Goal: Transaction & Acquisition: Purchase product/service

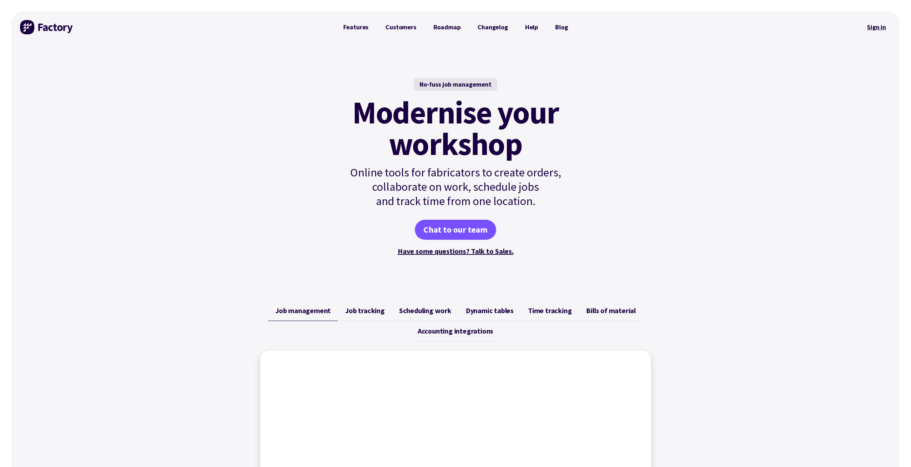
click at [875, 24] on link "Sign in" at bounding box center [876, 27] width 29 height 16
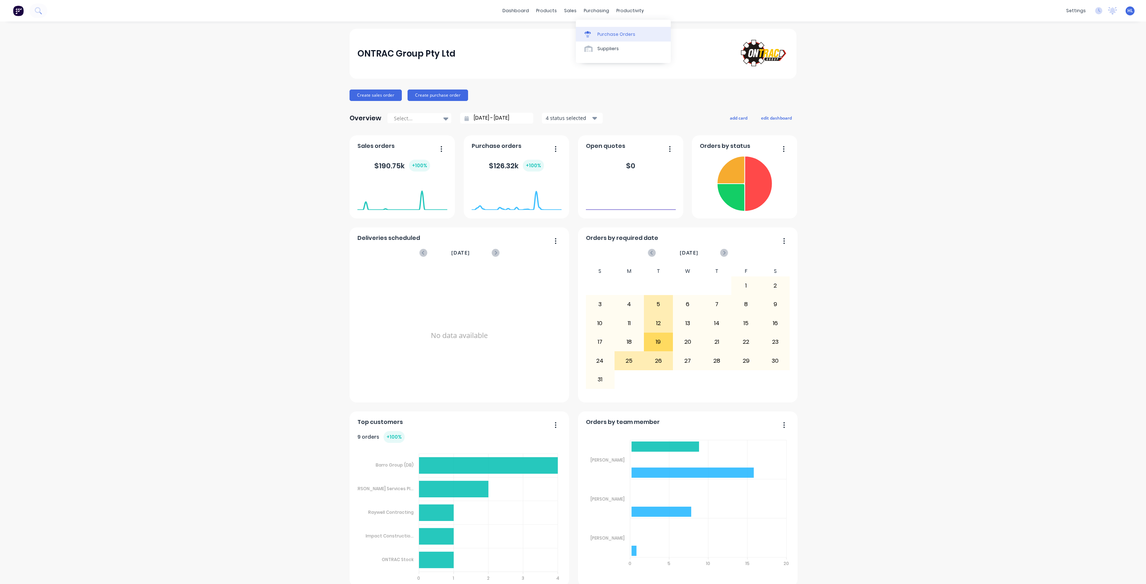
click at [608, 28] on link "Purchase Orders" at bounding box center [623, 34] width 95 height 14
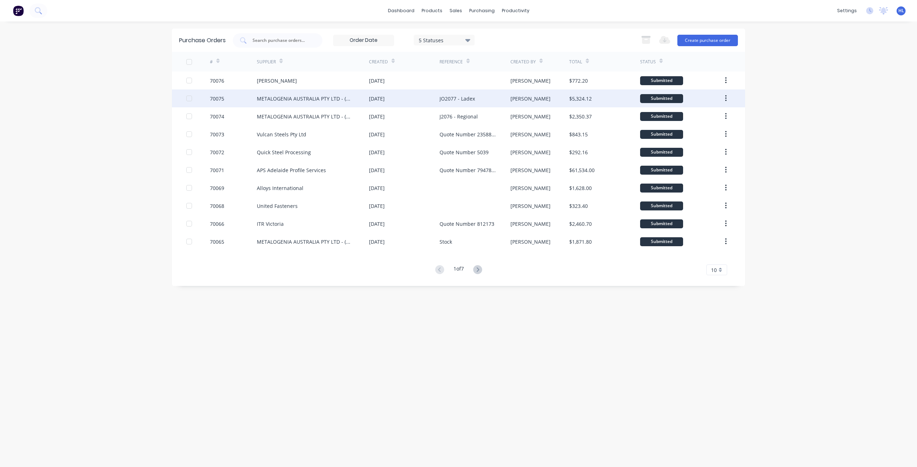
click at [222, 100] on div "70075" at bounding box center [217, 99] width 14 height 8
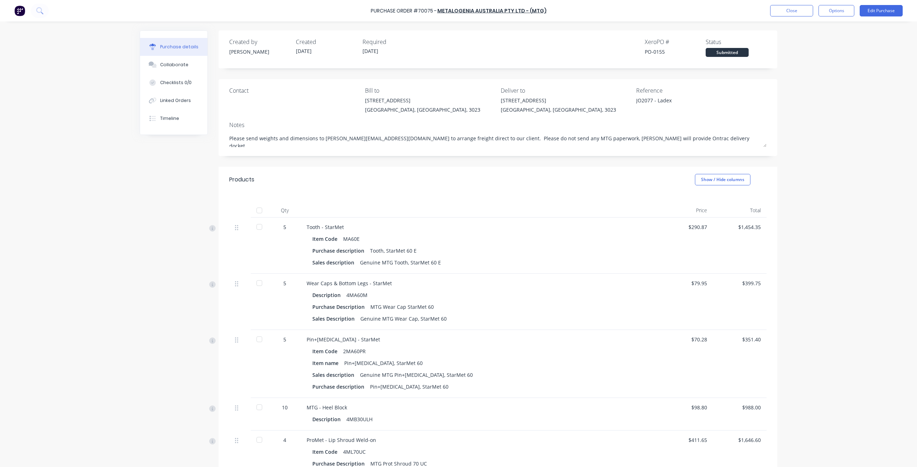
click at [796, 19] on div "Purchase Order #70075 - METALOGENIA AUSTRALIA PTY LTD - (MTG) Close Options Edi…" at bounding box center [458, 10] width 917 height 21
click at [796, 13] on button "Close" at bounding box center [791, 10] width 43 height 11
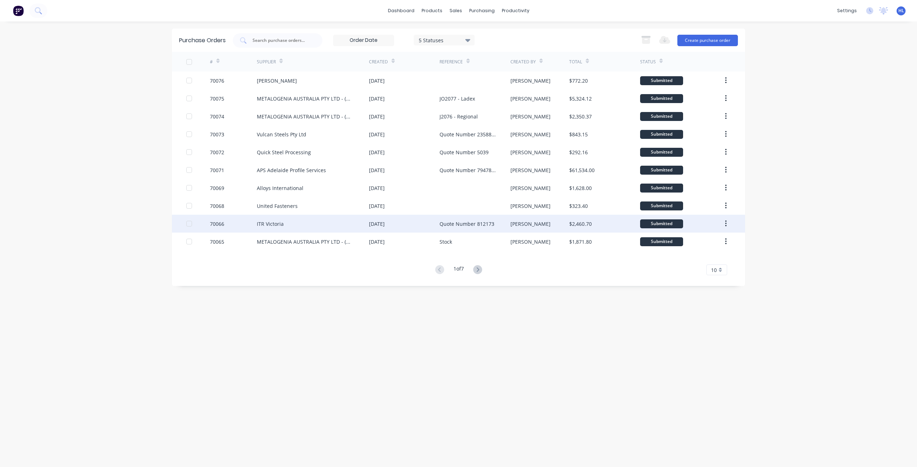
click at [219, 223] on div "70066" at bounding box center [217, 224] width 14 height 8
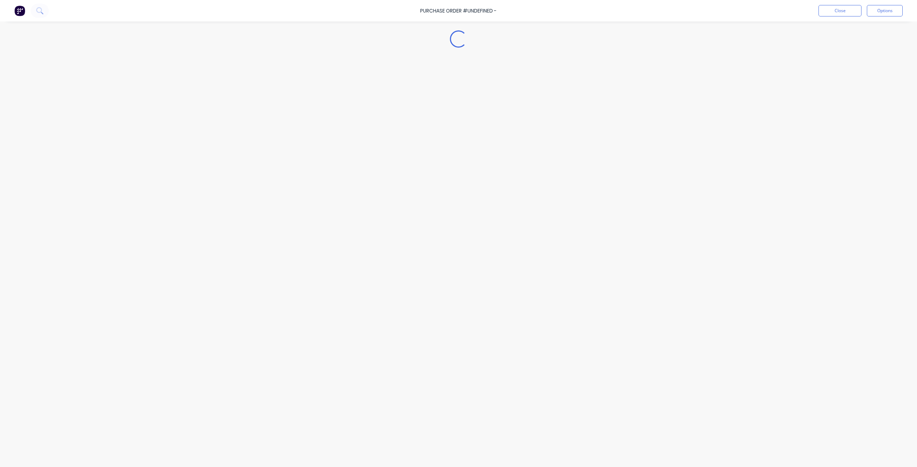
type textarea "x"
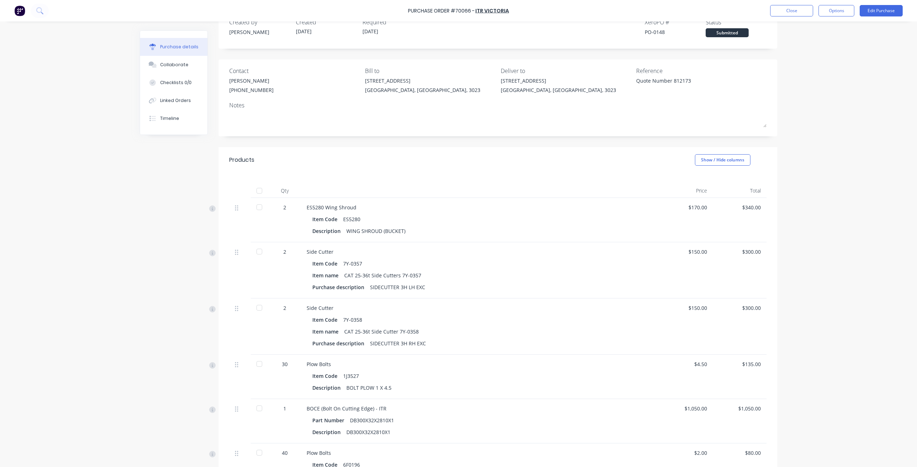
scroll to position [36, 0]
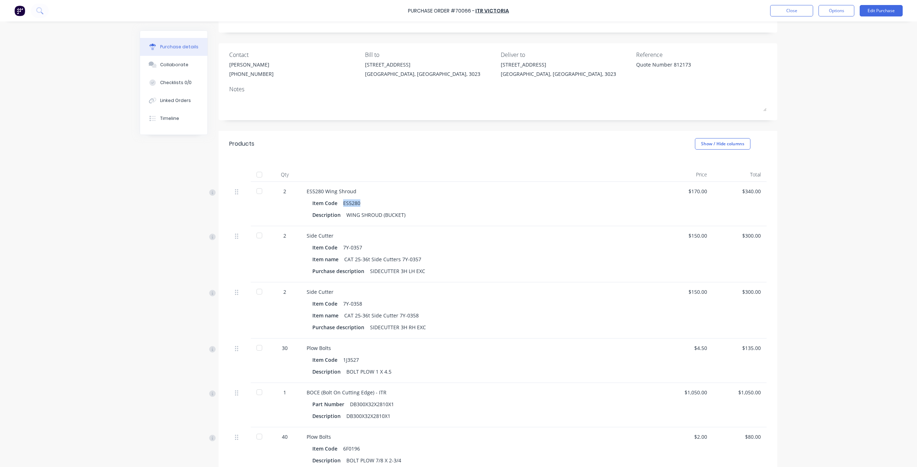
drag, startPoint x: 356, startPoint y: 205, endPoint x: 339, endPoint y: 206, distance: 17.6
click at [339, 206] on div "Item Code ES5280" at bounding box center [479, 203] width 335 height 10
copy div "ES5280"
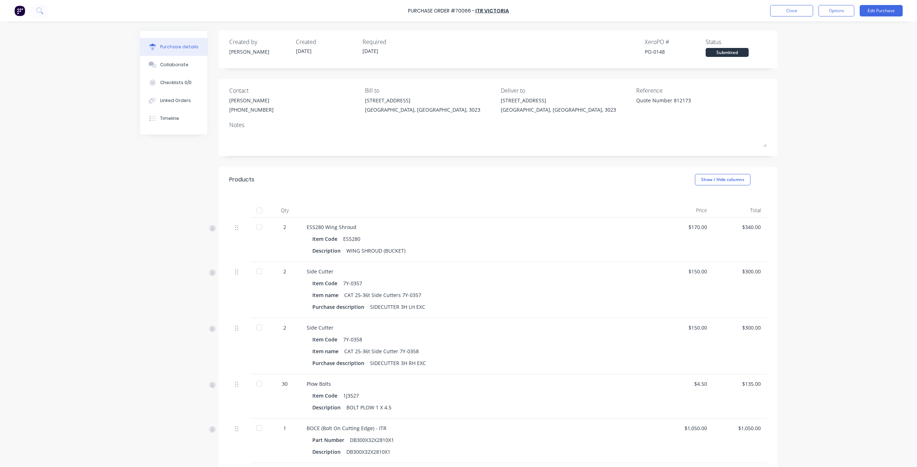
click at [392, 172] on div "Products Show / Hide columns" at bounding box center [497, 180] width 559 height 26
click at [777, 13] on button "Close" at bounding box center [791, 10] width 43 height 11
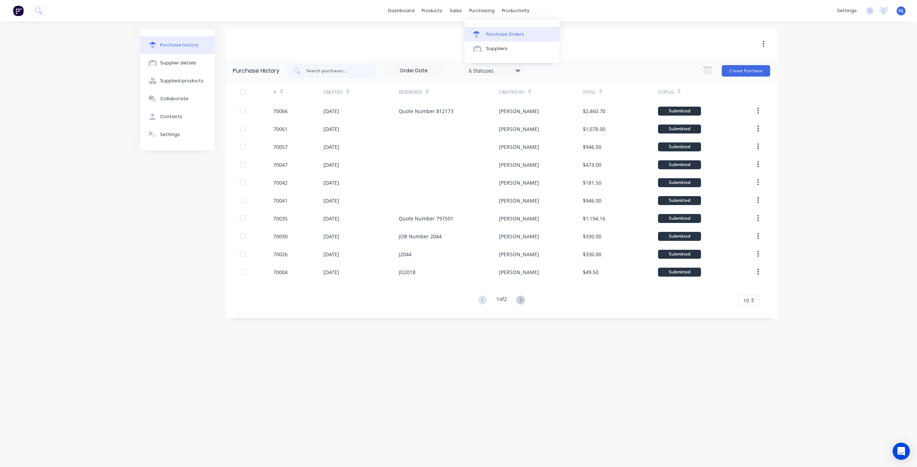
click at [505, 35] on div "Purchase Orders" at bounding box center [505, 34] width 38 height 6
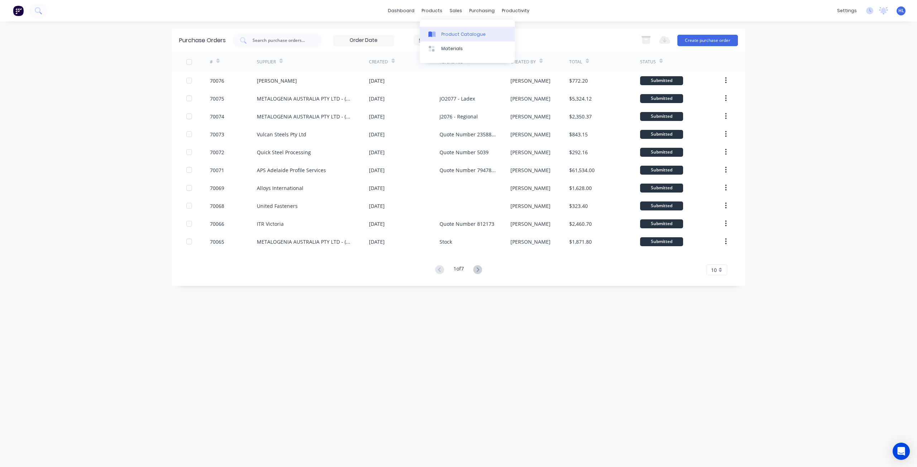
click at [451, 32] on div "Product Catalogue" at bounding box center [463, 34] width 44 height 6
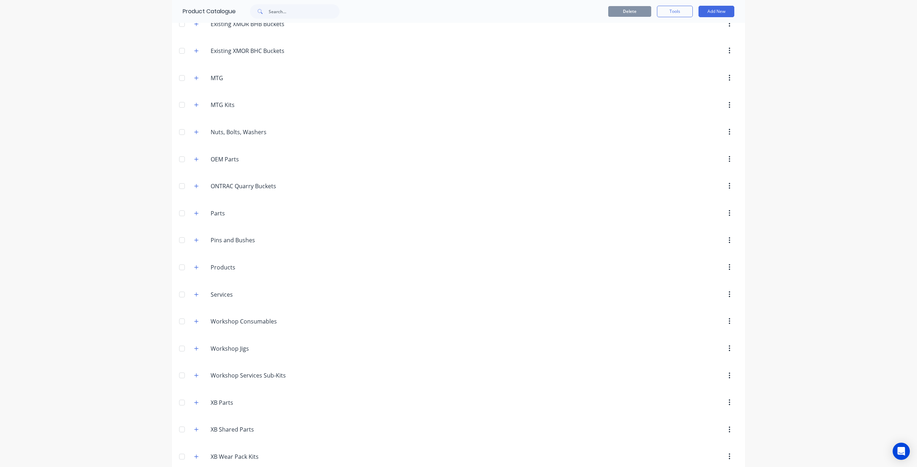
scroll to position [143, 0]
click at [194, 216] on icon "button" at bounding box center [196, 216] width 4 height 4
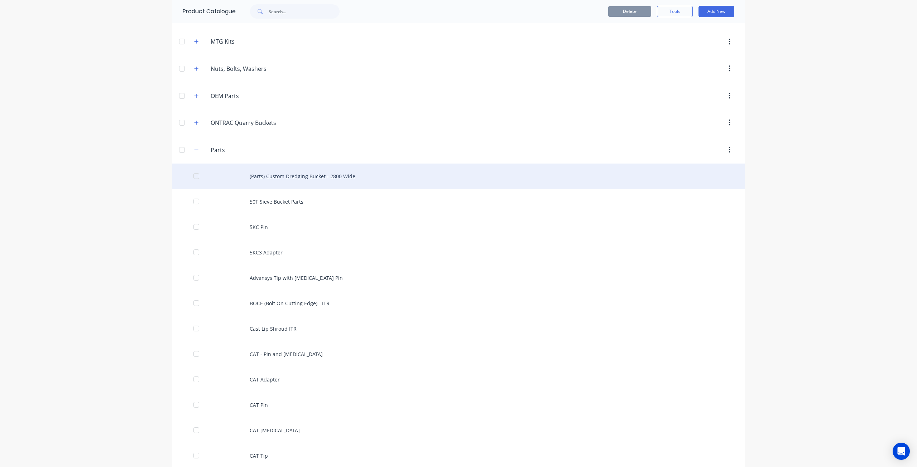
scroll to position [215, 0]
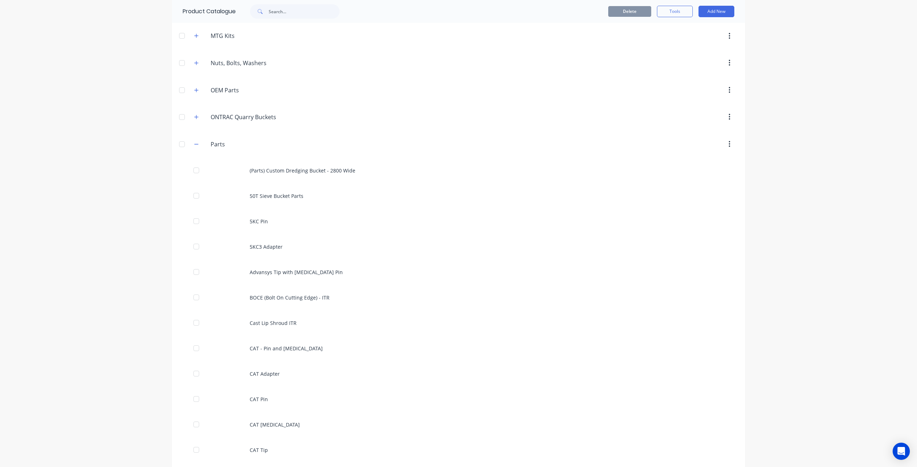
drag, startPoint x: 197, startPoint y: 214, endPoint x: 132, endPoint y: 213, distance: 65.2
click at [132, 213] on div "dashboard products sales purchasing productivity dashboard products Product Cat…" at bounding box center [458, 233] width 917 height 467
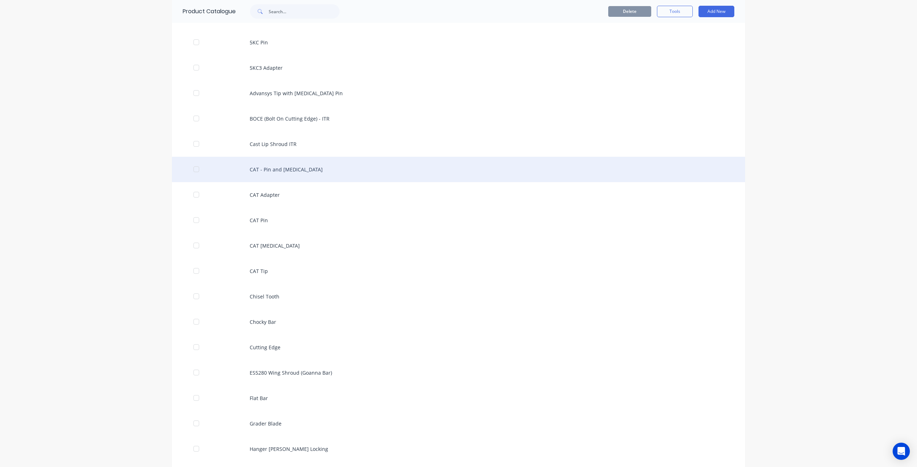
scroll to position [430, 0]
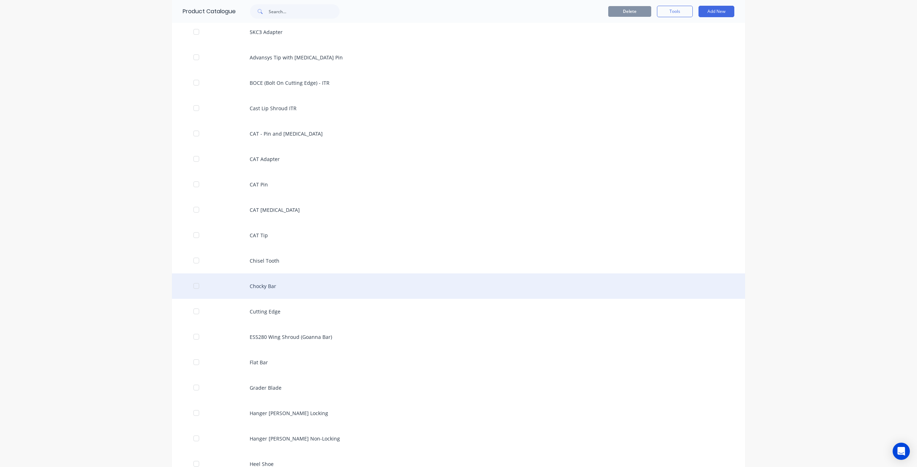
click at [289, 289] on div "Chocky Bar" at bounding box center [458, 286] width 573 height 25
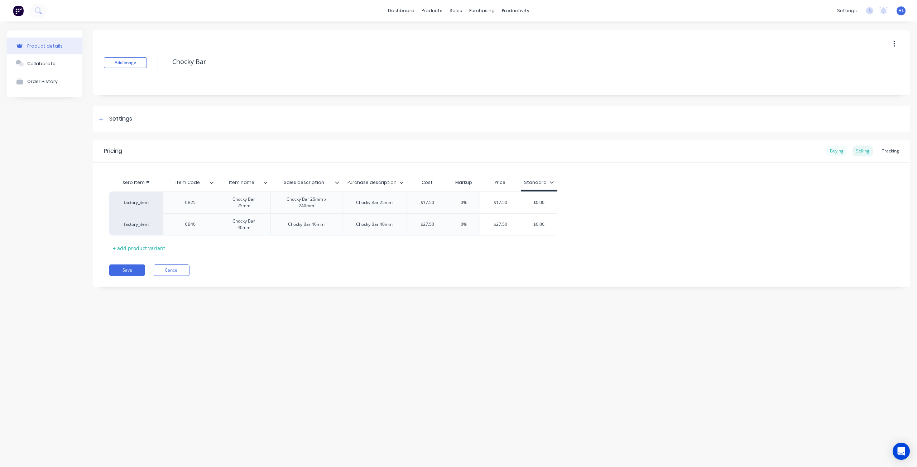
click at [833, 149] on div "Buying" at bounding box center [836, 151] width 21 height 11
click at [390, 278] on div "Pricing Buying Selling Tracking Xero Item # Item Code Item name Sales descripti…" at bounding box center [501, 212] width 816 height 145
click at [176, 270] on button "Cancel" at bounding box center [172, 268] width 36 height 11
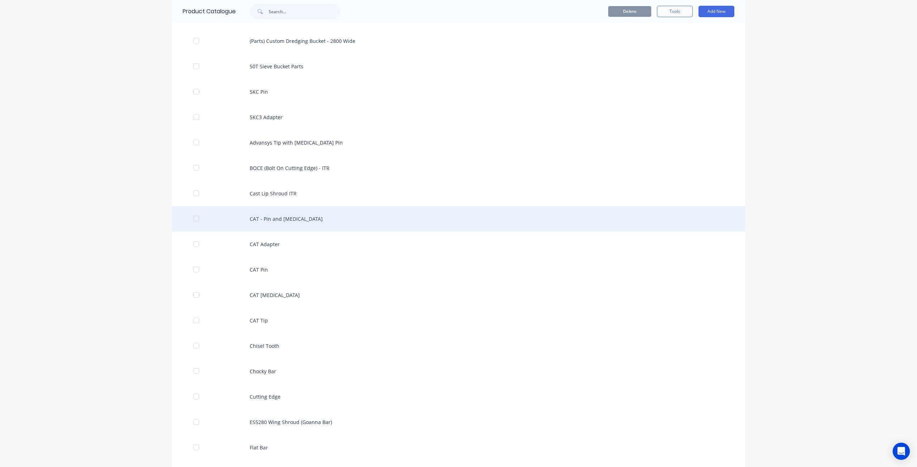
scroll to position [358, 0]
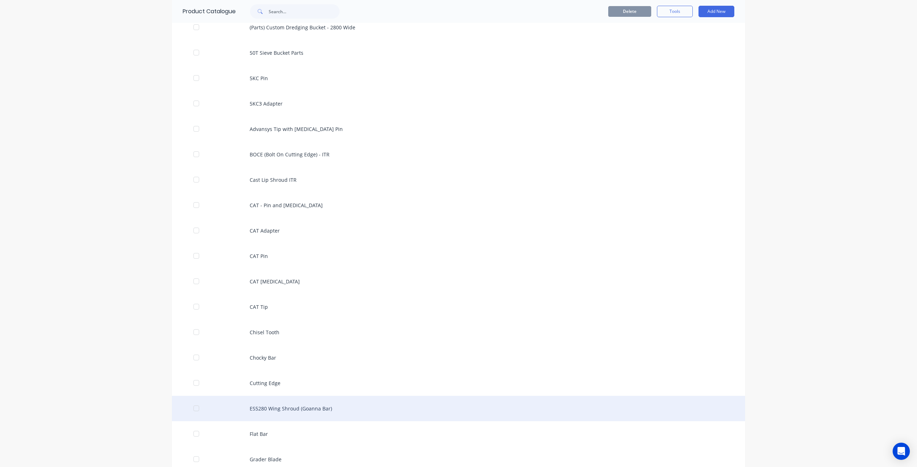
click at [335, 407] on div "ES5280 Wing Shroud (Goanna Bar)" at bounding box center [458, 408] width 573 height 25
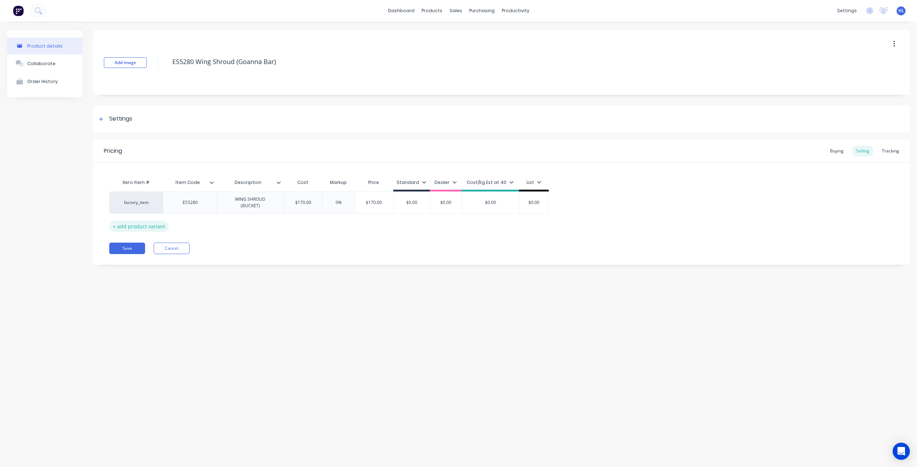
click at [159, 224] on div "+ add product variant" at bounding box center [138, 226] width 59 height 11
click at [153, 245] on div "+ add product variant" at bounding box center [138, 244] width 59 height 11
type textarea "x"
click at [261, 226] on div at bounding box center [250, 222] width 36 height 9
type textarea "x"
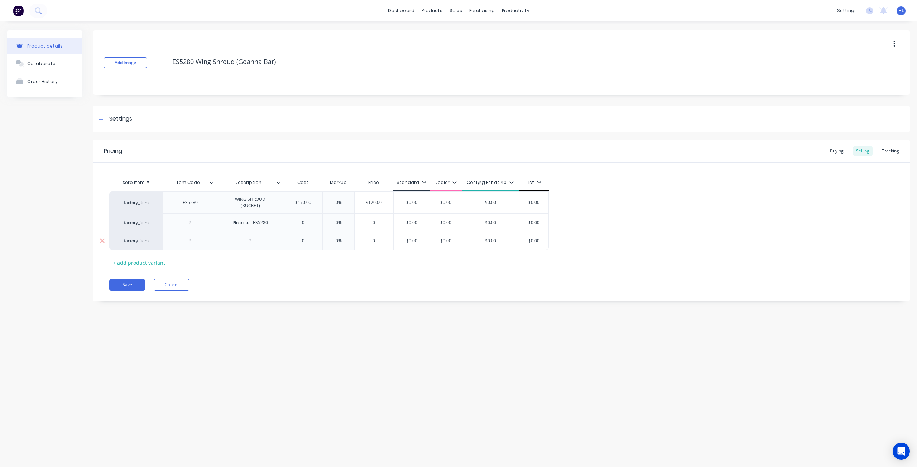
click at [256, 238] on div at bounding box center [250, 240] width 36 height 9
drag, startPoint x: 272, startPoint y: 224, endPoint x: 218, endPoint y: 224, distance: 53.7
click at [218, 224] on div "Pin to suit ES5280" at bounding box center [253, 219] width 72 height 18
copy div "Pin to suit ES5280"
type textarea "x"
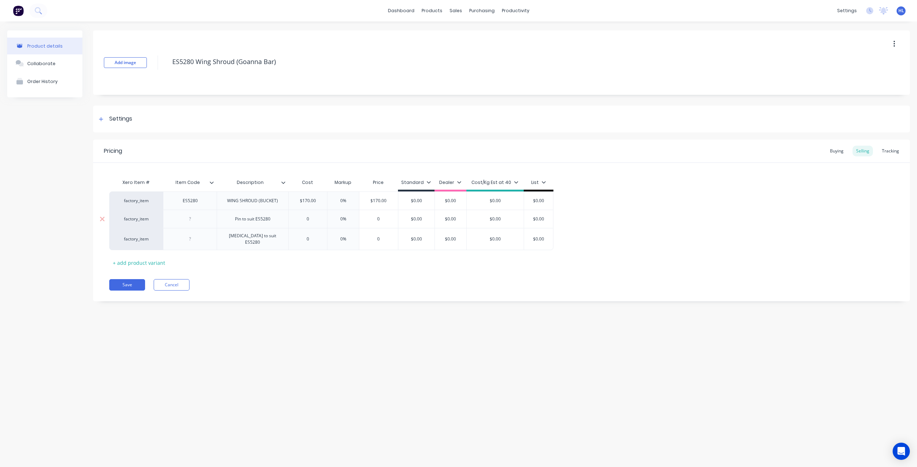
click at [200, 221] on div at bounding box center [190, 218] width 36 height 9
paste div
click at [276, 239] on div "Retainer to suit ES5280" at bounding box center [259, 239] width 66 height 16
drag, startPoint x: 287, startPoint y: 239, endPoint x: 216, endPoint y: 241, distance: 70.9
click at [216, 241] on div "factory_item Retainer to suit ES5280 0 0% 0 $0.00 $0.00 $0.00 $0.00" at bounding box center [334, 239] width 450 height 22
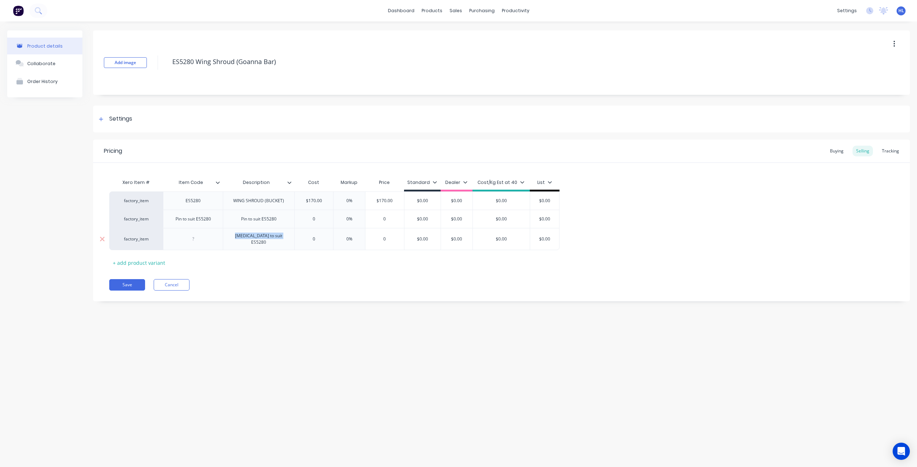
copy div "Retainer to suit ES5280"
type textarea "x"
drag, startPoint x: 194, startPoint y: 237, endPoint x: 202, endPoint y: 238, distance: 8.3
click at [194, 237] on div at bounding box center [193, 239] width 36 height 9
paste div
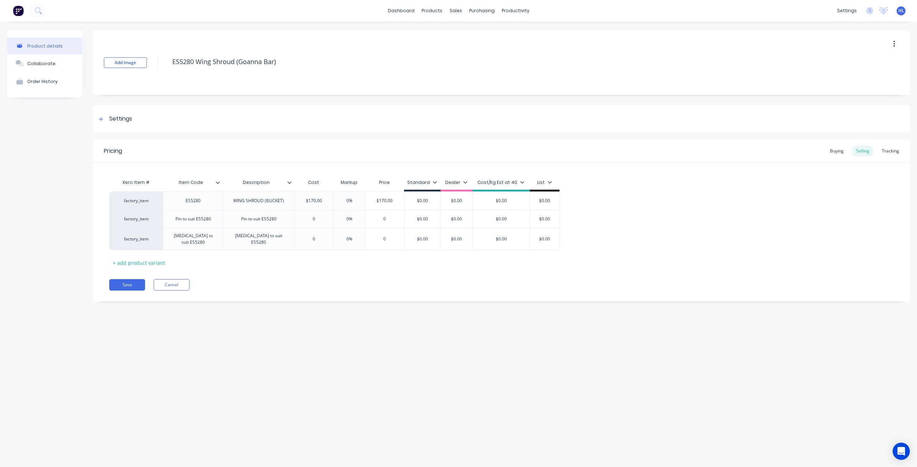
type textarea "x"
click at [307, 261] on div "Xero Item # Item Code Description Cost Markup Price Standard Dealer Cost/Kg Est…" at bounding box center [501, 221] width 784 height 93
click at [834, 152] on div "Buying" at bounding box center [836, 151] width 21 height 11
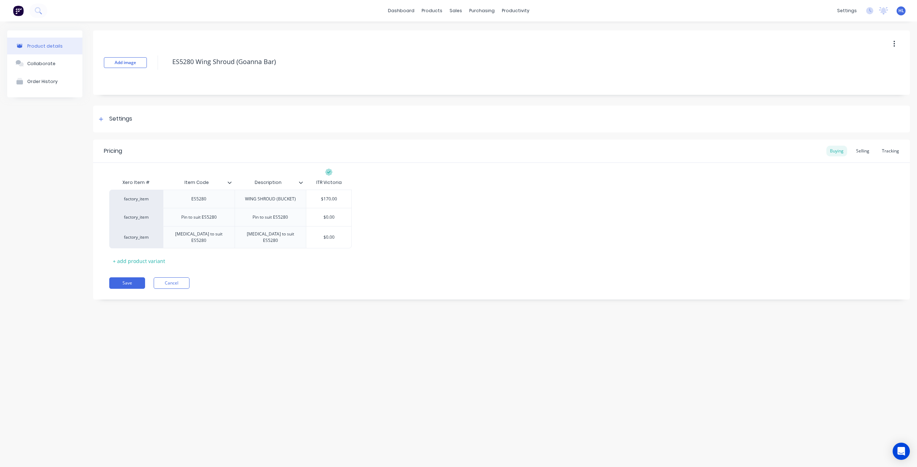
click at [405, 242] on div "factory_item ES5280 WING SHROUD (BUCKET) $170.00 factory_item Pin to suit ES528…" at bounding box center [501, 219] width 784 height 59
type input "$0.00"
drag, startPoint x: 321, startPoint y: 219, endPoint x: 349, endPoint y: 221, distance: 28.7
click at [349, 221] on div "$0.00 $0.00" at bounding box center [328, 217] width 45 height 18
drag, startPoint x: 335, startPoint y: 221, endPoint x: 313, endPoint y: 220, distance: 21.9
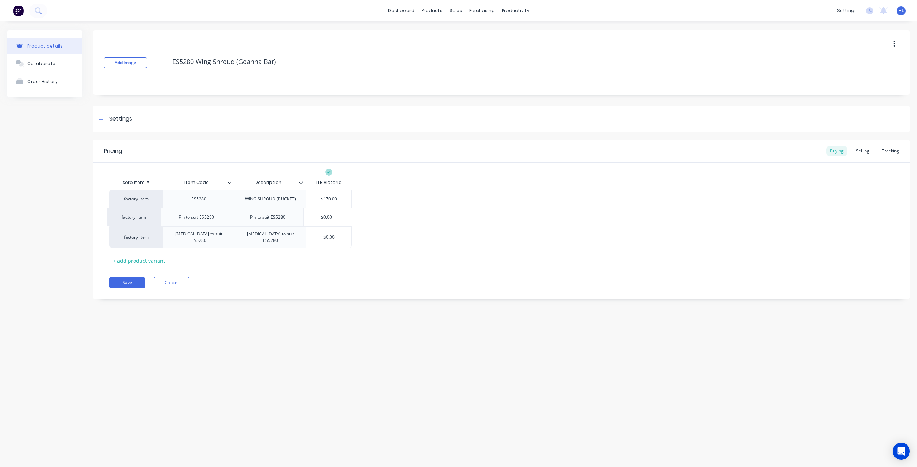
click at [313, 220] on div "factory_item ES5280 WING SHROUD (BUCKET) $170.00 factory_item Pin to suit ES528…" at bounding box center [501, 219] width 784 height 58
click at [334, 218] on input "$0.00" at bounding box center [328, 217] width 45 height 6
click at [327, 217] on input "$0.00" at bounding box center [328, 217] width 45 height 6
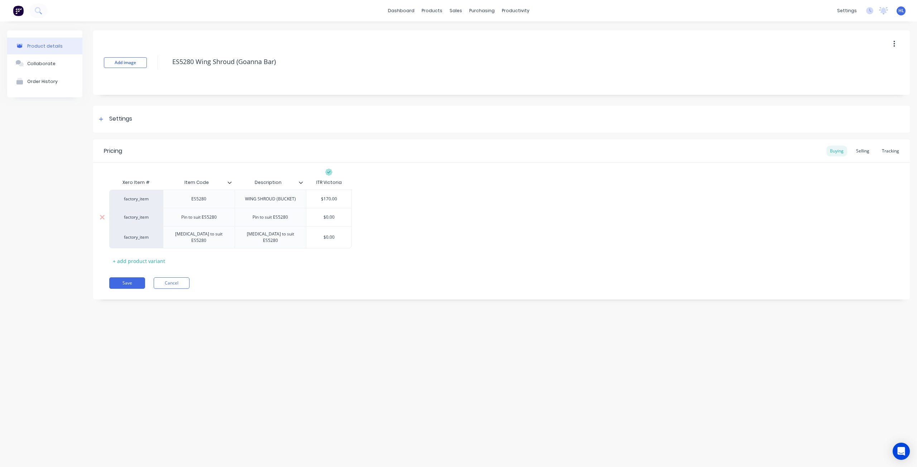
type textarea "x"
type input "$9"
type input "$0.00"
click at [329, 235] on input "$0.00" at bounding box center [328, 237] width 45 height 6
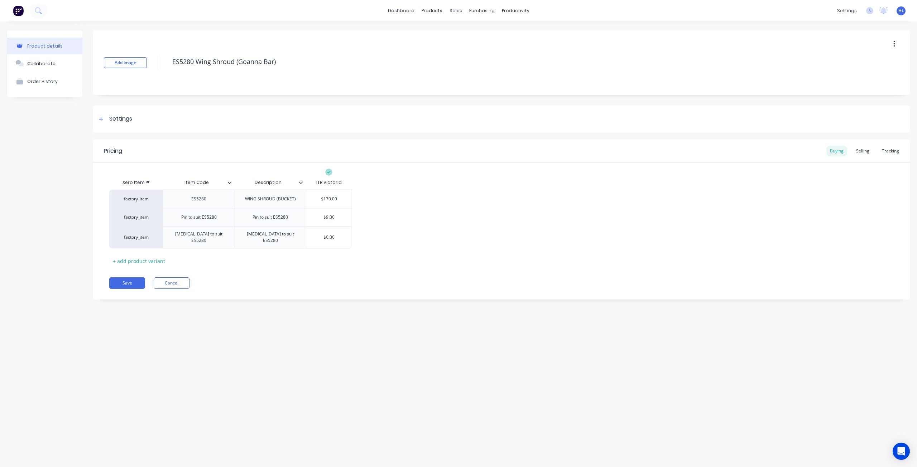
type textarea "x"
type input "$3"
click at [364, 259] on div "Xero Item # Item Code Description ITR Victoria factory_item ES5280 WING SHROUD …" at bounding box center [501, 220] width 784 height 91
click at [860, 154] on div "Selling" at bounding box center [862, 151] width 20 height 11
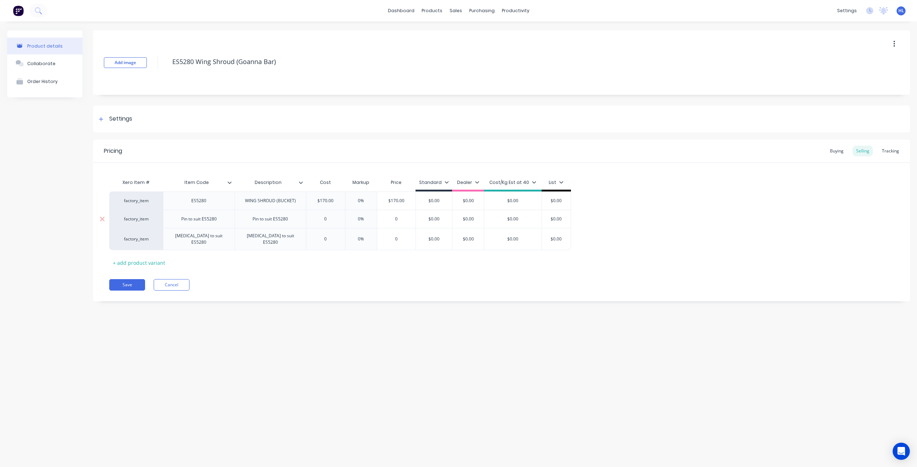
click at [328, 223] on div "0" at bounding box center [325, 219] width 39 height 18
type input "0"
drag, startPoint x: 328, startPoint y: 223, endPoint x: 317, endPoint y: 223, distance: 10.7
click at [317, 223] on div "factory_item ES5280 WING SHROUD (BUCKET) $170.00 0% $170.00 $0.00 $0.00 $0.00 $…" at bounding box center [501, 221] width 784 height 58
drag, startPoint x: 325, startPoint y: 219, endPoint x: 330, endPoint y: 219, distance: 5.0
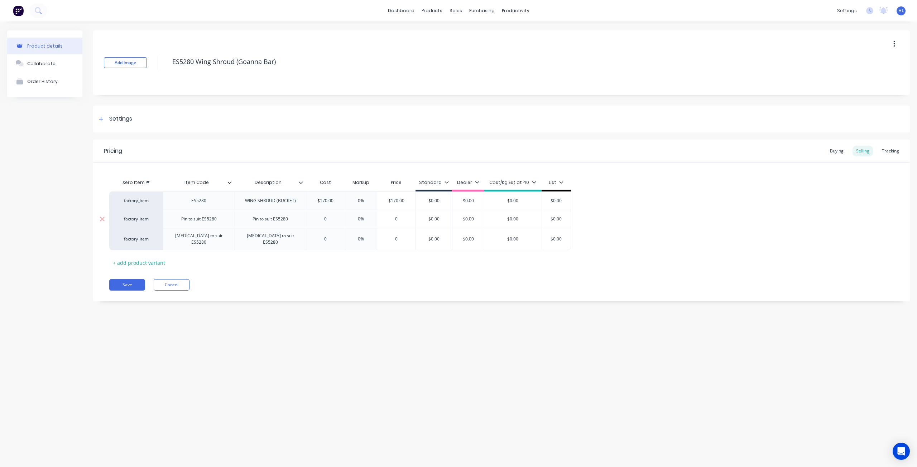
click at [330, 219] on input "0" at bounding box center [325, 219] width 39 height 6
type textarea "x"
type input "9"
click at [327, 238] on input "0" at bounding box center [325, 239] width 39 height 6
type input "03"
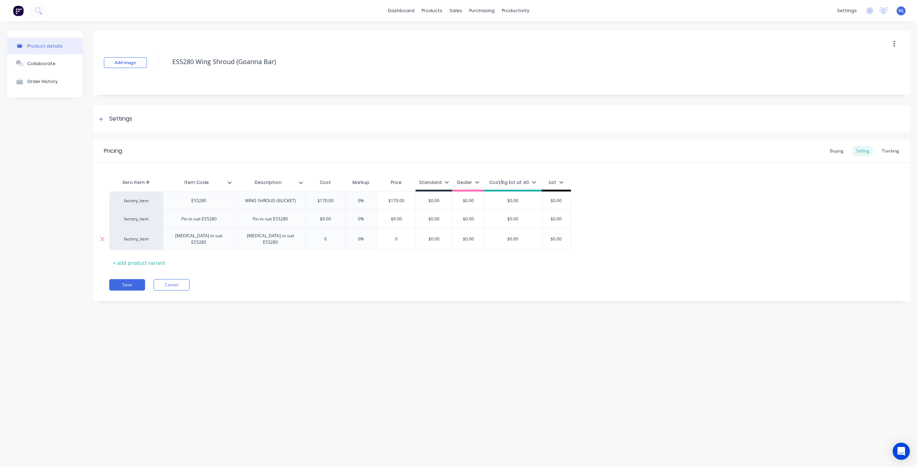
type textarea "x"
click at [323, 239] on input "03" at bounding box center [325, 239] width 39 height 6
type input "03"
click at [373, 263] on div "Xero Item # Item Code Description Cost Markup Price Standard Dealer Cost/Kg Est…" at bounding box center [501, 221] width 784 height 93
click at [142, 279] on button "Save" at bounding box center [127, 284] width 36 height 11
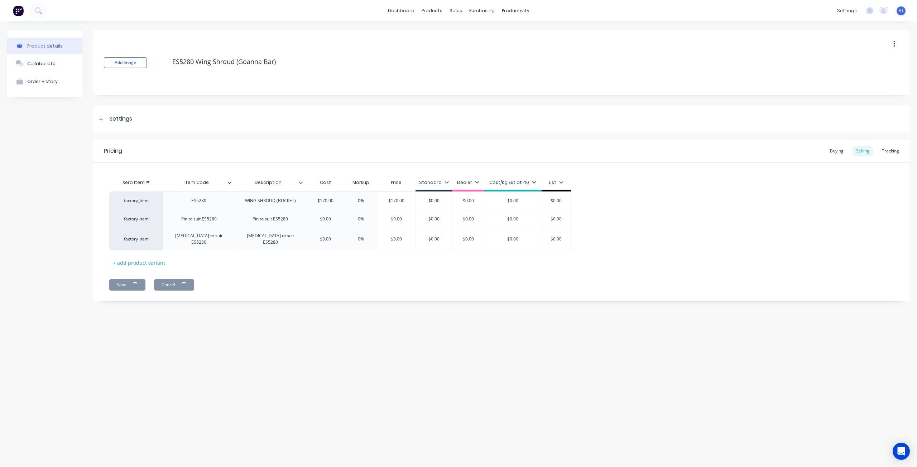
type textarea "x"
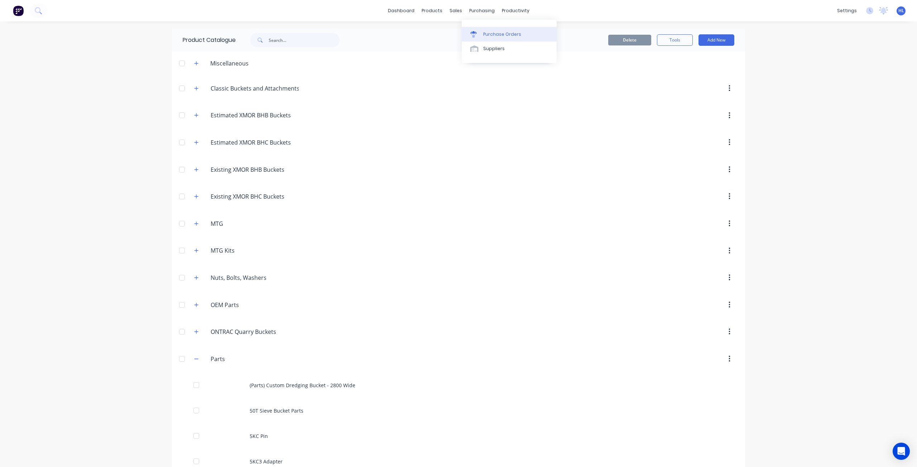
click at [489, 33] on div "Purchase Orders" at bounding box center [502, 34] width 38 height 6
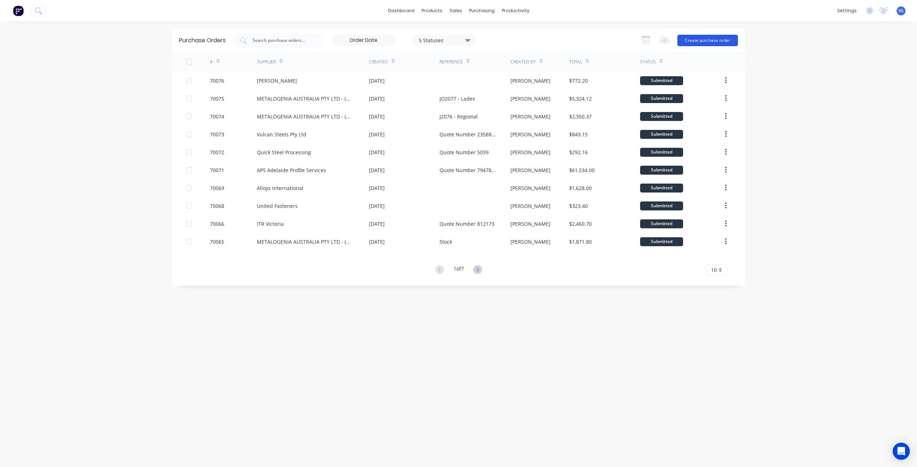
click at [709, 38] on button "Create purchase order" at bounding box center [707, 40] width 61 height 11
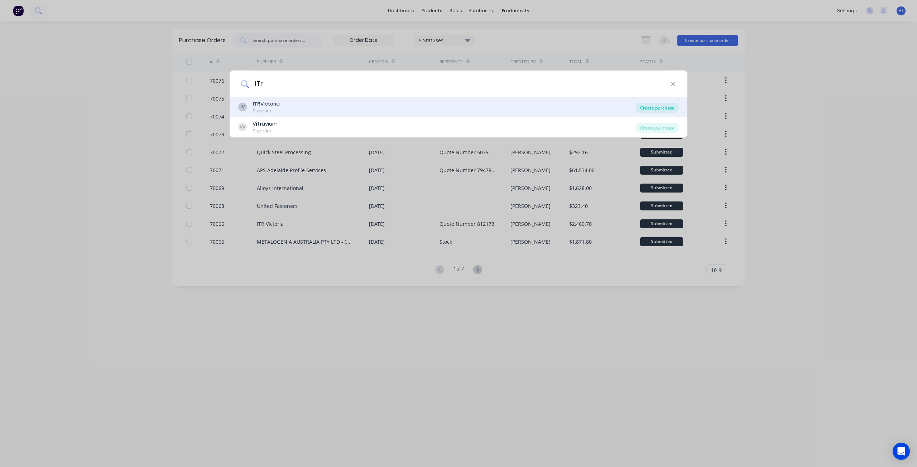
type input "ITr"
click at [662, 109] on div "Create purchase" at bounding box center [656, 108] width 43 height 10
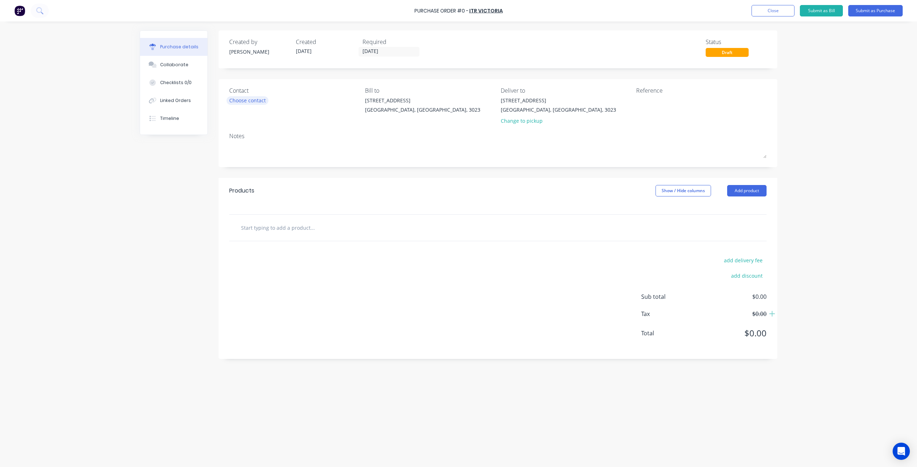
click at [260, 101] on div "Choose contact" at bounding box center [247, 101] width 37 height 8
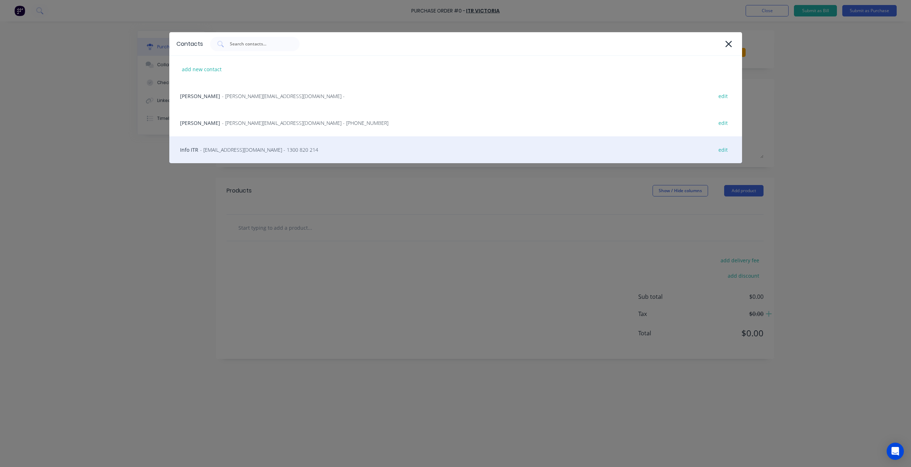
click at [274, 157] on div "Info ITR - info@itrvic.com.au - 1300 820 214 edit" at bounding box center [455, 149] width 573 height 27
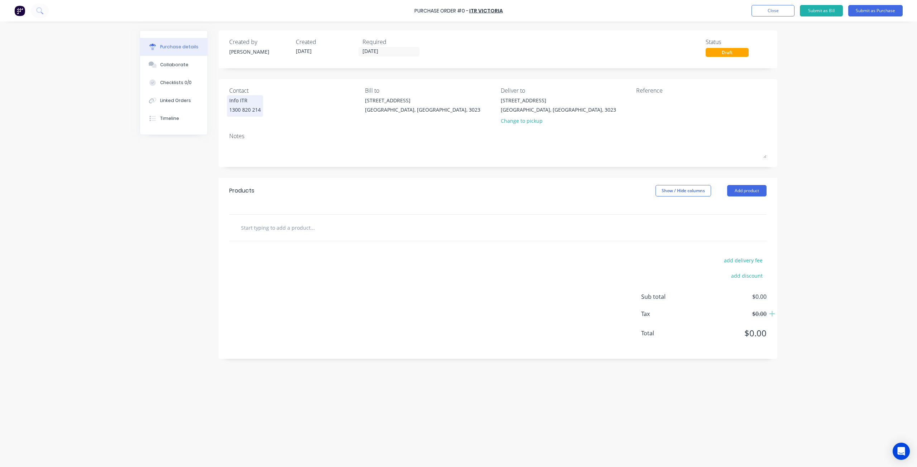
click at [254, 107] on div "1300 820 214" at bounding box center [245, 110] width 32 height 8
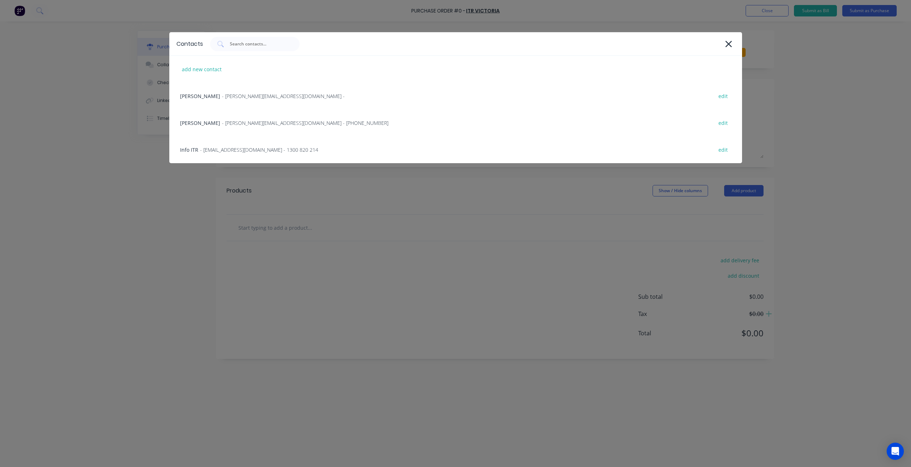
click at [155, 189] on div "Contacts add new contact Brad ITR - brad@itrvic.com.au - edit Craig Porteous - …" at bounding box center [455, 233] width 911 height 467
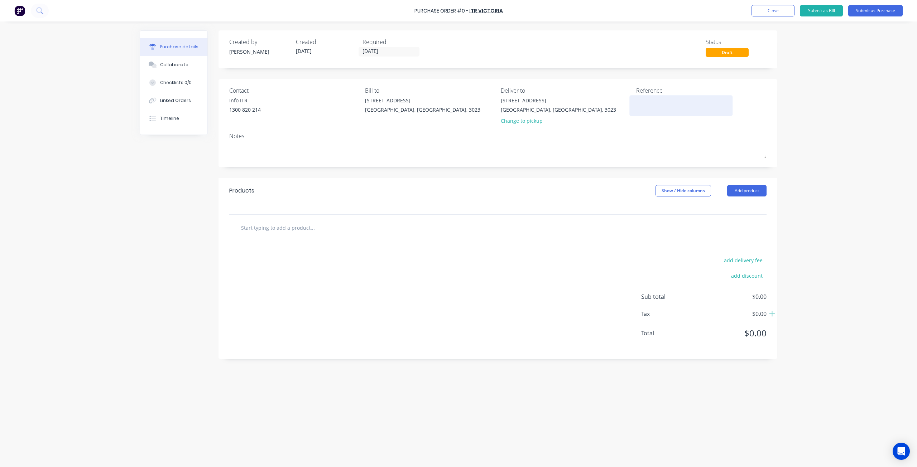
click at [642, 100] on textarea at bounding box center [681, 105] width 90 height 16
type textarea "P"
type textarea "Over the phoe"
type textarea "x"
type textarea "Over the pho"
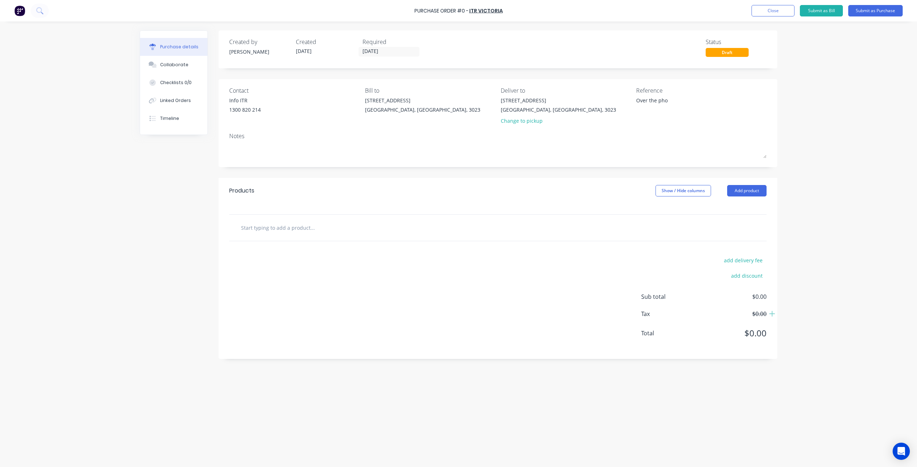
type textarea "x"
type textarea "Over the phon"
type textarea "x"
type textarea "Over the phone"
type textarea "x"
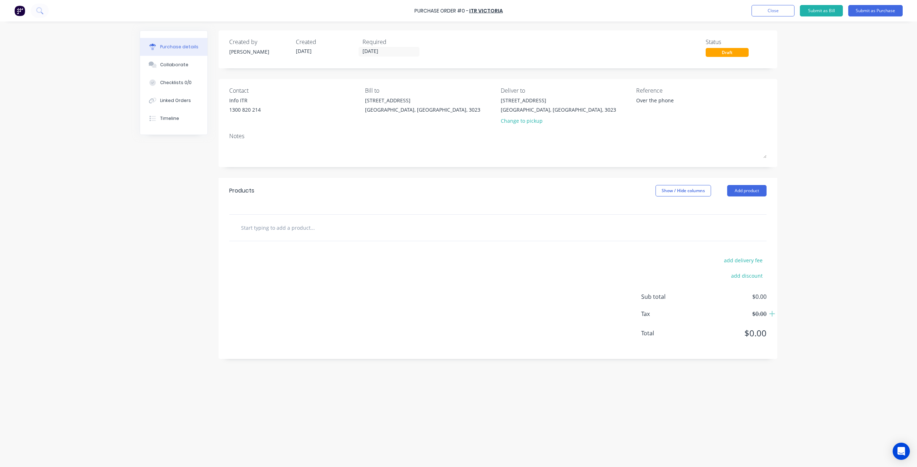
type textarea "Over the phone"
type textarea "x"
type textarea "Over the phone p"
type textarea "x"
type textarea "Over the phone pr"
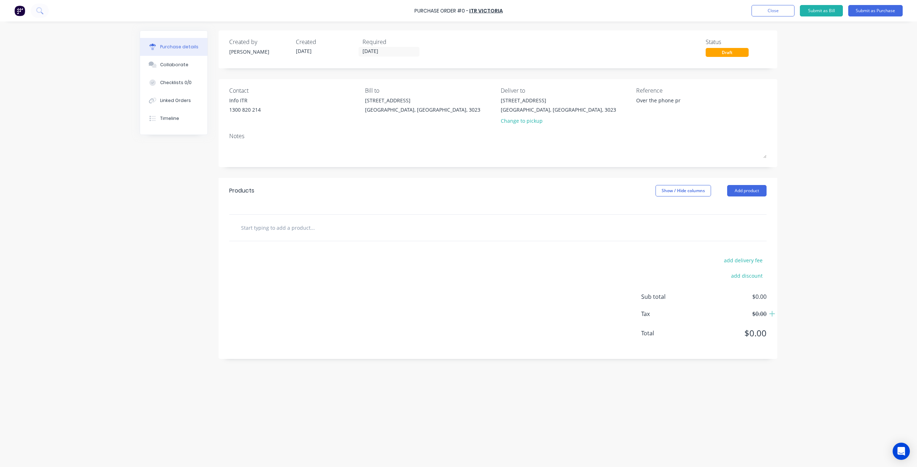
type textarea "x"
type textarea "Over the phone pri"
type textarea "x"
type textarea "Over the phone pric"
type textarea "x"
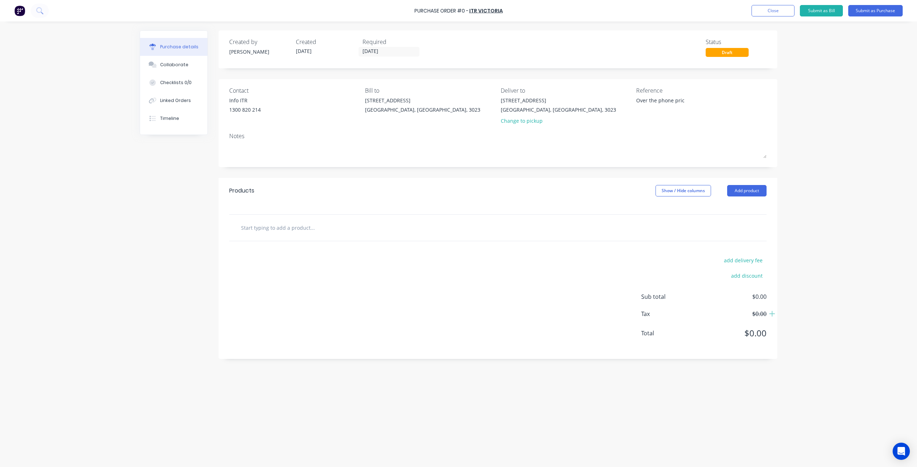
type textarea "Over the phone prici"
type textarea "x"
type textarea "Over the phone pricin"
type textarea "x"
type textarea "Over the phone pricing"
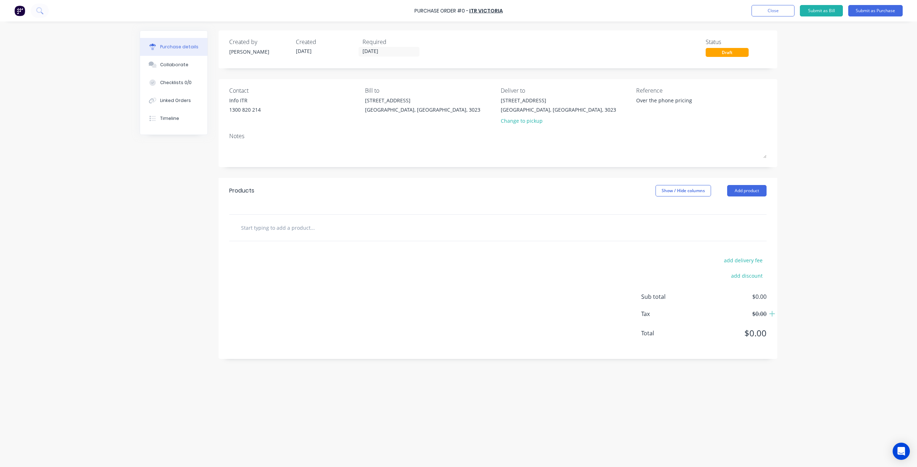
type textarea "x"
type textarea "Over the phone pricing"
click at [640, 125] on div "Reference Over the phone pricing" at bounding box center [701, 107] width 130 height 42
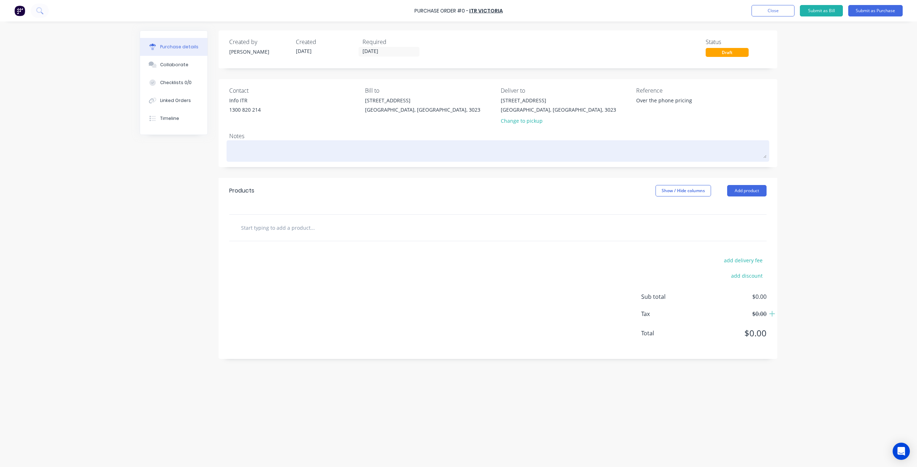
click at [242, 150] on textarea at bounding box center [497, 150] width 537 height 16
click at [253, 144] on textarea at bounding box center [497, 150] width 537 height 16
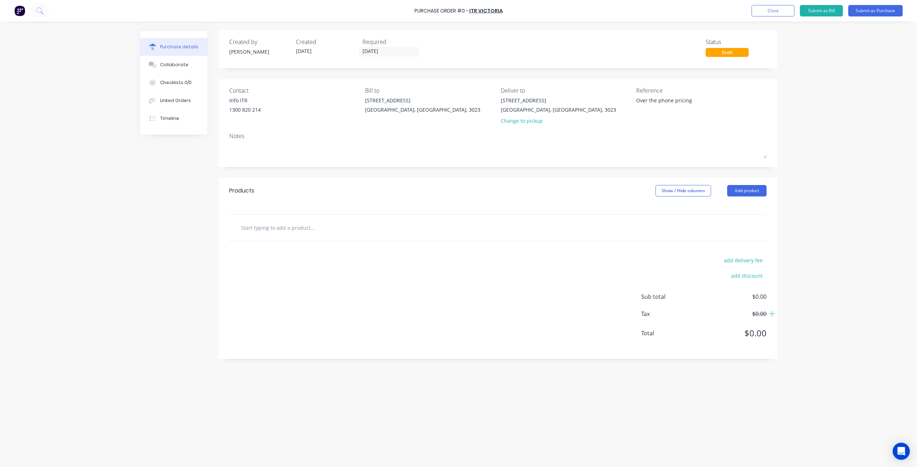
click at [267, 221] on input "text" at bounding box center [312, 228] width 143 height 14
click at [753, 188] on button "Add product" at bounding box center [746, 190] width 39 height 11
click at [745, 205] on div "Product catalogue" at bounding box center [732, 209] width 55 height 10
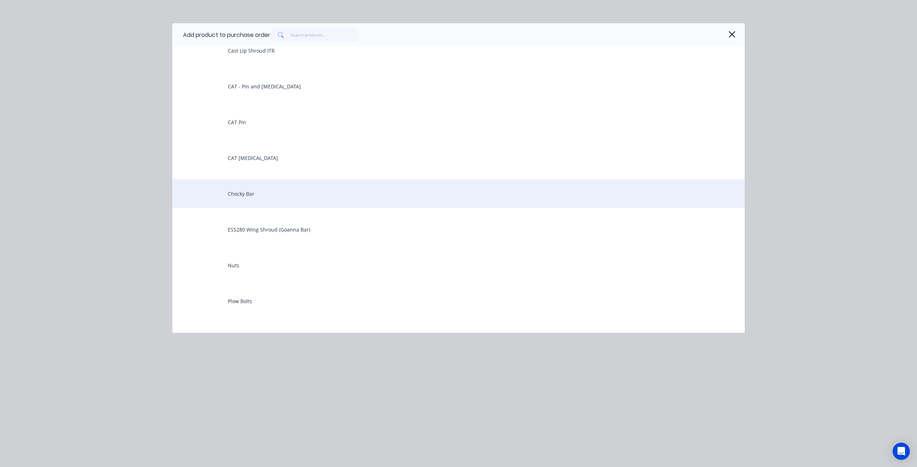
scroll to position [107, 0]
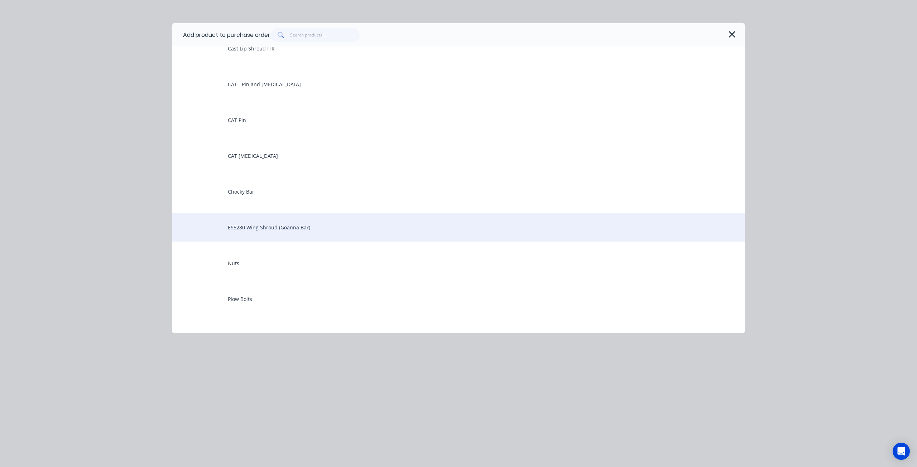
click at [284, 224] on div "ES5280 Wing Shroud (Goanna Bar)" at bounding box center [458, 227] width 572 height 29
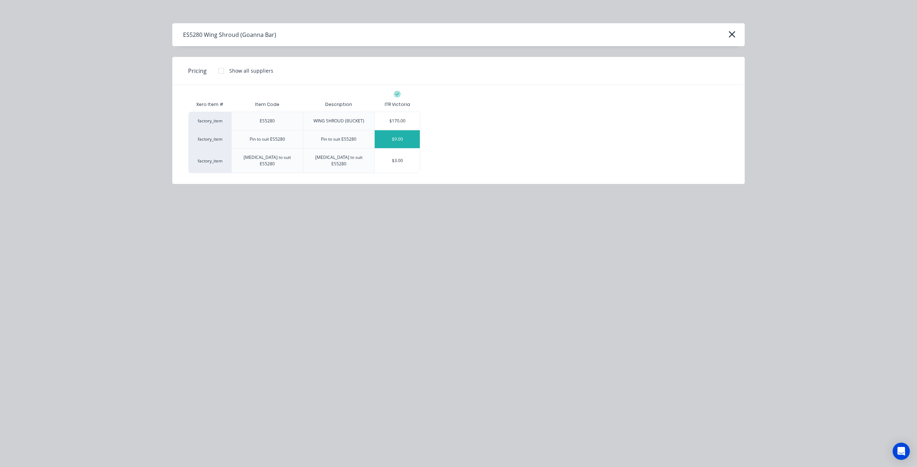
click at [388, 143] on div "$9.00" at bounding box center [396, 139] width 45 height 18
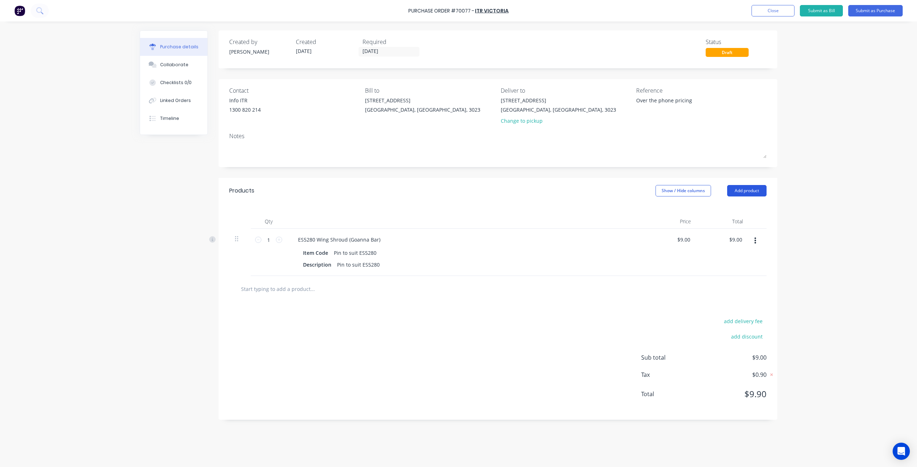
click at [744, 188] on button "Add product" at bounding box center [746, 190] width 39 height 11
click at [740, 209] on div "Product catalogue" at bounding box center [732, 209] width 55 height 10
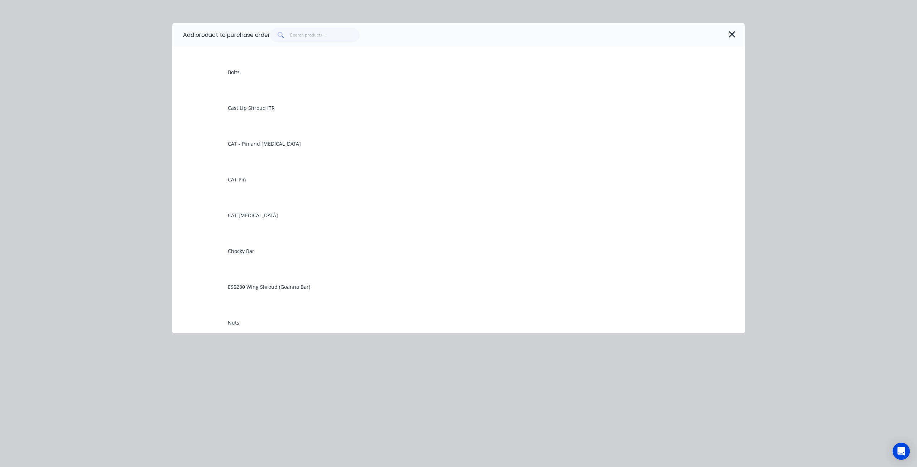
scroll to position [143, 0]
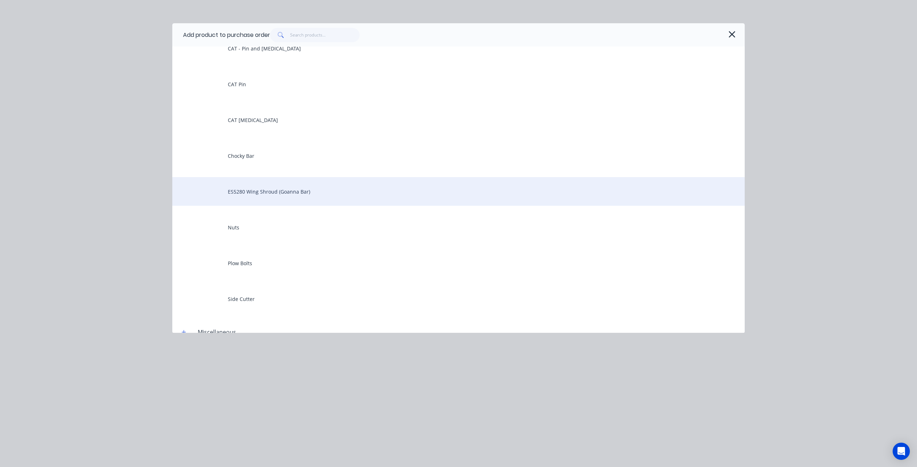
click at [286, 190] on div "ES5280 Wing Shroud (Goanna Bar)" at bounding box center [458, 191] width 572 height 29
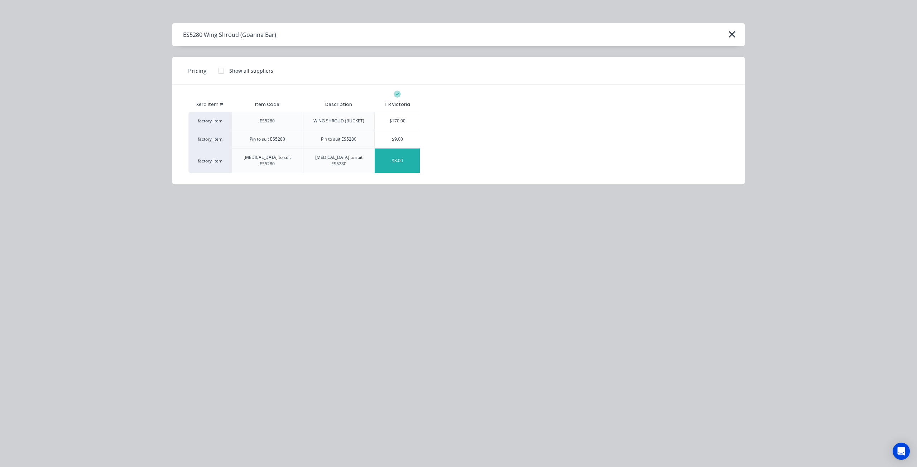
click at [390, 158] on div "$3.00" at bounding box center [396, 161] width 45 height 24
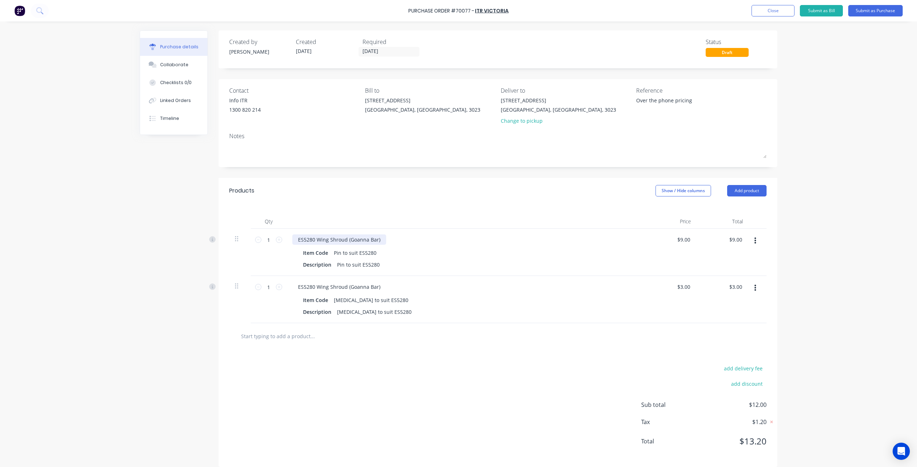
type textarea "x"
drag, startPoint x: 378, startPoint y: 240, endPoint x: 315, endPoint y: 247, distance: 64.1
click at [315, 247] on div "ES5280 Wing Shroud (Goanna Bar) Item Code Pin to suit ES5280 Description Pin to…" at bounding box center [465, 252] width 358 height 47
drag, startPoint x: 377, startPoint y: 286, endPoint x: 313, endPoint y: 289, distance: 63.8
click at [313, 289] on div "ES5280 Wing Shroud (Goanna Bar)" at bounding box center [339, 287] width 94 height 10
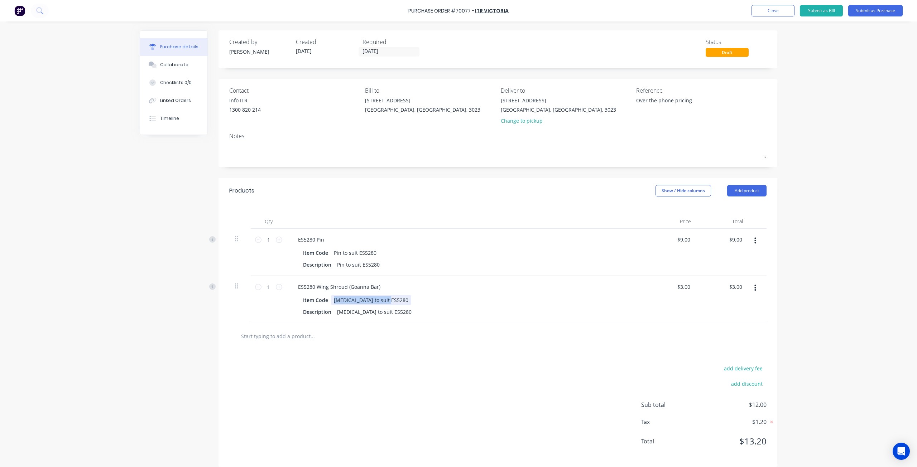
drag, startPoint x: 329, startPoint y: 298, endPoint x: 405, endPoint y: 305, distance: 75.5
click at [405, 305] on div "Item Code Retainer to suit ES5280" at bounding box center [464, 300] width 328 height 10
copy div "Retainer to suit ES5280"
type textarea "x"
drag, startPoint x: 378, startPoint y: 285, endPoint x: 280, endPoint y: 289, distance: 98.9
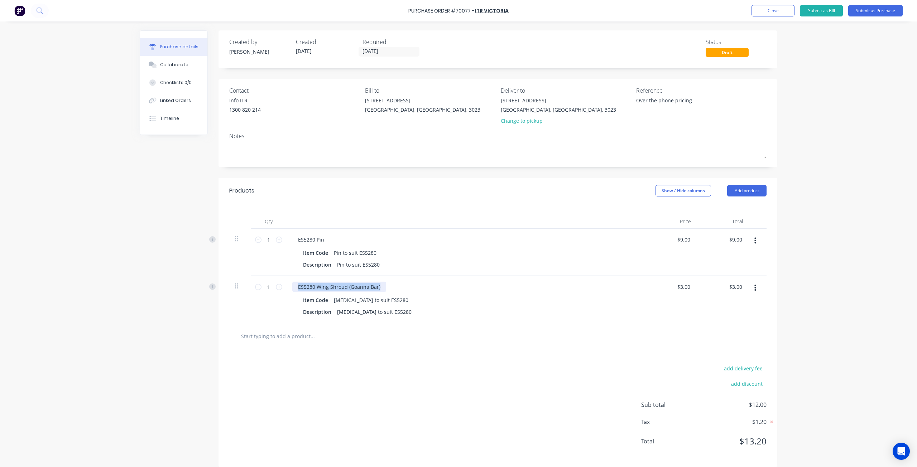
click at [280, 289] on div "1 1 ES5280 Wing Shroud (Goanna Bar) Item Code Retainer to suit ES5280 Descripti…" at bounding box center [497, 299] width 537 height 47
paste div
drag, startPoint x: 374, startPoint y: 252, endPoint x: 323, endPoint y: 256, distance: 52.0
click at [323, 256] on div "Item Code Pin to suit ES5280" at bounding box center [464, 253] width 328 height 10
copy div "Pin to suit ES5280"
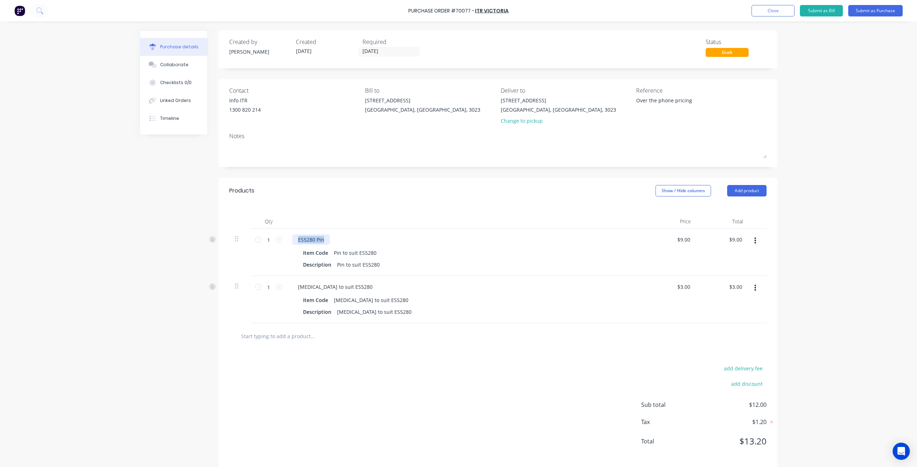
drag, startPoint x: 323, startPoint y: 239, endPoint x: 282, endPoint y: 242, distance: 40.9
click at [282, 242] on div "1 1 ES5280 Pin Item Code Pin to suit ES5280 Description Pin to suit ES5280 $9.0…" at bounding box center [497, 252] width 537 height 47
click at [320, 258] on div "Item Code" at bounding box center [315, 253] width 31 height 10
type textarea "x"
drag, startPoint x: 324, startPoint y: 255, endPoint x: 283, endPoint y: 256, distance: 41.2
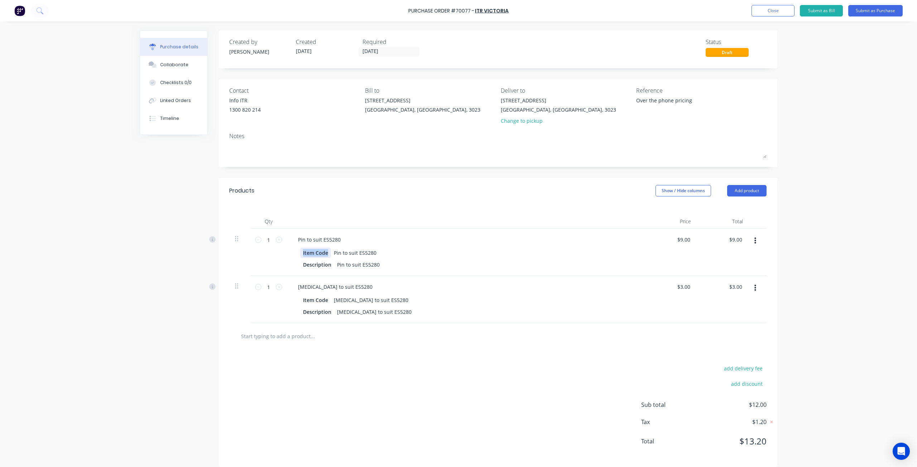
click at [282, 256] on div "1 1 Pin to suit ES5280 Item Code Pin to suit ES5280 Description Pin to suit ES5…" at bounding box center [497, 252] width 537 height 47
drag, startPoint x: 354, startPoint y: 251, endPoint x: 309, endPoint y: 258, distance: 45.9
type textarea "x"
drag, startPoint x: 312, startPoint y: 254, endPoint x: 372, endPoint y: 254, distance: 60.1
click at [372, 254] on div "Pin to suit ES5280" at bounding box center [464, 253] width 328 height 10
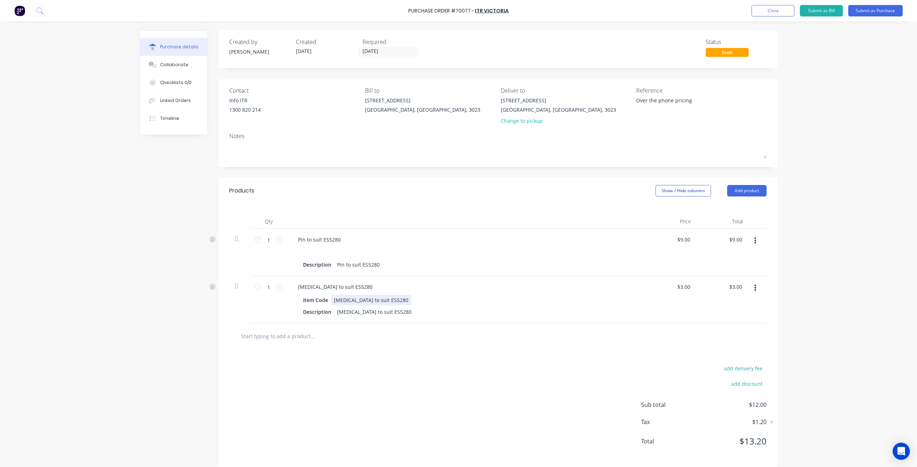
type textarea "x"
drag, startPoint x: 331, startPoint y: 301, endPoint x: 397, endPoint y: 300, distance: 65.5
click at [397, 300] on div "Item Code Retainer to suit ES5280" at bounding box center [464, 300] width 328 height 10
type textarea "x"
drag, startPoint x: 326, startPoint y: 302, endPoint x: 293, endPoint y: 303, distance: 32.6
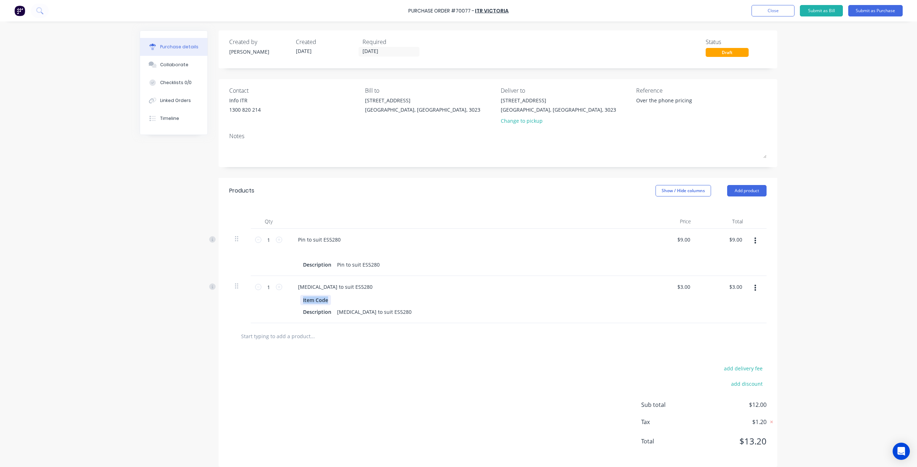
click at [293, 303] on div "Item Code Description Retainer to suit ES5280" at bounding box center [465, 306] width 347 height 22
click at [323, 358] on div "add delivery fee add discount Sub total $12.00 Tax $1.20 Total $13.20" at bounding box center [497, 408] width 559 height 118
click at [331, 373] on div "add delivery fee add discount Sub total $12.00 Tax $1.20 Total $13.20" at bounding box center [497, 408] width 559 height 118
click at [276, 240] on icon at bounding box center [279, 240] width 6 height 6
type textarea "x"
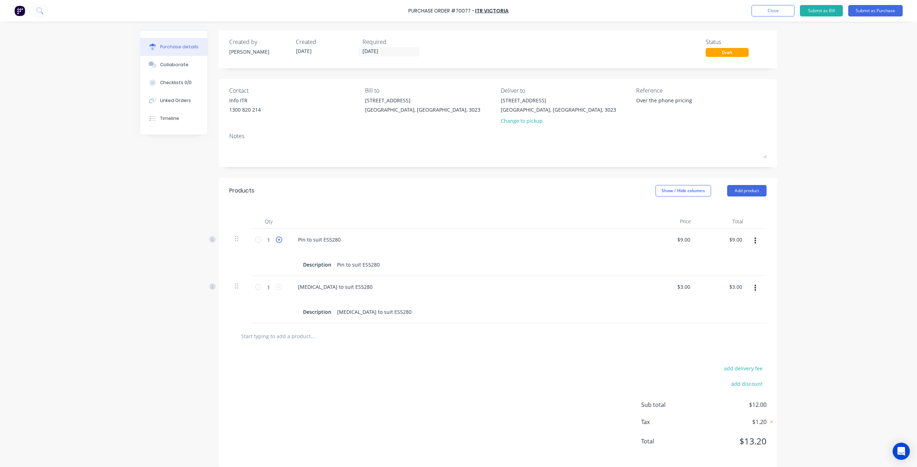
type input "2"
type input "$18.00"
click at [276, 240] on icon at bounding box center [279, 240] width 6 height 6
type textarea "x"
type input "3"
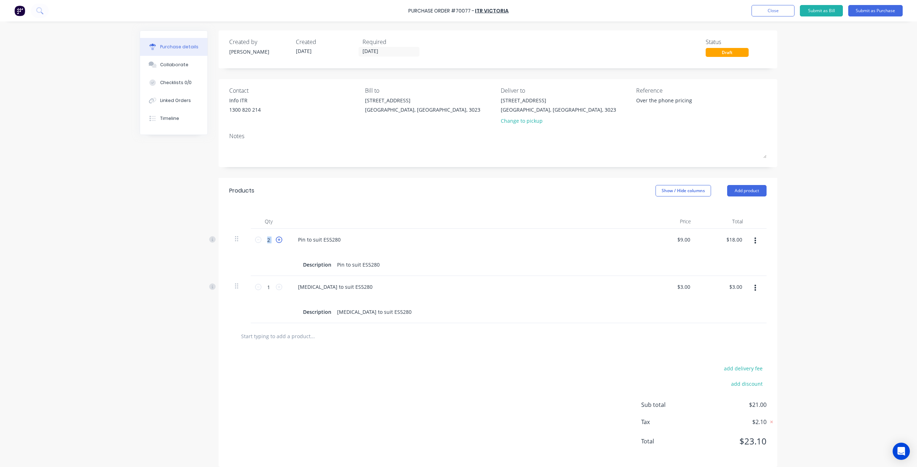
type input "$27.00"
click at [276, 240] on icon at bounding box center [279, 240] width 6 height 6
type textarea "x"
type input "4"
type input "$36.00"
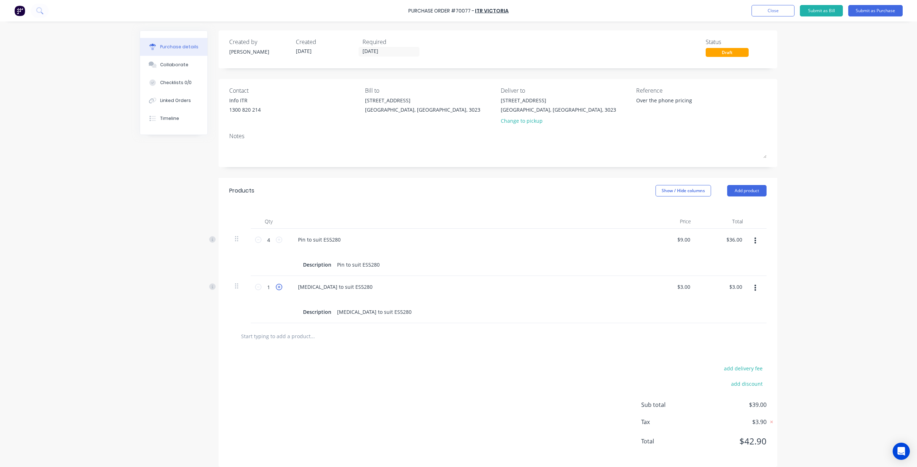
click at [279, 287] on icon at bounding box center [279, 287] width 6 height 6
type textarea "x"
type input "2"
type input "$6.00"
click at [279, 287] on icon at bounding box center [279, 287] width 6 height 6
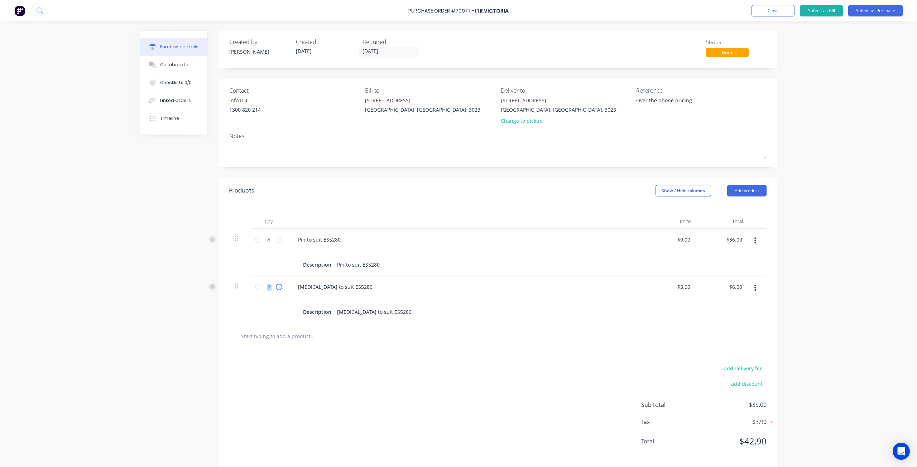
type textarea "x"
type input "3"
type input "$9.00"
click at [279, 287] on icon at bounding box center [279, 287] width 6 height 6
type textarea "x"
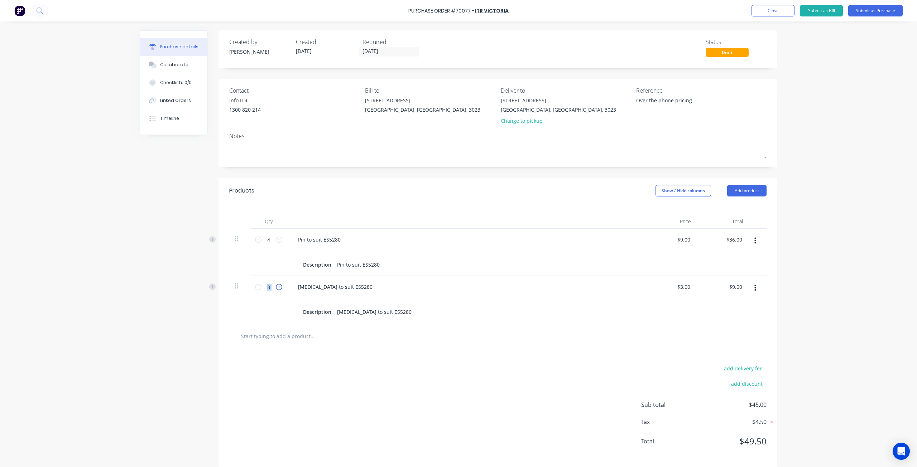
type input "4"
type input "$12.00"
click at [279, 287] on icon at bounding box center [279, 287] width 6 height 6
type textarea "x"
type input "5"
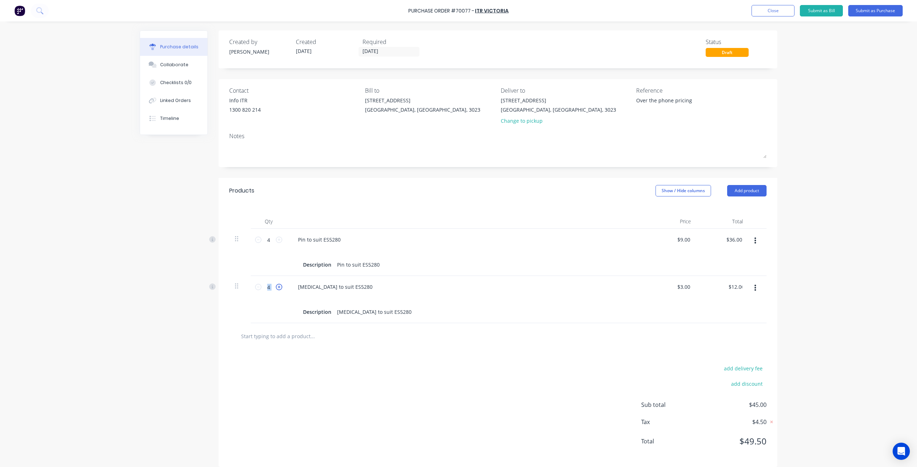
type input "$15.00"
click at [279, 287] on icon at bounding box center [279, 287] width 6 height 6
type textarea "x"
type input "6"
type input "$18.00"
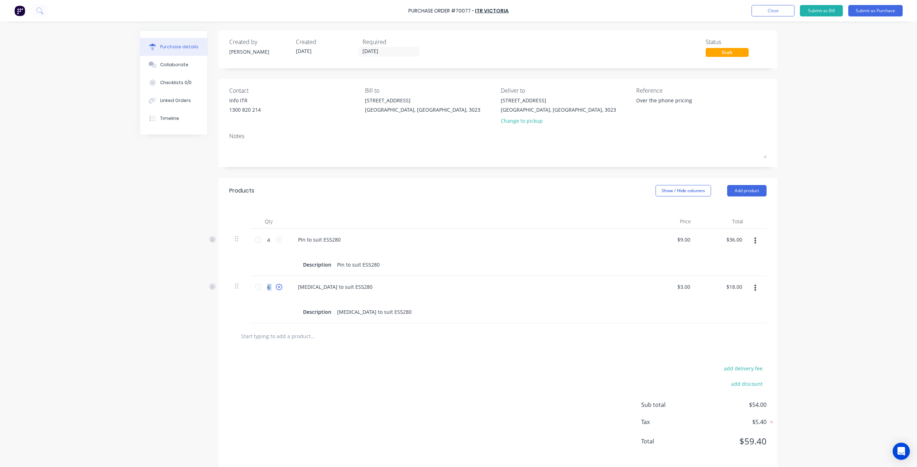
click at [278, 287] on icon at bounding box center [279, 287] width 6 height 6
type textarea "x"
type input "7"
type input "$21.00"
click at [278, 287] on icon at bounding box center [279, 287] width 6 height 6
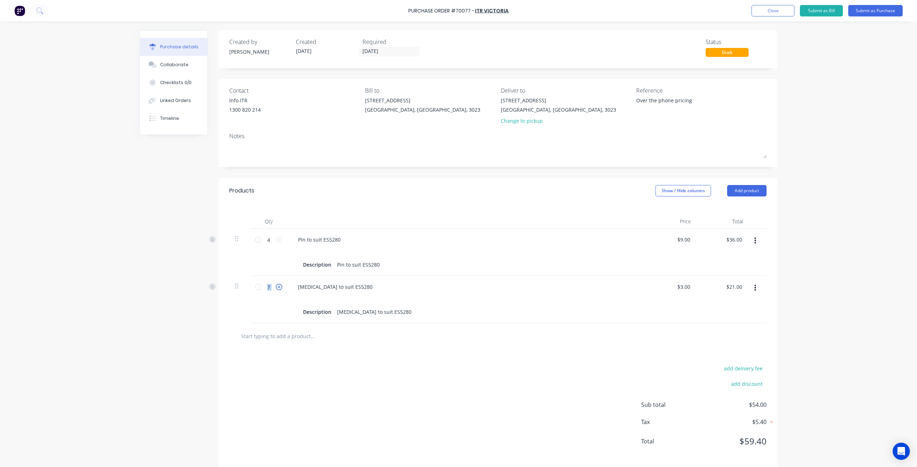
type textarea "x"
type input "8"
type input "$24.00"
click at [342, 373] on div "add delivery fee add discount Sub total $60.00 Tax $6.00 Total $66.00" at bounding box center [497, 408] width 559 height 118
click at [810, 340] on div "Purchase Order #70077 - ITR Victoria Add product Close Submit as Bill Submit as…" at bounding box center [458, 233] width 917 height 467
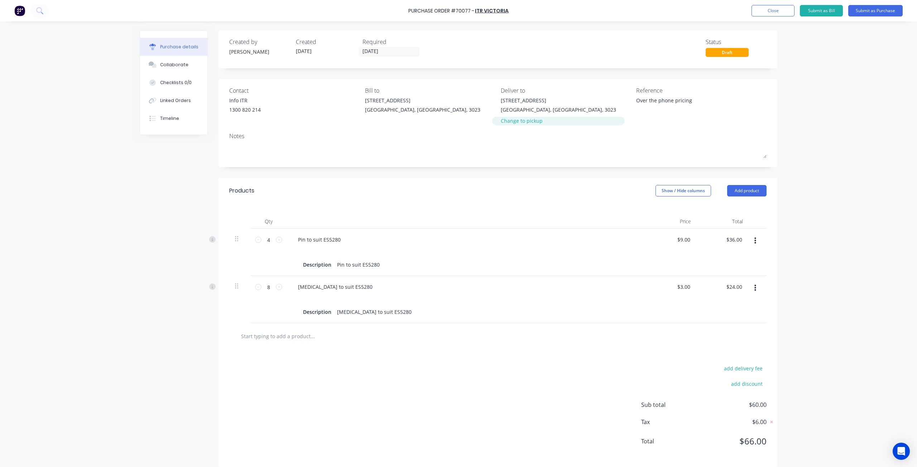
click at [532, 120] on div "Change to pickup" at bounding box center [558, 121] width 115 height 8
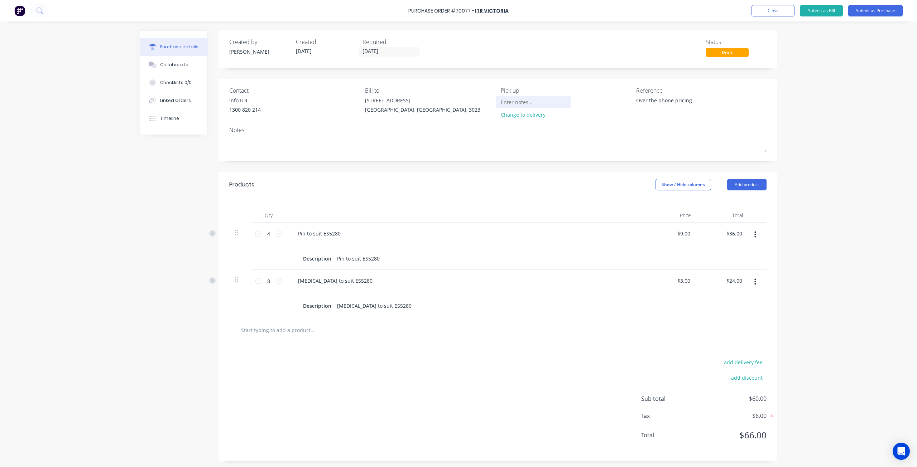
click at [522, 97] on input at bounding box center [533, 102] width 65 height 11
type textarea "x"
type input "O"
type textarea "x"
type input "ON"
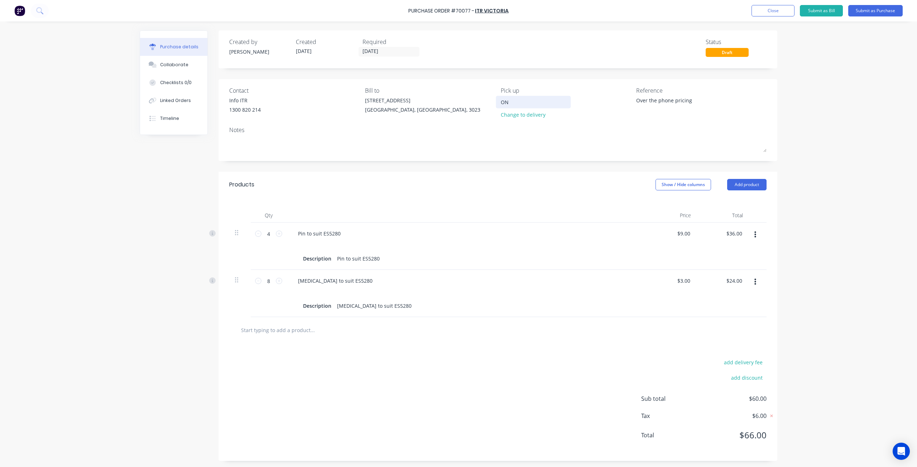
type textarea "x"
type input "ONT"
type textarea "x"
type input "ONTR"
type textarea "x"
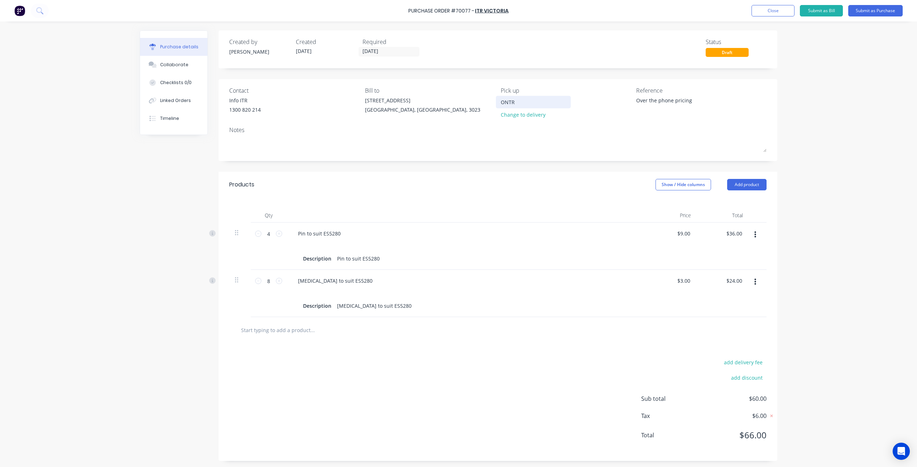
type input "ONTRA"
type textarea "x"
type input "ONTRAC"
type textarea "x"
type input "ONTRAC"
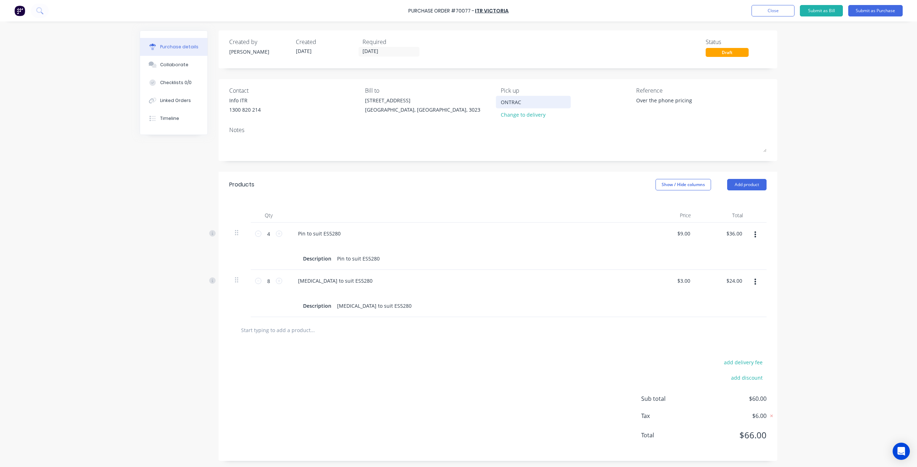
type textarea "x"
type input "ONTRAC t"
type textarea "x"
type input "ONTRAC to"
type textarea "x"
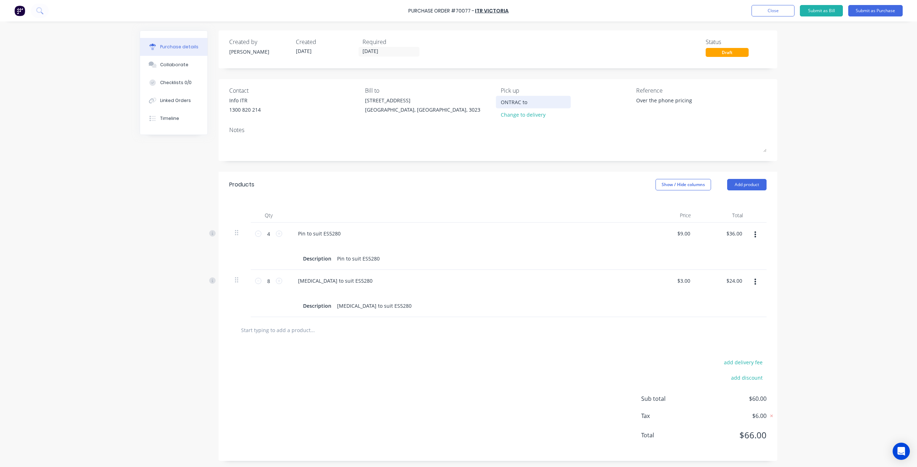
type input "ONTRAC to"
type textarea "x"
type input "ONTRAC to a"
type textarea "x"
type input "ONTRAC to ar"
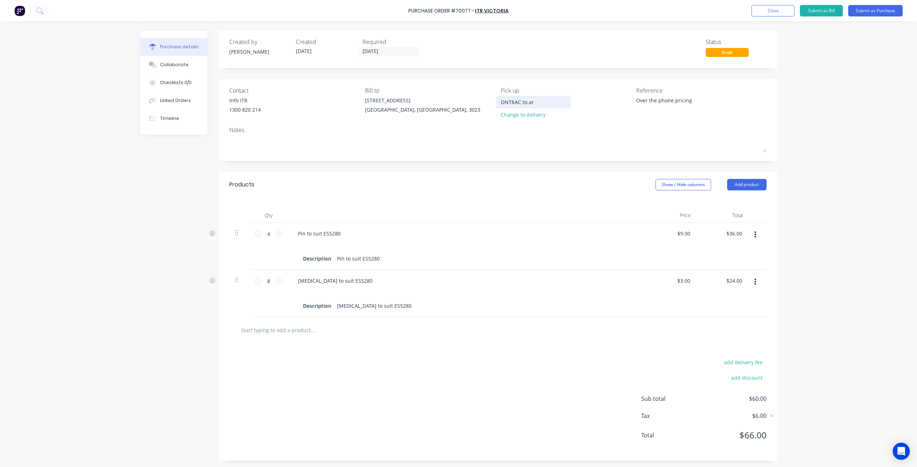
type textarea "x"
type input "ONTRAC to arr"
type textarea "x"
type input "ONTRAC to arra"
type textarea "x"
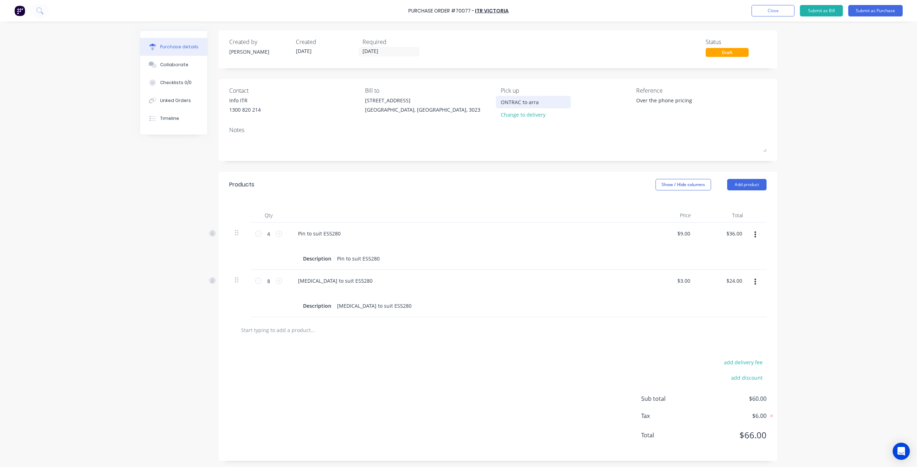
type input "ONTRAC to arran"
type textarea "x"
type input "ONTRAC to arrang"
type textarea "x"
type input "ONTRAC to arrange"
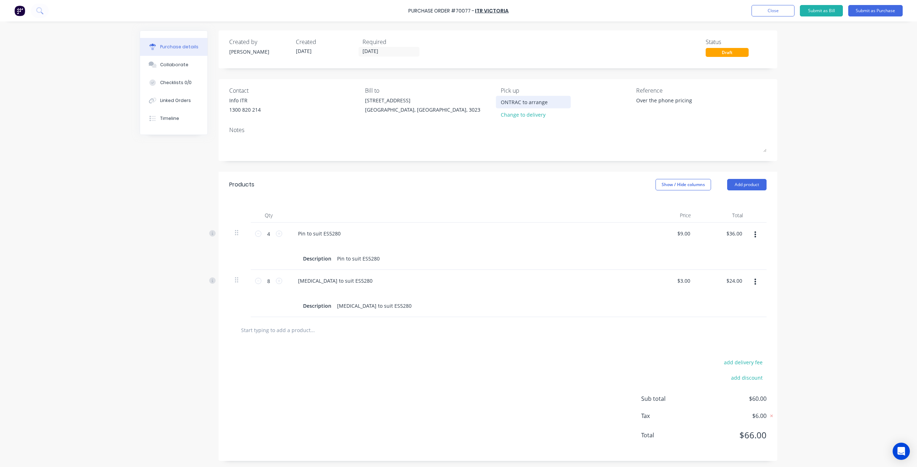
type textarea "x"
type input "ONTRAC to arrange"
type textarea "x"
type input "ONTRAC to arrange c"
type textarea "x"
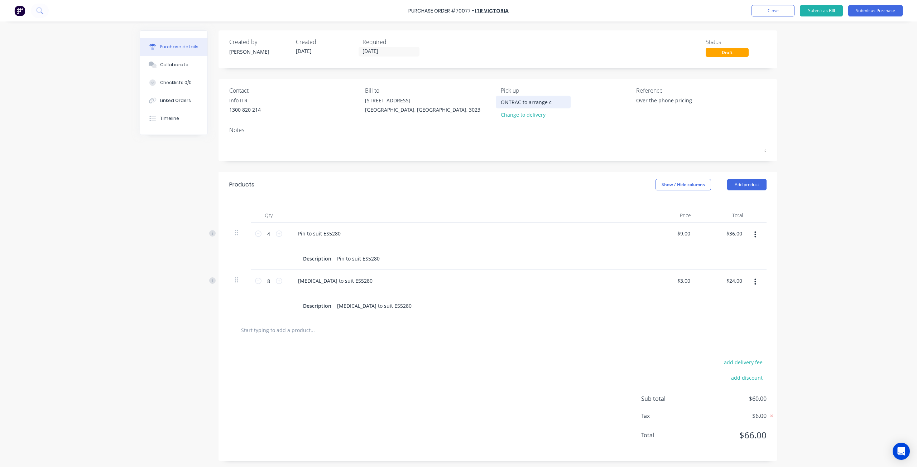
type input "ONTRAC to arrange co"
type textarea "x"
type input "ONTRAC to arrange col"
type textarea "x"
type input "ONTRAC to arrange coll"
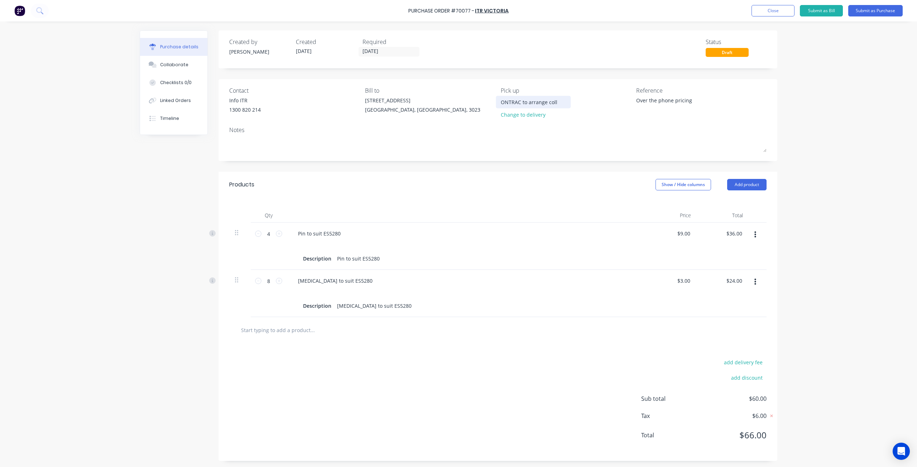
type textarea "x"
type input "ONTRAC to arrange colle"
type textarea "x"
type input "ONTRAC to arrange collec"
type textarea "x"
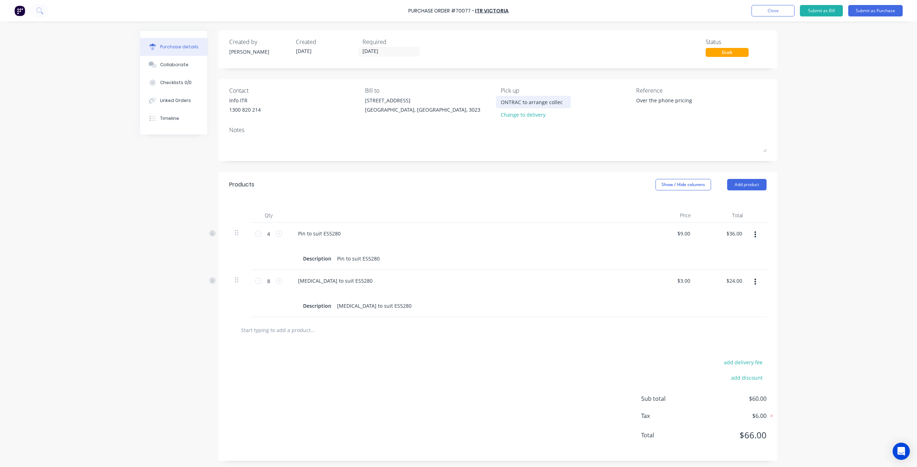
type input "ONTRAC to arrange collect"
type textarea "x"
type input "ONTRAC to arrange collec"
type textarea "x"
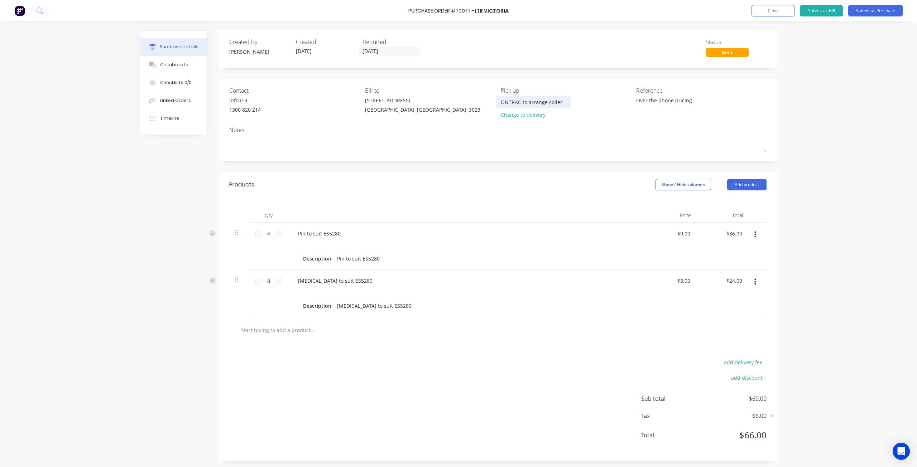
type input "ONTRAC to arrange colle"
type textarea "x"
type input "ONTRAC to arrange coll"
type textarea "x"
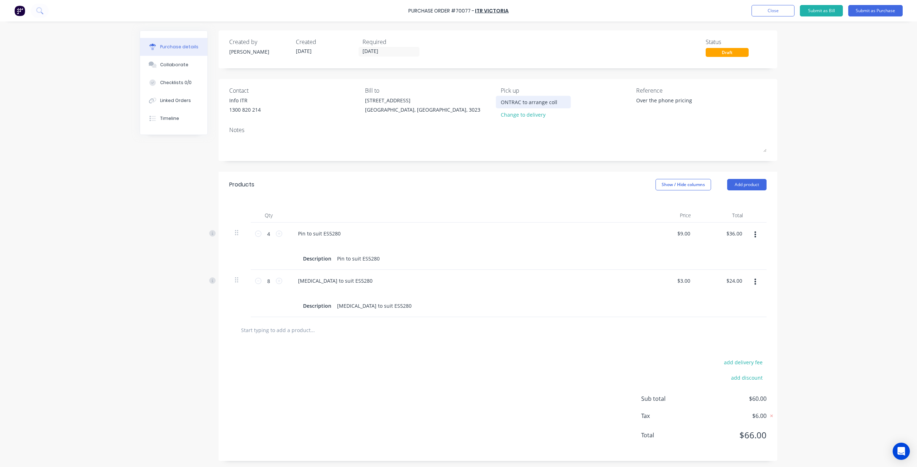
type input "ONTRAC to arrange col"
type textarea "x"
type input "ONTRAC to arrange co"
type textarea "x"
type input "ONTRAC to arrange c"
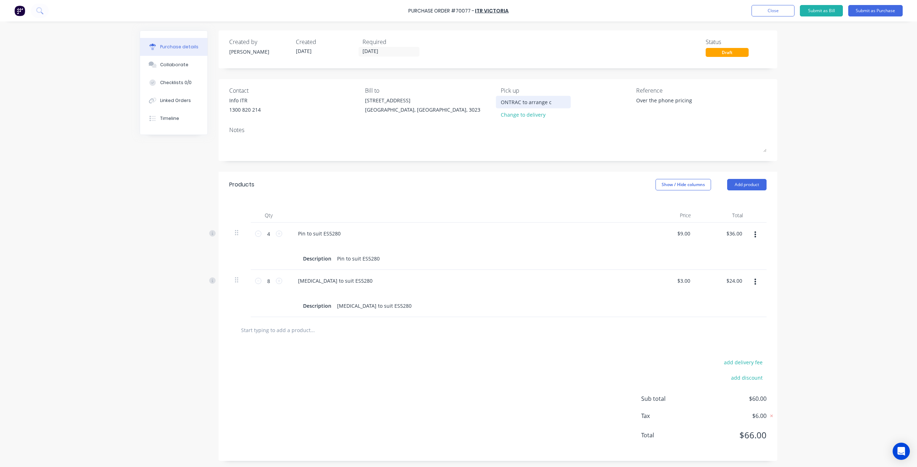
type textarea "x"
type input "ONTRAC to arrange"
type textarea "x"
type input "ONTRAC to arrange p"
type textarea "x"
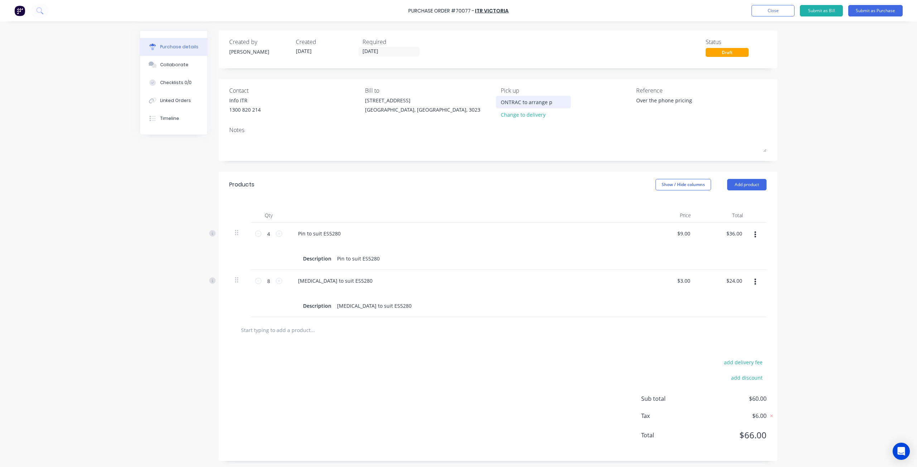
type input "ONTRAC to arrange pi"
type textarea "x"
type input "ONTRAC to arrange pic"
type textarea "x"
type input "ONTRAC to arrange pick"
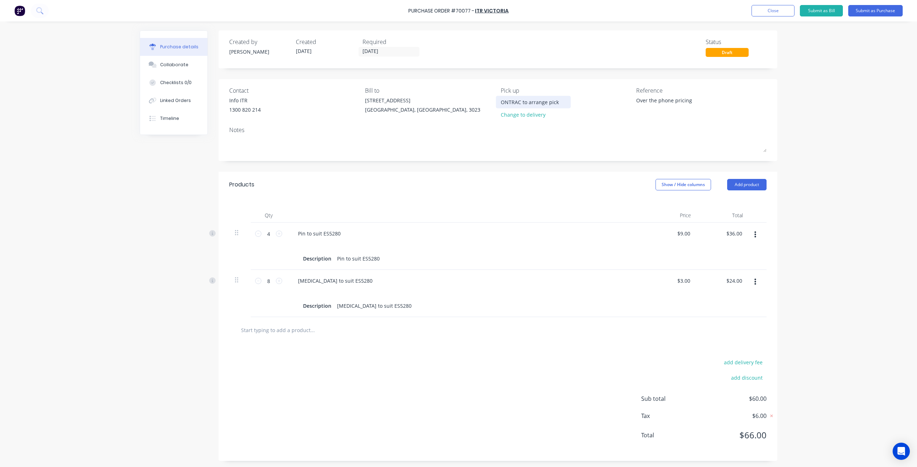
type textarea "x"
type input "ONTRAC to arrange picku"
type textarea "x"
type input "ONTRAC to arrange pickup"
type textarea "x"
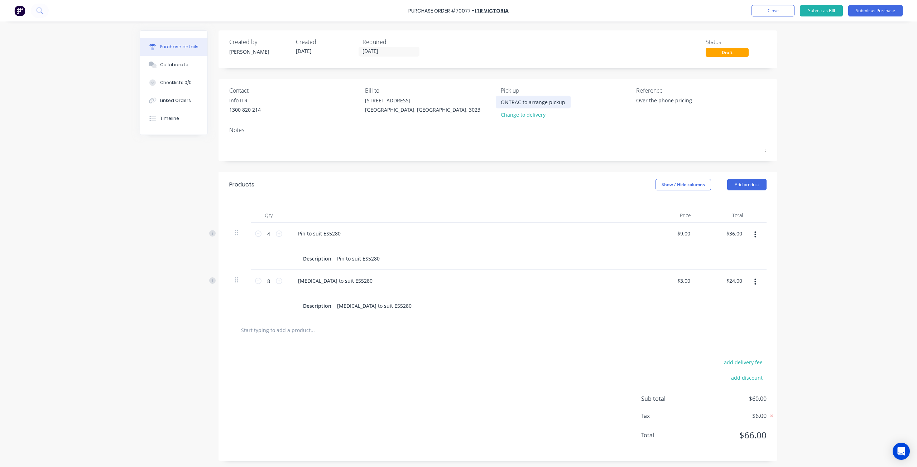
type input "ONTRAC to arrange pickup."
type textarea "x"
click at [505, 103] on input "ONTRAC to arrange pickup." at bounding box center [533, 102] width 65 height 11
type input "ONTRAC to arrange pickup."
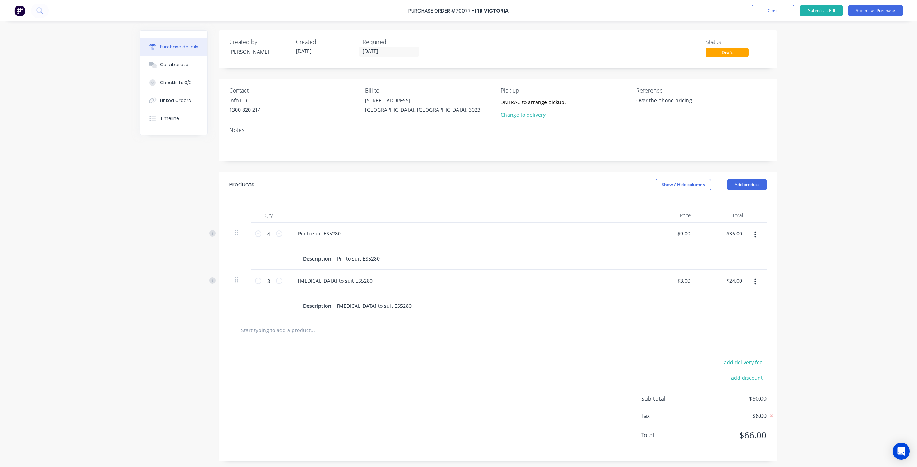
click at [610, 116] on div "ONTRAC to arrange pickup. Change to delivery" at bounding box center [566, 109] width 130 height 25
click at [796, 178] on div "Purchase Order #70077 - ITR Victoria Add product Close Submit as Bill Submit as…" at bounding box center [458, 233] width 917 height 467
click at [741, 189] on button "Add product" at bounding box center [746, 184] width 39 height 11
click at [740, 206] on div "Product catalogue" at bounding box center [732, 203] width 55 height 10
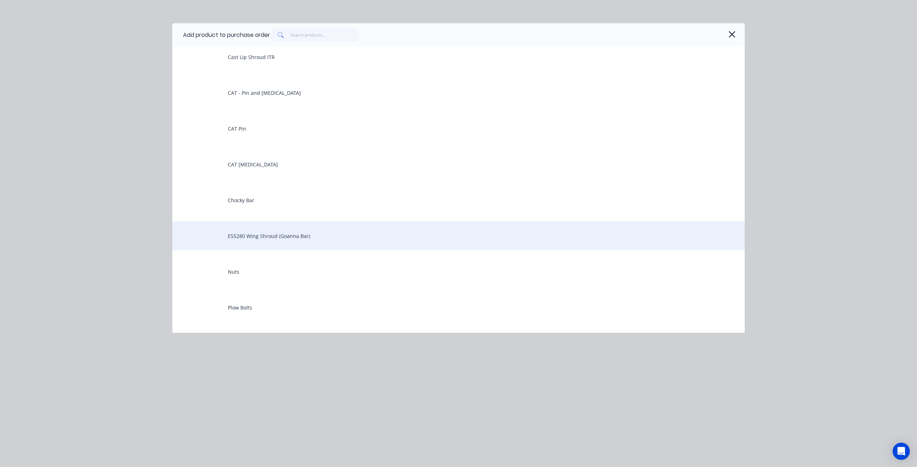
scroll to position [107, 0]
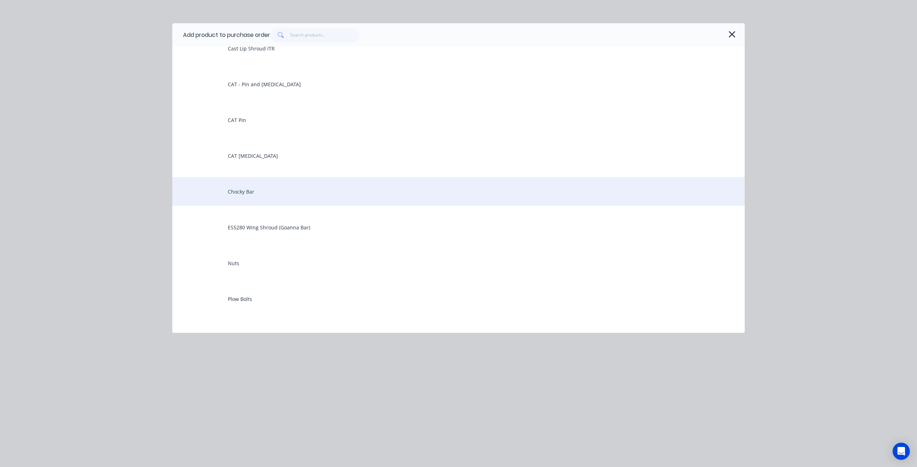
click at [265, 200] on div "Chocky Bar" at bounding box center [458, 191] width 572 height 29
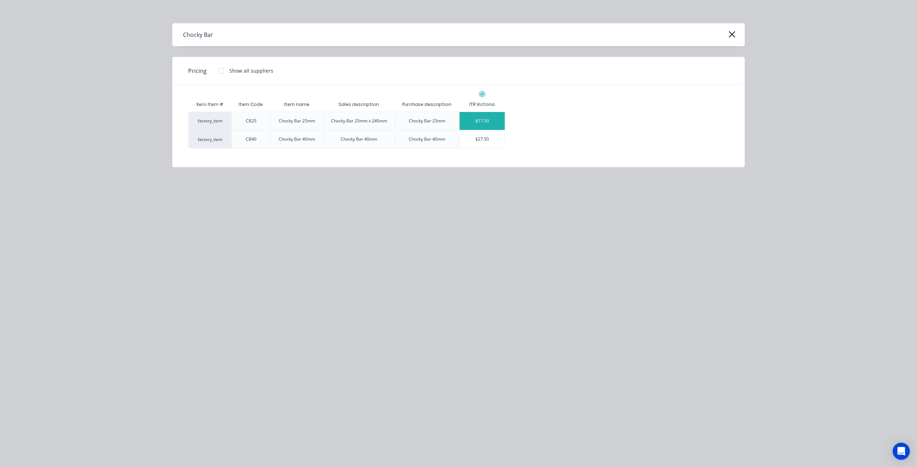
click at [490, 121] on div "$17.50" at bounding box center [481, 121] width 45 height 18
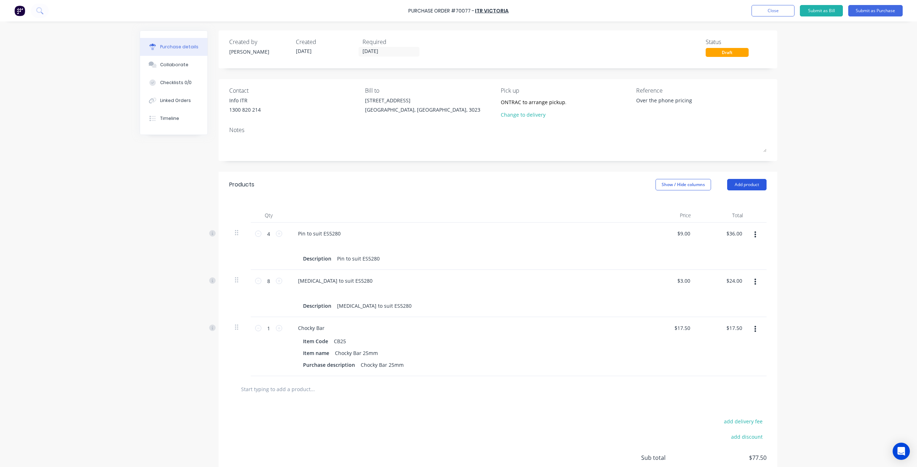
click at [749, 188] on button "Add product" at bounding box center [746, 184] width 39 height 11
click at [737, 204] on div "Product catalogue" at bounding box center [732, 203] width 55 height 10
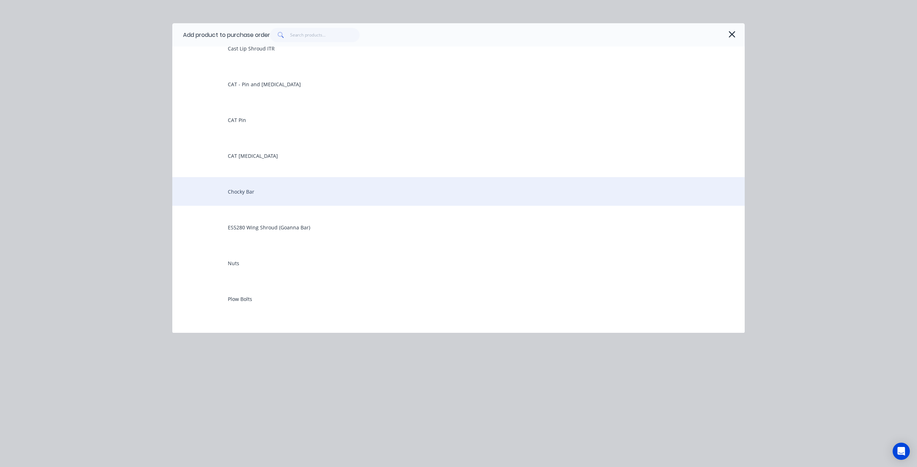
click at [276, 188] on div "Chocky Bar" at bounding box center [458, 191] width 572 height 29
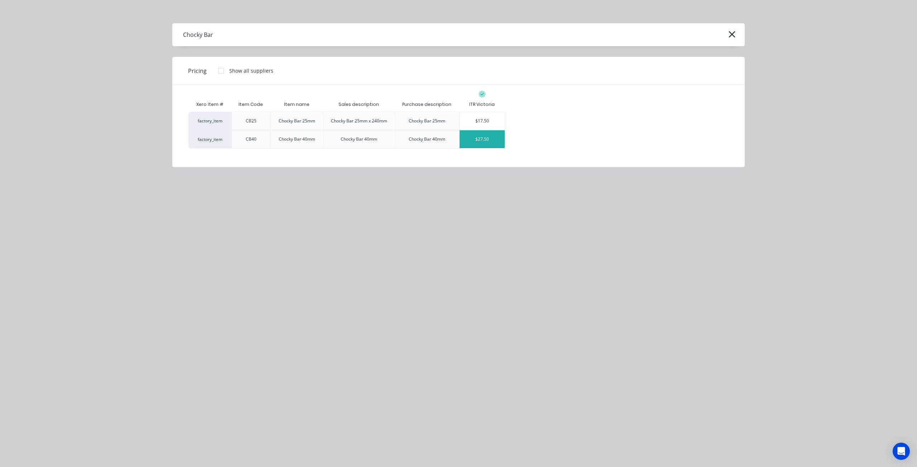
click at [486, 144] on div "$27.50" at bounding box center [481, 139] width 45 height 18
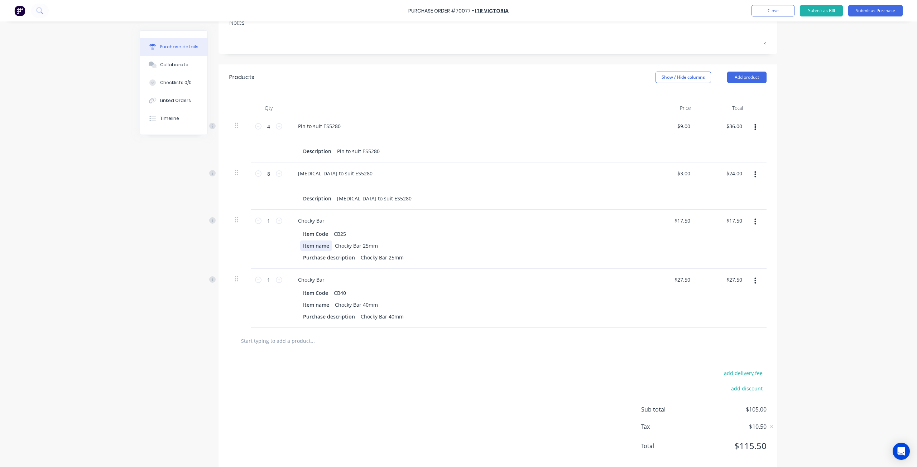
click at [328, 246] on div "Item name" at bounding box center [316, 246] width 32 height 10
click at [362, 245] on div "Chocky Bar 25mm" at bounding box center [356, 246] width 49 height 10
click at [278, 221] on icon at bounding box center [279, 221] width 6 height 6
type textarea "x"
type input "2"
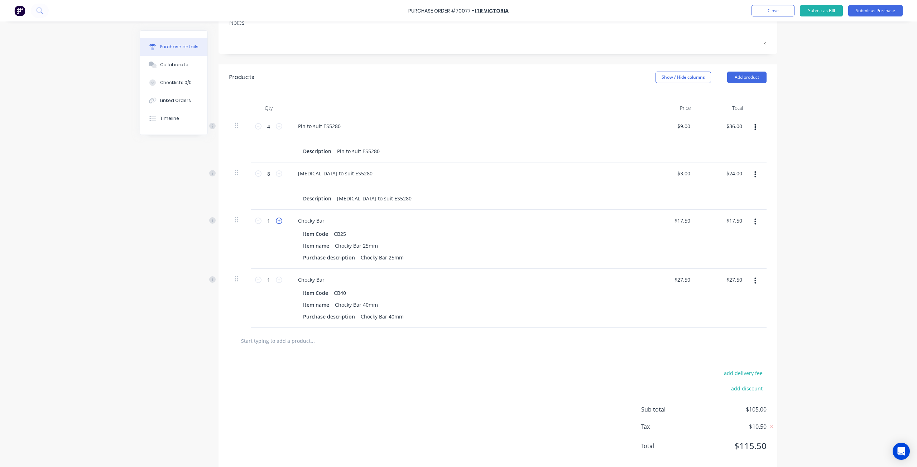
type input "$35.00"
click at [278, 221] on icon at bounding box center [279, 221] width 6 height 6
type textarea "x"
type input "3"
type input "$52.50"
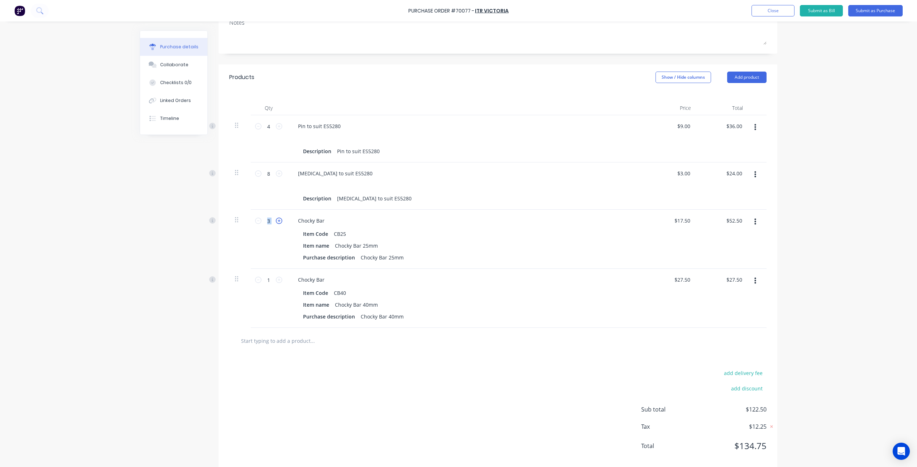
click at [278, 221] on icon at bounding box center [279, 221] width 6 height 6
type textarea "x"
type input "4"
type input "$70.00"
click at [278, 221] on icon at bounding box center [279, 221] width 6 height 6
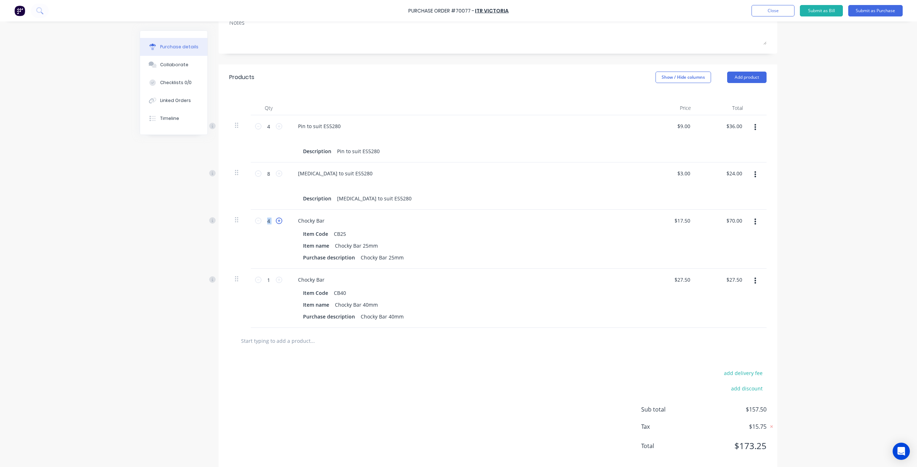
type textarea "x"
type input "5"
type input "$87.50"
click at [278, 221] on icon at bounding box center [279, 221] width 6 height 6
type textarea "x"
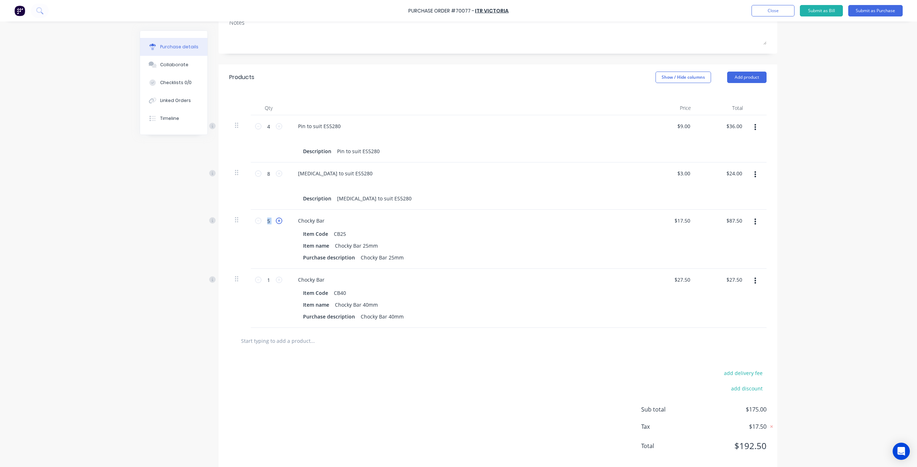
type input "6"
type input "$105.00"
click at [278, 221] on icon at bounding box center [279, 221] width 6 height 6
type textarea "x"
type input "7"
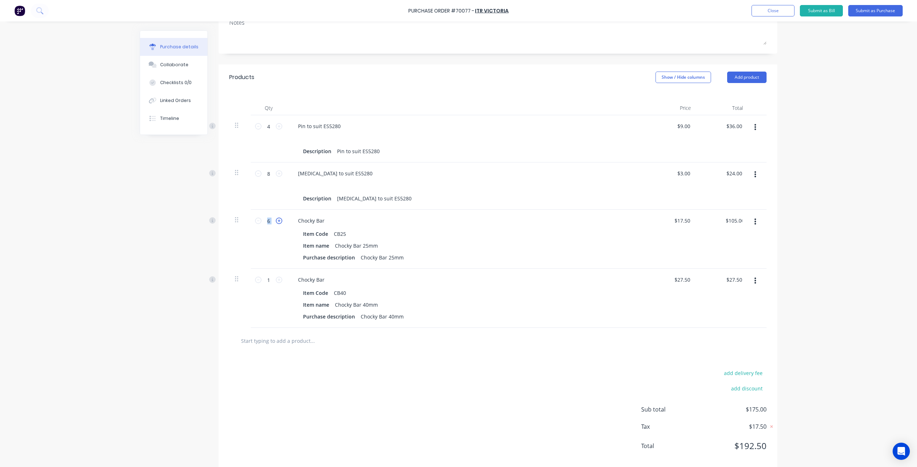
type input "$122.50"
click at [278, 221] on icon at bounding box center [279, 221] width 6 height 6
type textarea "x"
type input "8"
type input "$140.00"
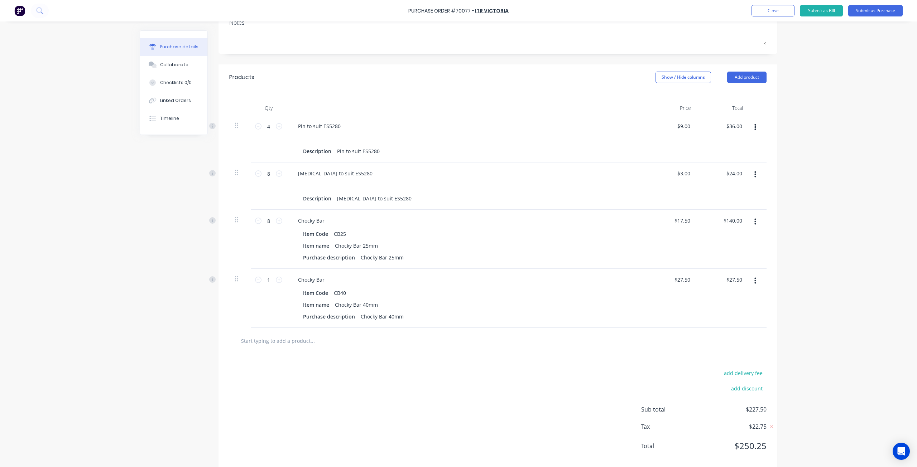
click at [278, 283] on div "1 1" at bounding box center [268, 280] width 24 height 11
click at [278, 281] on icon at bounding box center [279, 280] width 6 height 6
type textarea "x"
type input "2"
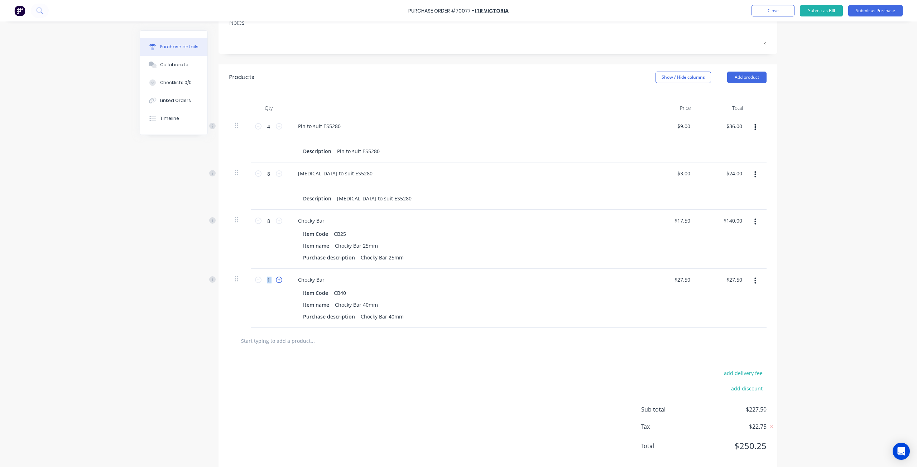
type input "$55.00"
click at [278, 281] on icon at bounding box center [279, 280] width 6 height 6
type textarea "x"
type input "3"
type input "$82.50"
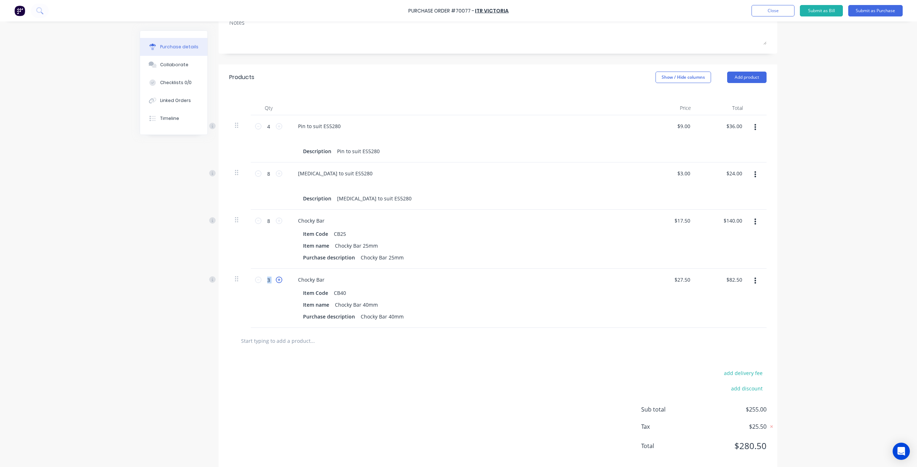
click at [277, 281] on icon at bounding box center [279, 280] width 6 height 6
type textarea "x"
type input "4"
click at [277, 281] on icon at bounding box center [279, 280] width 6 height 6
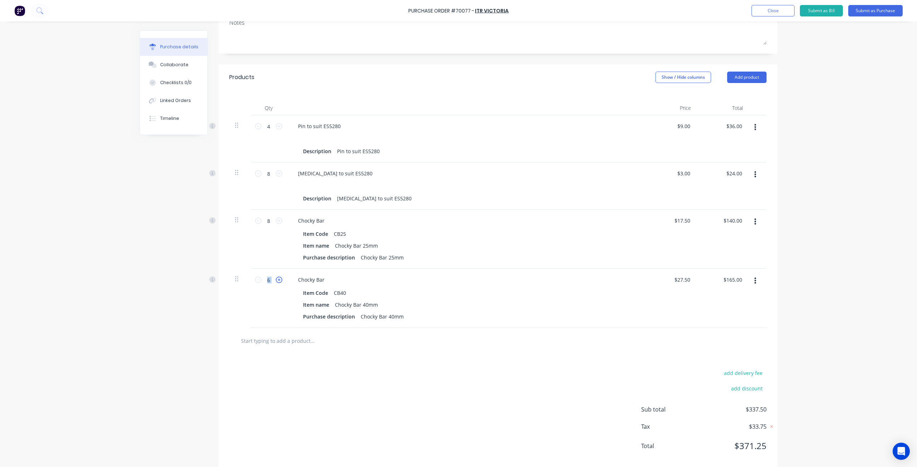
click at [277, 281] on icon at bounding box center [279, 280] width 6 height 6
click at [245, 322] on div at bounding box center [239, 298] width 21 height 59
click at [305, 340] on input "text" at bounding box center [312, 341] width 143 height 14
click at [328, 223] on div "Chocky Bar" at bounding box center [465, 221] width 347 height 10
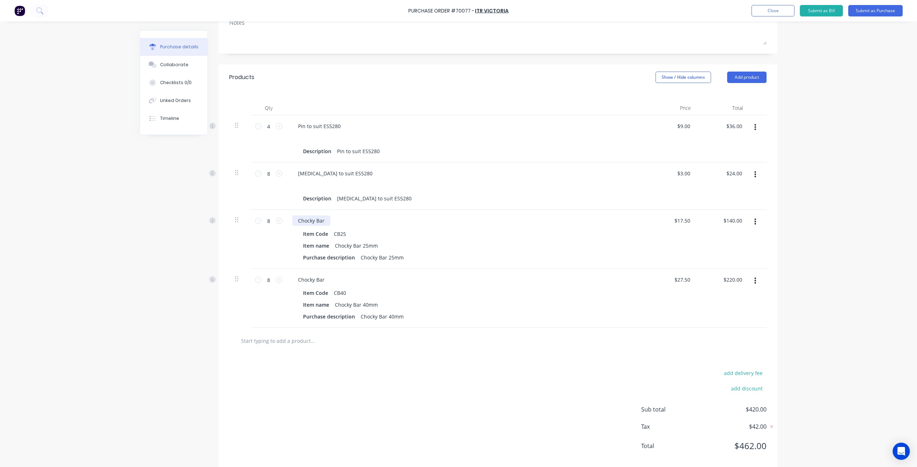
click at [324, 221] on div "Chocky Bar" at bounding box center [311, 221] width 38 height 10
click at [322, 278] on div "Chocky Bar" at bounding box center [311, 280] width 38 height 10
click at [348, 379] on div "add delivery fee add discount Sub total $420.00 Tax $42.00 Total $462.00" at bounding box center [497, 413] width 559 height 118
click at [333, 348] on div at bounding box center [497, 341] width 537 height 26
click at [312, 342] on input "text" at bounding box center [312, 341] width 143 height 14
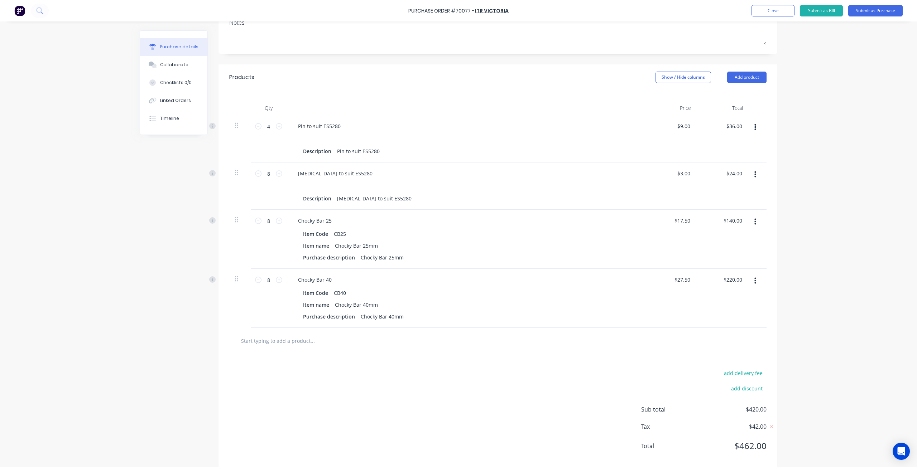
click at [287, 339] on input "text" at bounding box center [312, 341] width 143 height 14
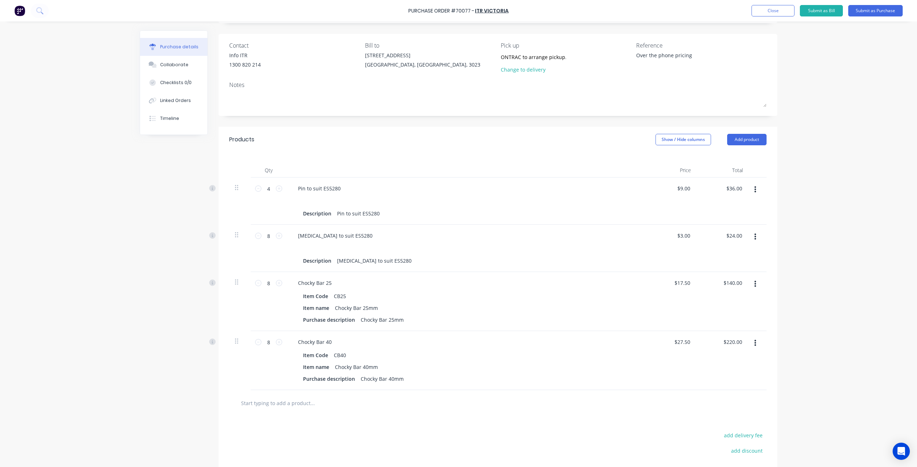
scroll to position [0, 0]
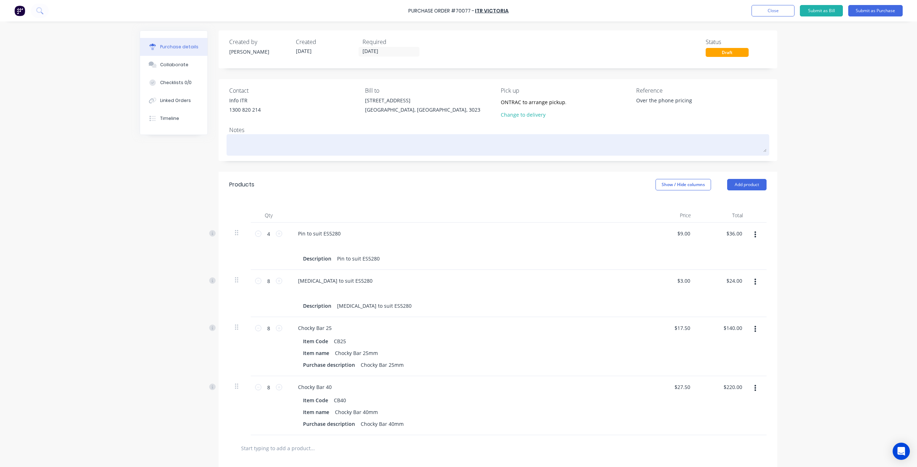
click at [345, 142] on textarea at bounding box center [497, 144] width 537 height 16
click at [347, 140] on textarea at bounding box center [497, 144] width 537 height 16
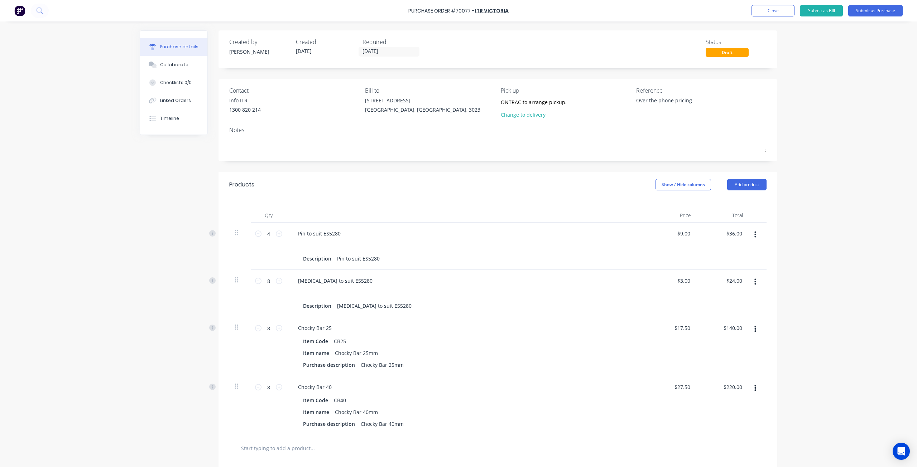
click at [372, 159] on div "Contact Info ITR 1300 820 214 Bill to 20 Ravenhall Way Ravenhall, Victoria, 302…" at bounding box center [497, 120] width 559 height 82
click at [754, 185] on button "Add product" at bounding box center [746, 184] width 39 height 11
click at [743, 205] on div "Product catalogue" at bounding box center [732, 203] width 55 height 10
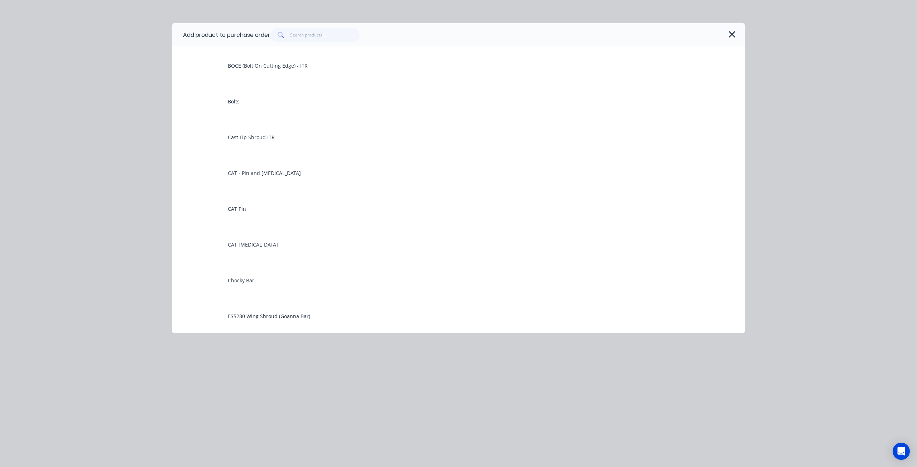
scroll to position [36, 0]
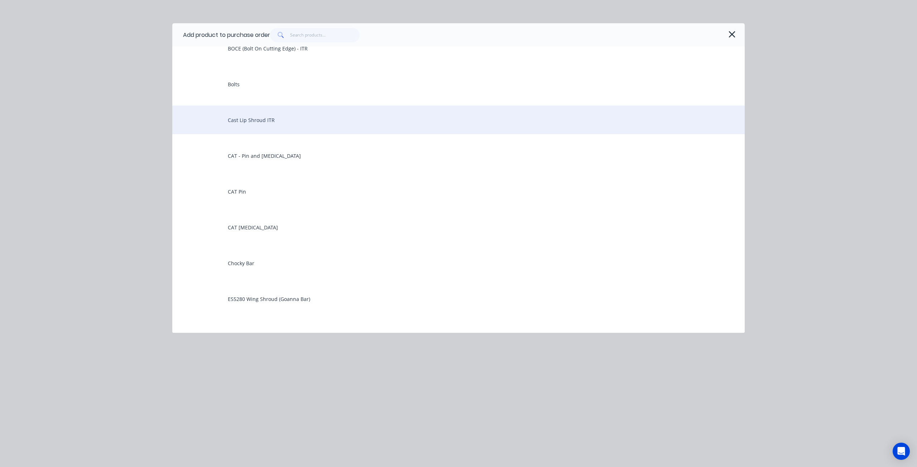
click at [252, 123] on div "Cast Lip Shroud ITR" at bounding box center [458, 120] width 572 height 29
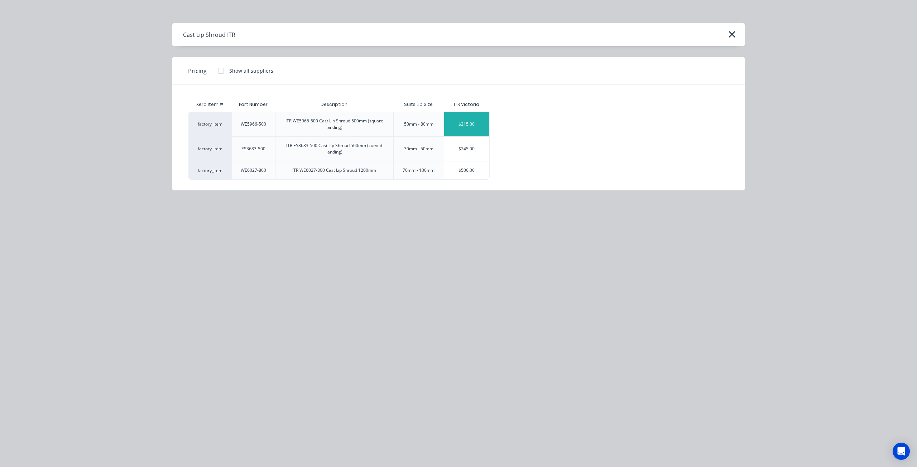
click at [473, 126] on div "$215.00" at bounding box center [466, 124] width 45 height 24
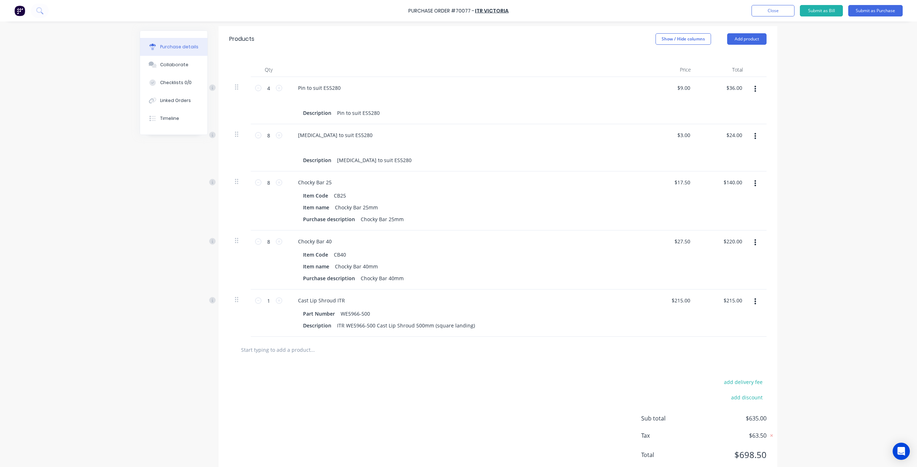
scroll to position [166, 0]
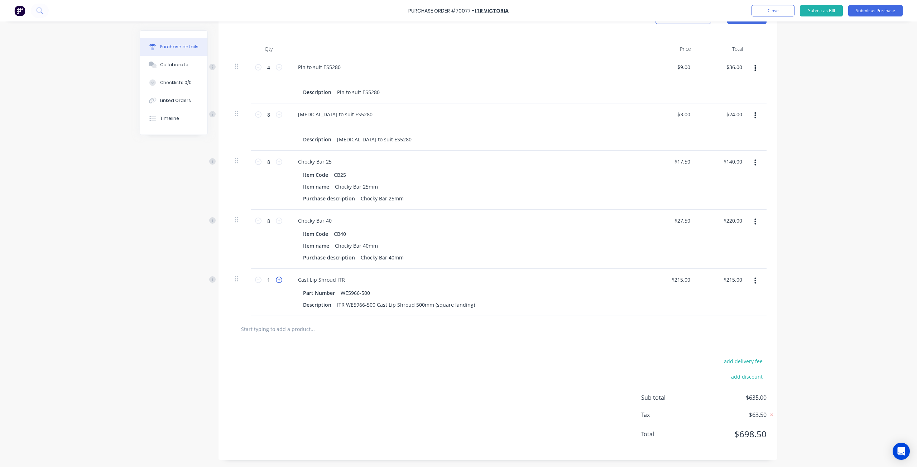
click at [276, 280] on icon at bounding box center [279, 280] width 6 height 6
click at [274, 309] on div "4 4" at bounding box center [269, 292] width 36 height 47
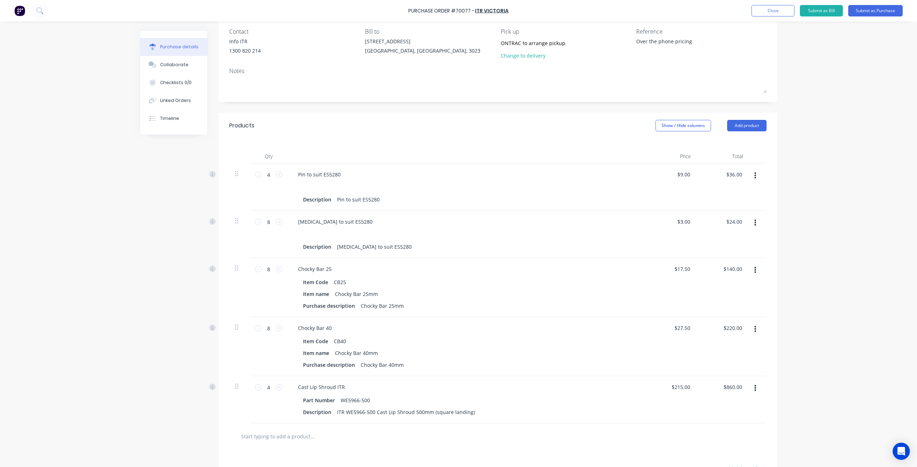
click at [802, 302] on div "Purchase Order #70077 - ITR Victoria Add product Close Submit as Bill Submit as…" at bounding box center [458, 233] width 917 height 467
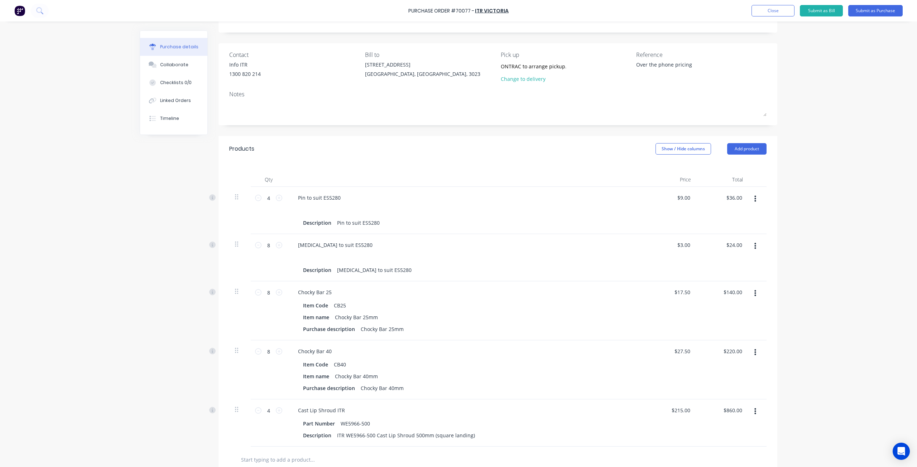
scroll to position [0, 0]
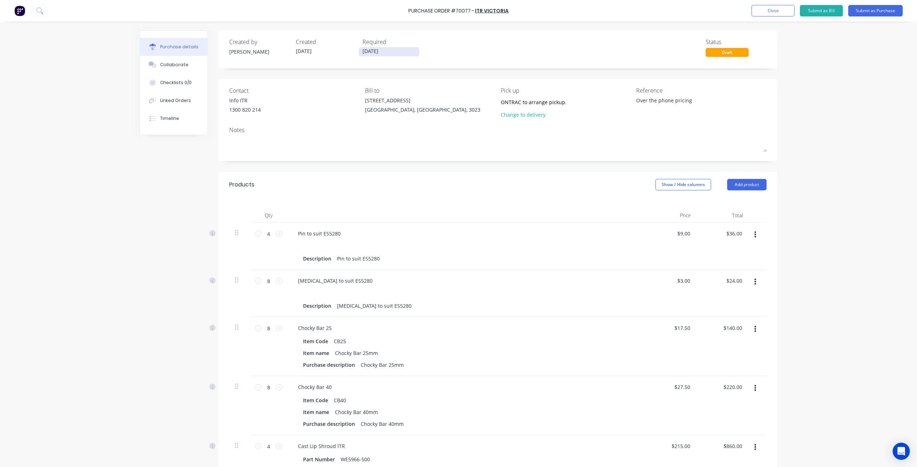
click at [390, 53] on input "27/08/25" at bounding box center [389, 51] width 60 height 9
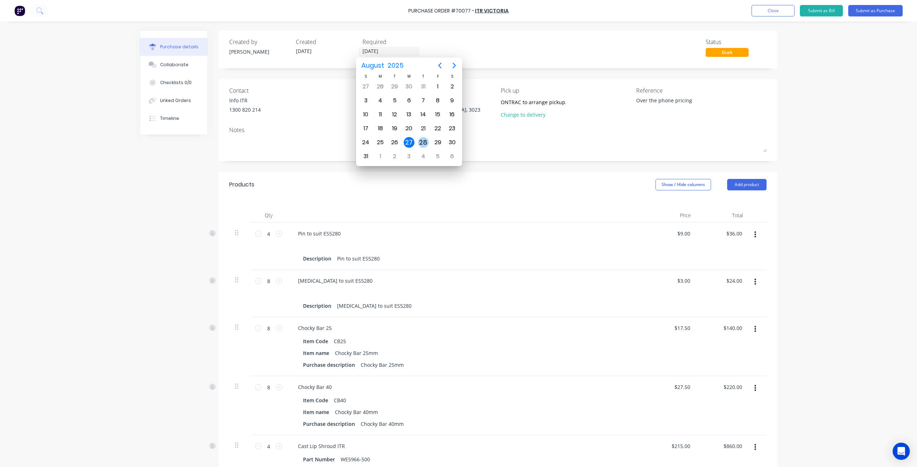
click at [425, 144] on div "28" at bounding box center [423, 142] width 11 height 11
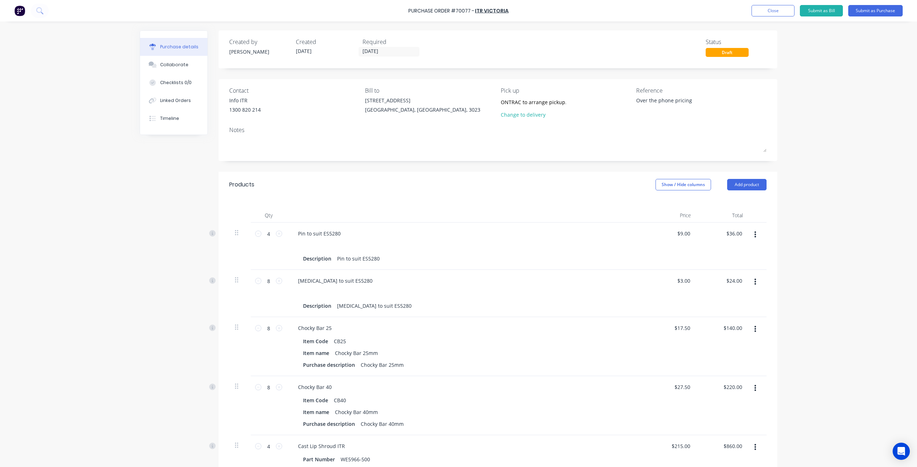
click at [392, 73] on div "Created by Hayden Created 27/08/25 Required 28/08/25 Status Draft Contact Info …" at bounding box center [497, 328] width 559 height 596
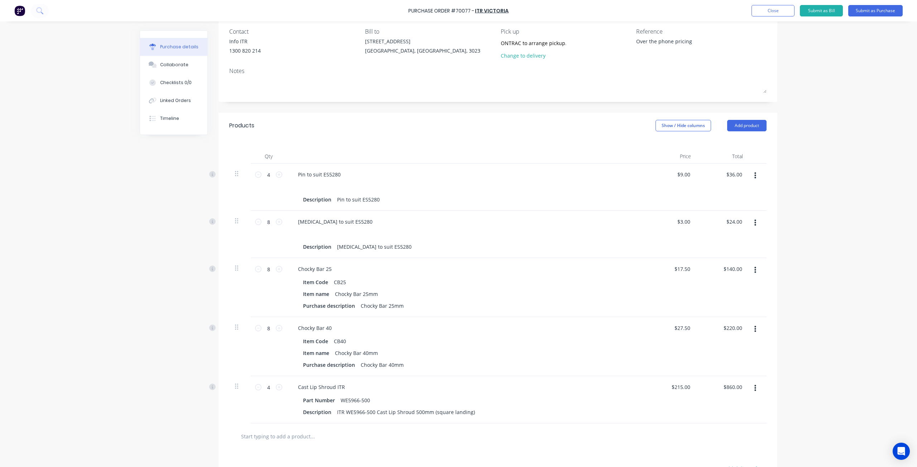
scroll to position [72, 0]
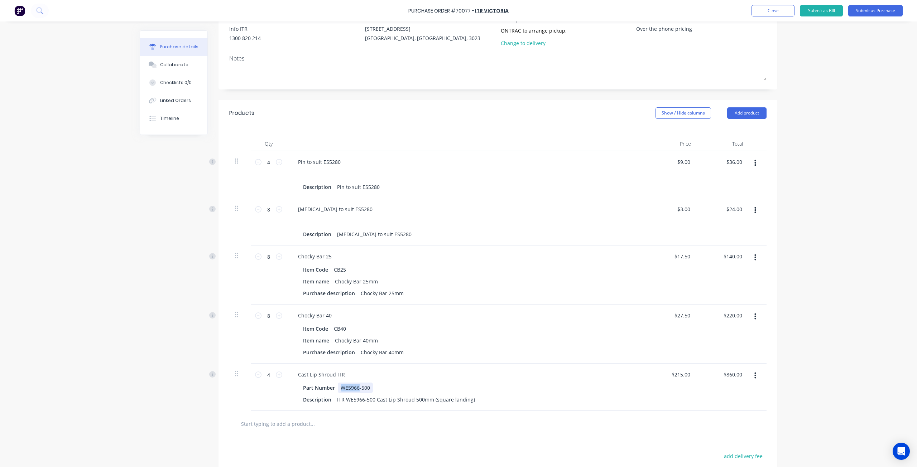
drag, startPoint x: 337, startPoint y: 391, endPoint x: 356, endPoint y: 391, distance: 19.0
click at [356, 391] on div "WE5966-500" at bounding box center [355, 388] width 35 height 10
copy div "WE5966"
drag, startPoint x: 341, startPoint y: 377, endPoint x: 275, endPoint y: 382, distance: 66.0
click at [275, 382] on div "4 4 Cast Lip Shroud ITR Part Number WE5966-500 Description ITR WE5966-500 Cast …" at bounding box center [497, 387] width 537 height 47
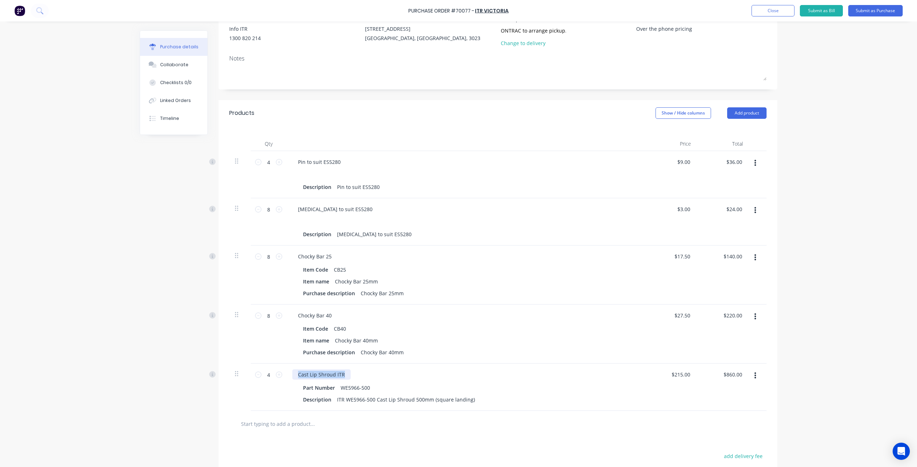
paste div
click at [195, 403] on div "Created by Hayden Created 27/08/25 Required 28/08/25 Status Draft Contact Info …" at bounding box center [458, 257] width 637 height 596
click at [313, 370] on div "WE5966" at bounding box center [307, 374] width 30 height 10
click at [214, 439] on div "Created by Hayden Created 27/08/25 Required 28/08/25 Status Draft Contact Info …" at bounding box center [458, 257] width 637 height 596
drag, startPoint x: 347, startPoint y: 374, endPoint x: 338, endPoint y: 376, distance: 9.1
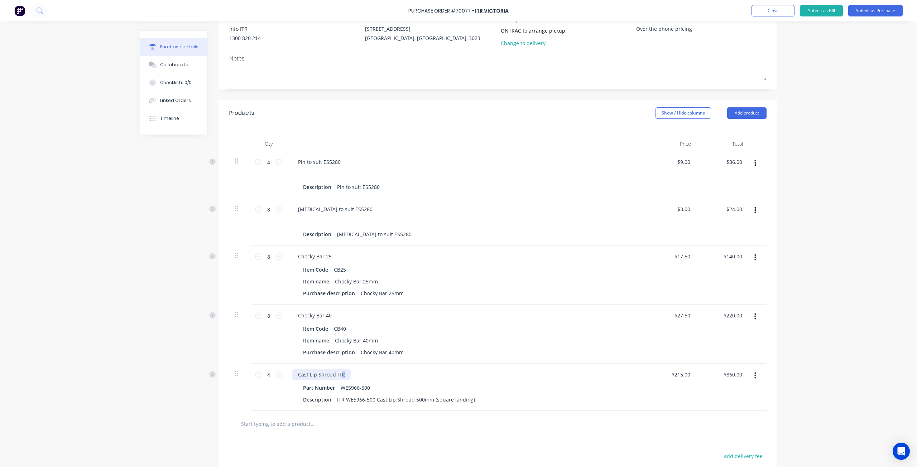
click at [338, 376] on div "Cast Lip Shroud ITR" at bounding box center [465, 374] width 347 height 10
click at [342, 376] on div "Cast Lip Shroud ITR" at bounding box center [321, 374] width 58 height 10
click at [344, 376] on div "Cast Lip Shroud ITR" at bounding box center [321, 374] width 58 height 10
drag, startPoint x: 344, startPoint y: 376, endPoint x: 332, endPoint y: 379, distance: 11.9
click at [332, 379] on div "Cast Lip Shroud ITR" at bounding box center [321, 374] width 58 height 10
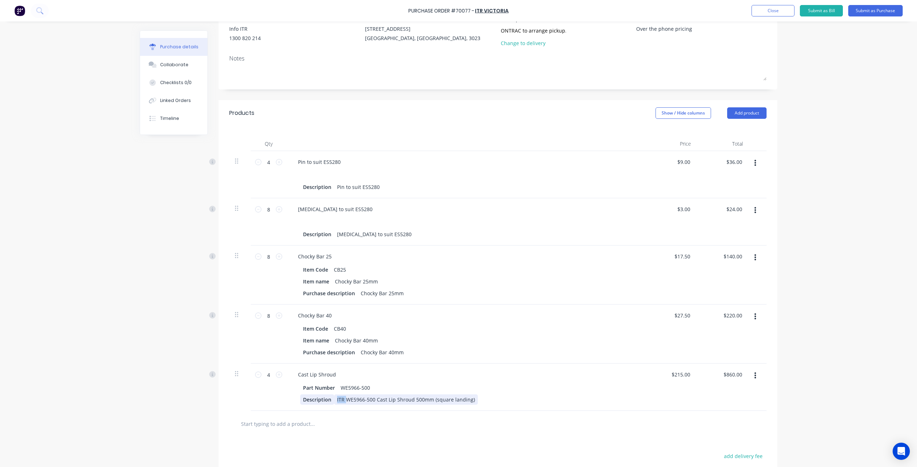
drag, startPoint x: 343, startPoint y: 401, endPoint x: 313, endPoint y: 403, distance: 29.8
click at [313, 403] on div "Description ITR WE5966-500 Cast Lip Shroud 500mm (square landing)" at bounding box center [464, 400] width 328 height 10
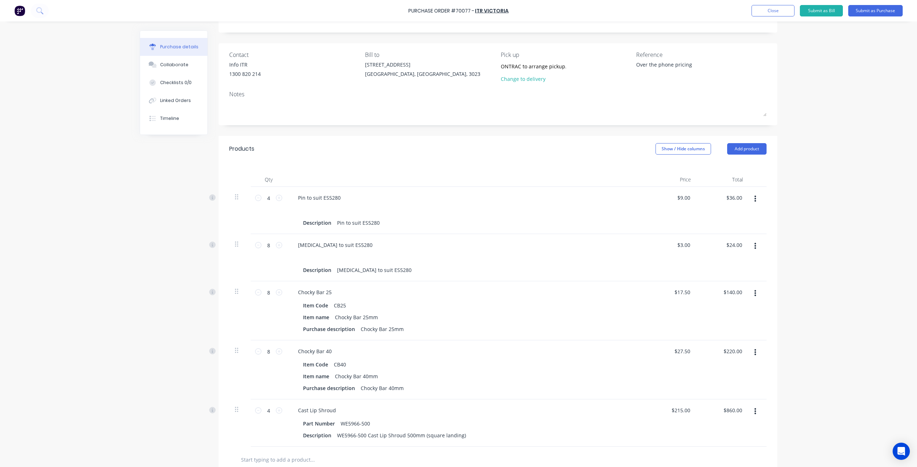
scroll to position [0, 0]
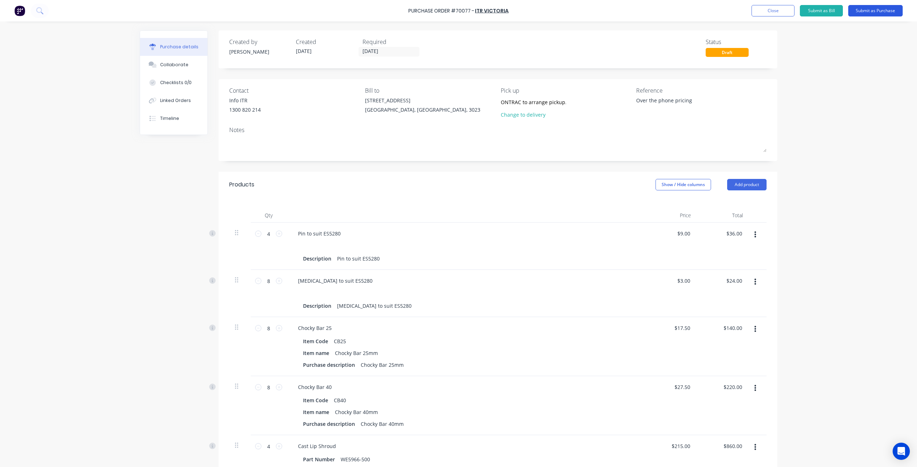
click at [879, 9] on button "Submit as Purchase" at bounding box center [875, 10] width 54 height 11
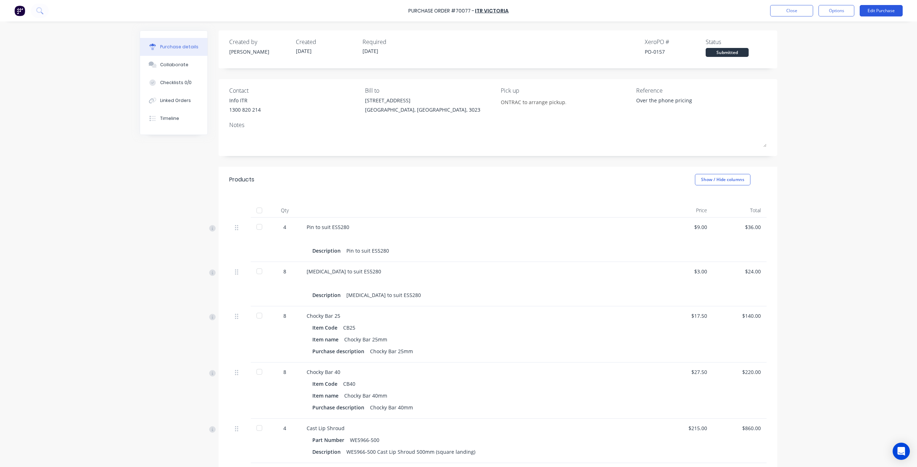
click at [877, 13] on button "Edit Purchase" at bounding box center [880, 10] width 43 height 11
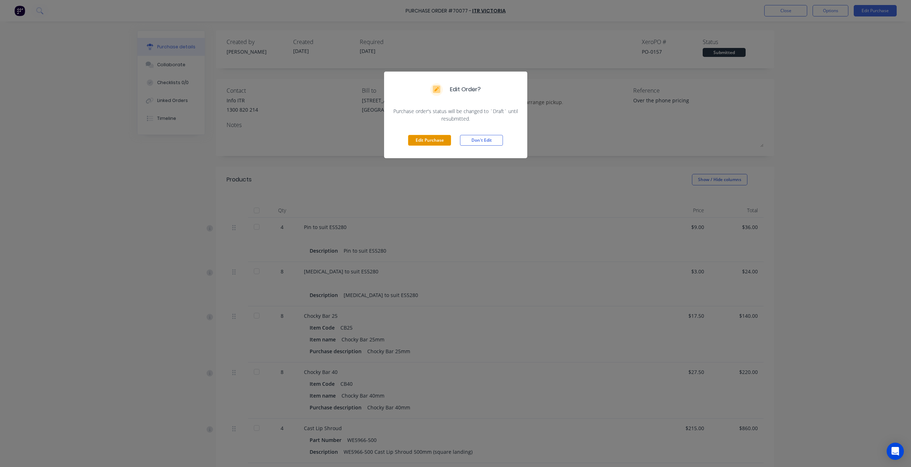
click at [425, 139] on button "Edit Purchase" at bounding box center [429, 140] width 43 height 11
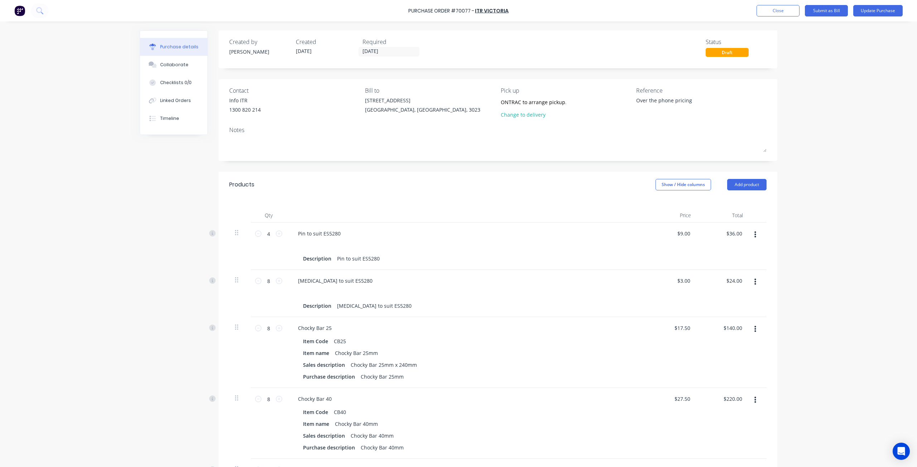
drag, startPoint x: 658, startPoint y: 103, endPoint x: 597, endPoint y: 103, distance: 60.9
click at [596, 104] on div "Contact Info ITR 1300 820 214 Bill to 20 Ravenhall Way Ravenhall, Victoria, 302…" at bounding box center [497, 104] width 537 height 36
click at [755, 109] on div "Over the phone pricing" at bounding box center [701, 106] width 130 height 18
click at [877, 13] on button "Update Purchase" at bounding box center [877, 10] width 49 height 11
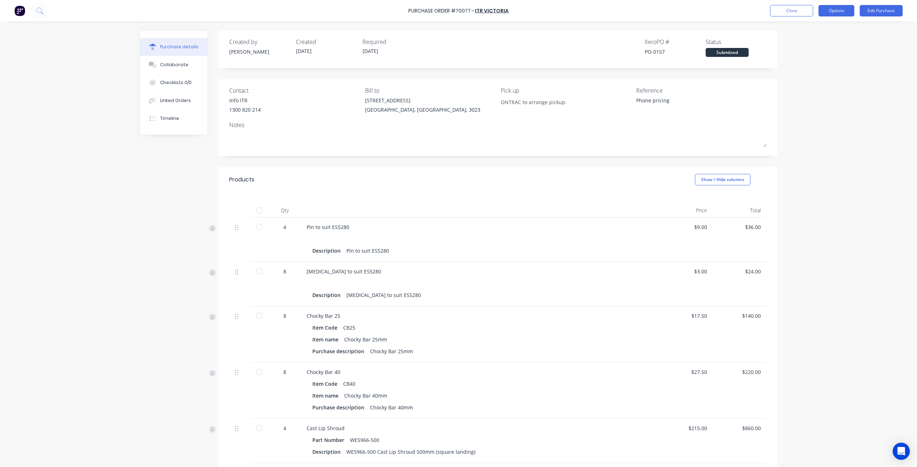
click at [842, 8] on button "Options" at bounding box center [836, 10] width 36 height 11
click at [833, 27] on div "Print / Email" at bounding box center [819, 29] width 55 height 10
click at [829, 40] on div "With pricing" at bounding box center [819, 43] width 55 height 10
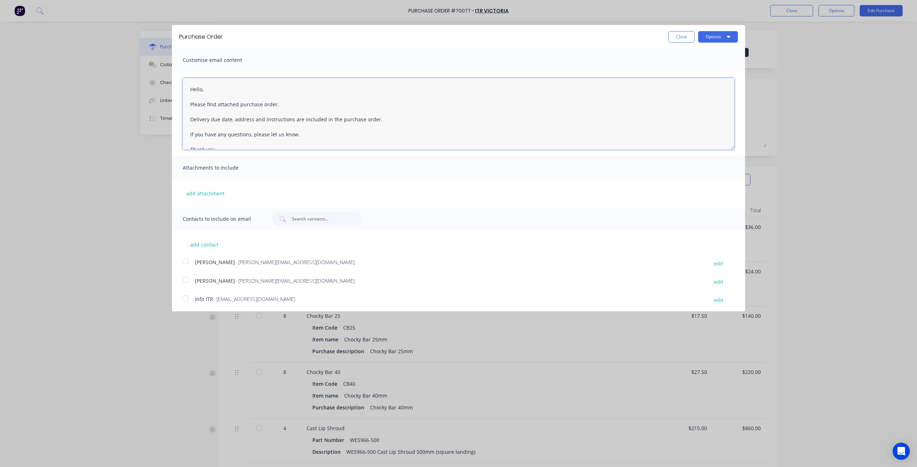
click at [202, 93] on textarea "Hello, Please find attached purchase order. Delivery due date, address and inst…" at bounding box center [458, 114] width 551 height 72
click at [274, 102] on textarea "Hello ITR, Please find attached purchase order. Delivery due date, address and …" at bounding box center [458, 114] width 551 height 72
drag, startPoint x: 398, startPoint y: 119, endPoint x: 183, endPoint y: 114, distance: 215.2
click at [183, 114] on textarea "Hello ITR, Please find attached purchase order #70077. Delivery due date, addre…" at bounding box center [458, 114] width 551 height 72
click at [237, 115] on textarea "Hello ITR, Please find attached purchase order #70077. If you have any question…" at bounding box center [458, 114] width 551 height 72
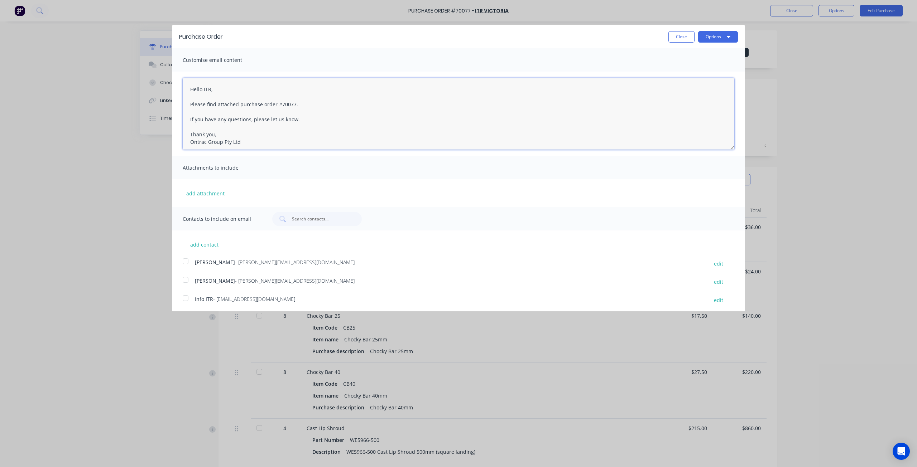
click at [262, 143] on textarea "Hello ITR, Please find attached purchase order #70077. If you have any question…" at bounding box center [458, 114] width 551 height 72
click at [184, 301] on div at bounding box center [185, 298] width 14 height 14
click at [183, 281] on div at bounding box center [185, 280] width 14 height 14
click at [279, 111] on textarea "Hello ITR, Please find attached purchase order #70077. If you have any question…" at bounding box center [458, 114] width 551 height 72
click at [283, 101] on textarea "Hello ITR, Please find attached purchase order #70077. If you have any question…" at bounding box center [458, 114] width 551 height 72
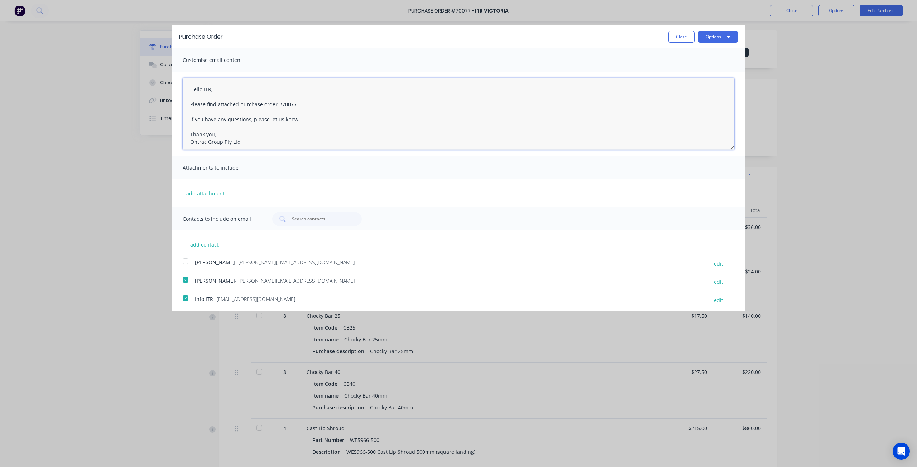
click at [283, 111] on textarea "Hello ITR, Please find attached purchase order #70077. If you have any question…" at bounding box center [458, 114] width 551 height 72
click at [303, 105] on textarea "Hello ITR, Please find attached purchase order #70077. If you have any question…" at bounding box center [458, 114] width 551 height 72
click at [299, 94] on textarea "Hello ITR, Please find attached purchase order #70077. If you have any question…" at bounding box center [458, 114] width 551 height 72
click at [707, 37] on button "Options" at bounding box center [718, 36] width 40 height 11
click at [686, 56] on div "Print" at bounding box center [703, 55] width 55 height 10
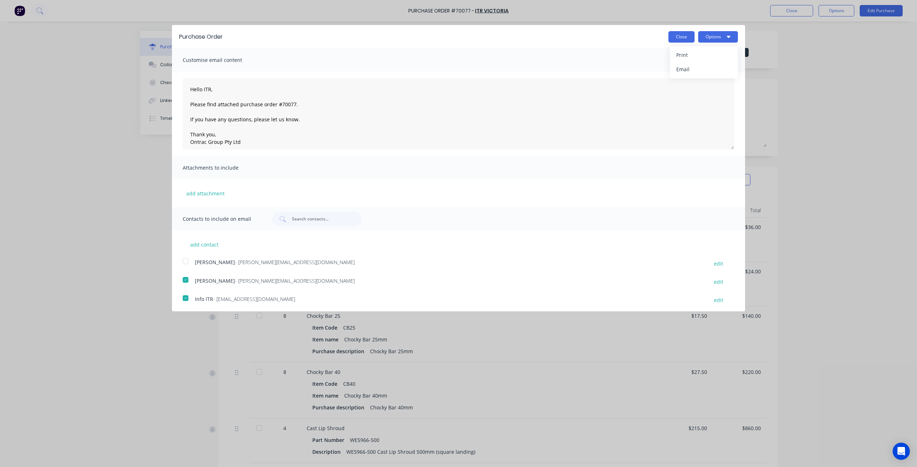
click at [682, 38] on button "Close" at bounding box center [681, 36] width 26 height 11
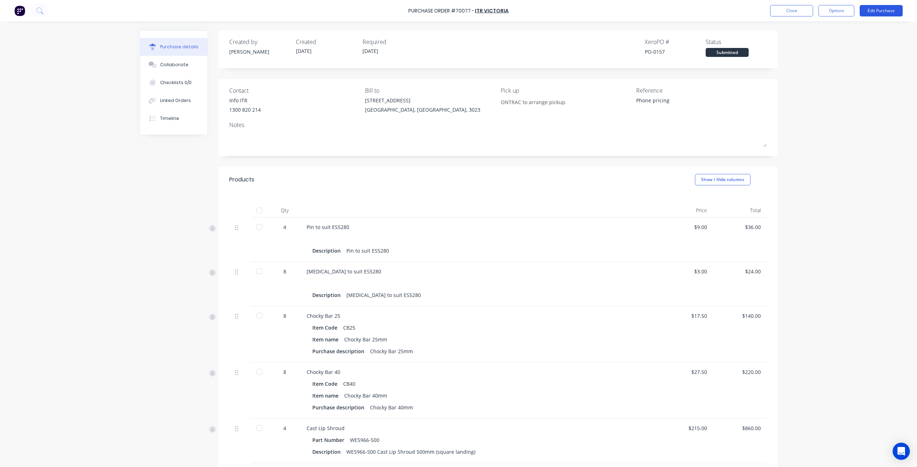
click at [881, 7] on button "Edit Purchase" at bounding box center [880, 10] width 43 height 11
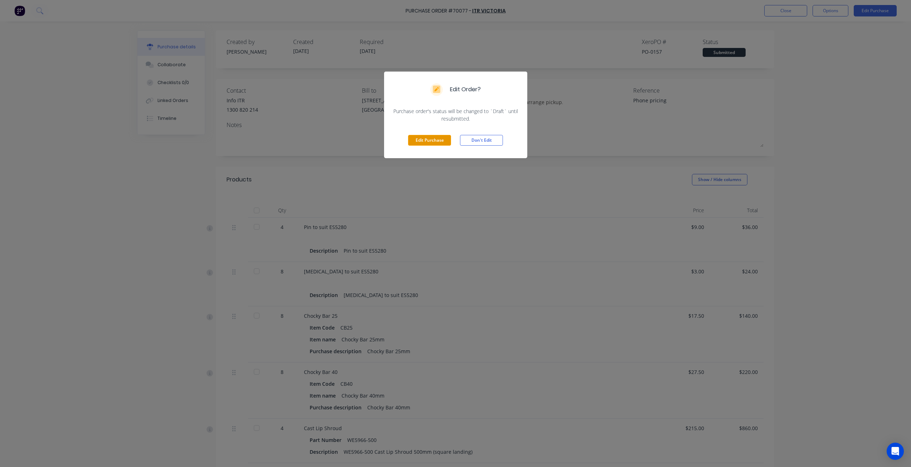
click at [432, 145] on button "Edit Purchase" at bounding box center [429, 140] width 43 height 11
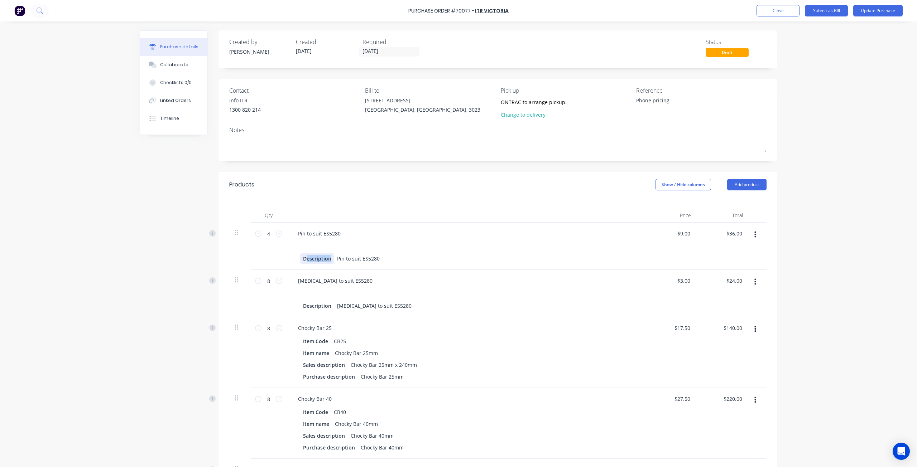
drag, startPoint x: 328, startPoint y: 260, endPoint x: 303, endPoint y: 260, distance: 25.4
click at [303, 260] on div "Description" at bounding box center [317, 258] width 34 height 10
click at [300, 258] on div "Description" at bounding box center [317, 258] width 34 height 10
drag, startPoint x: 299, startPoint y: 259, endPoint x: 337, endPoint y: 258, distance: 37.6
click at [337, 258] on div "Description Pin to suit ES5280" at bounding box center [464, 258] width 328 height 10
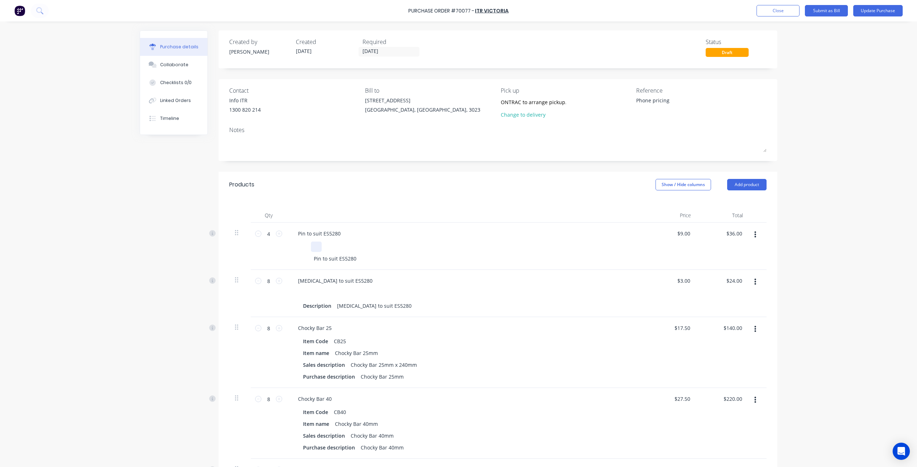
click at [311, 245] on div at bounding box center [316, 247] width 11 height 10
click at [300, 245] on div at bounding box center [305, 247] width 11 height 10
paste div
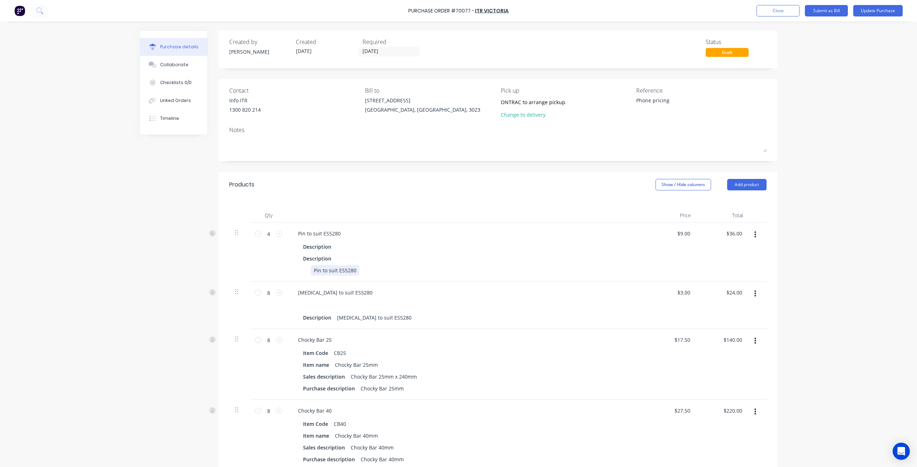
click at [312, 258] on div "Description Description Pin to suit ES5280" at bounding box center [465, 259] width 347 height 34
drag, startPoint x: 311, startPoint y: 272, endPoint x: 370, endPoint y: 274, distance: 58.4
click at [370, 274] on div "Pin to suit ES5280" at bounding box center [464, 270] width 328 height 10
click at [341, 248] on div at bounding box center [339, 247] width 11 height 10
paste div
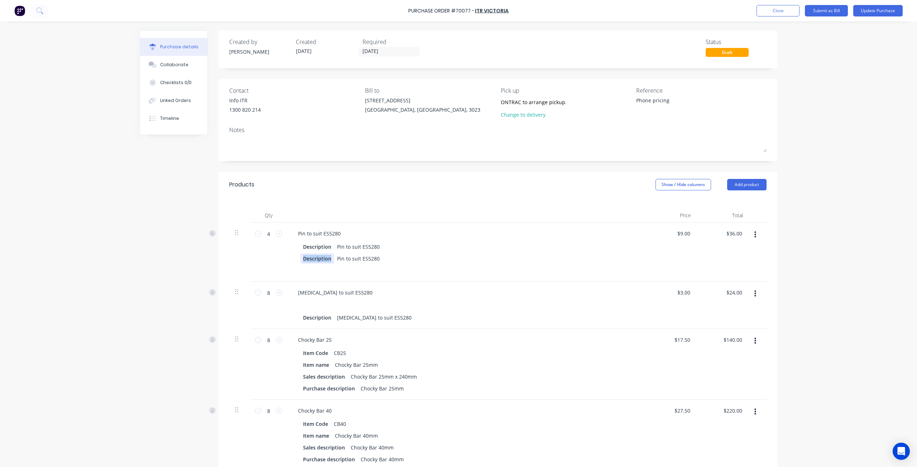
drag, startPoint x: 329, startPoint y: 259, endPoint x: 293, endPoint y: 261, distance: 36.2
click at [292, 261] on div "Description Pin to suit ES5280 Description Pin to suit ES5280" at bounding box center [465, 259] width 347 height 34
drag, startPoint x: 313, startPoint y: 258, endPoint x: 363, endPoint y: 261, distance: 50.2
drag, startPoint x: 351, startPoint y: 259, endPoint x: 307, endPoint y: 261, distance: 44.5
click at [307, 261] on div "Pin to suit ES5280" at bounding box center [464, 258] width 328 height 10
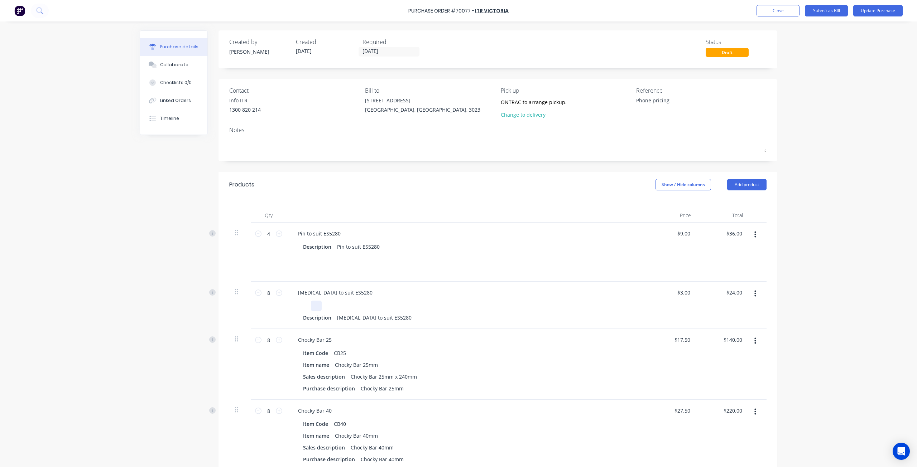
click at [311, 308] on div at bounding box center [316, 306] width 11 height 10
click at [310, 320] on div "Description" at bounding box center [317, 318] width 34 height 10
drag, startPoint x: 319, startPoint y: 319, endPoint x: 298, endPoint y: 321, distance: 20.8
click at [300, 321] on div "Description" at bounding box center [317, 318] width 34 height 10
click at [300, 304] on div at bounding box center [305, 306] width 11 height 10
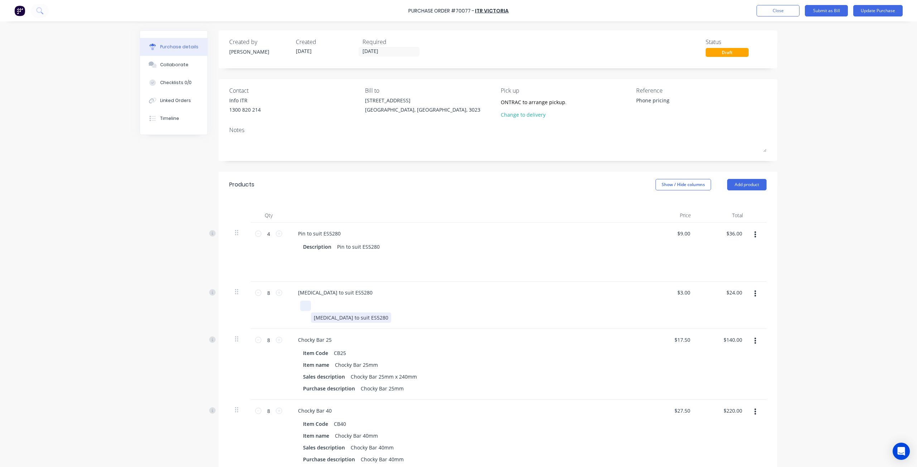
paste div
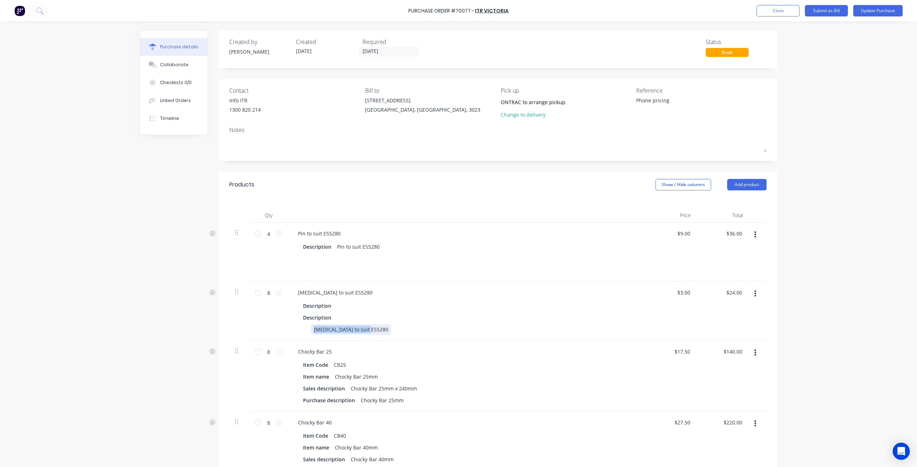
drag, startPoint x: 311, startPoint y: 319, endPoint x: 381, endPoint y: 325, distance: 70.1
click at [381, 325] on div "Retainer to suit ES5280" at bounding box center [464, 329] width 328 height 10
drag, startPoint x: 351, startPoint y: 309, endPoint x: 344, endPoint y: 306, distance: 7.2
click at [350, 309] on div "Description" at bounding box center [464, 306] width 328 height 10
paste div
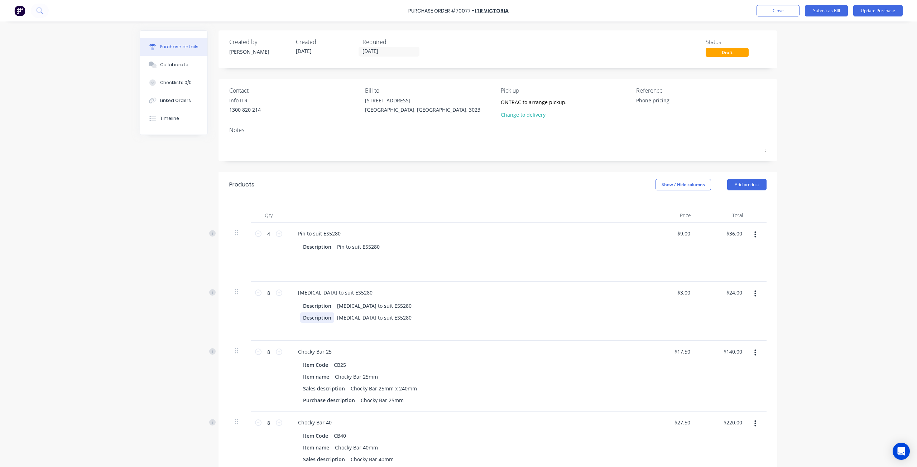
click at [328, 319] on div "Description" at bounding box center [317, 318] width 34 height 10
drag, startPoint x: 327, startPoint y: 319, endPoint x: 301, endPoint y: 319, distance: 25.4
click at [292, 320] on div "Description Retainer to suit ES5280 Description Retainer to suit ES5280" at bounding box center [465, 318] width 347 height 34
drag, startPoint x: 366, startPoint y: 317, endPoint x: 310, endPoint y: 320, distance: 56.3
drag, startPoint x: 311, startPoint y: 319, endPoint x: 386, endPoint y: 322, distance: 75.6
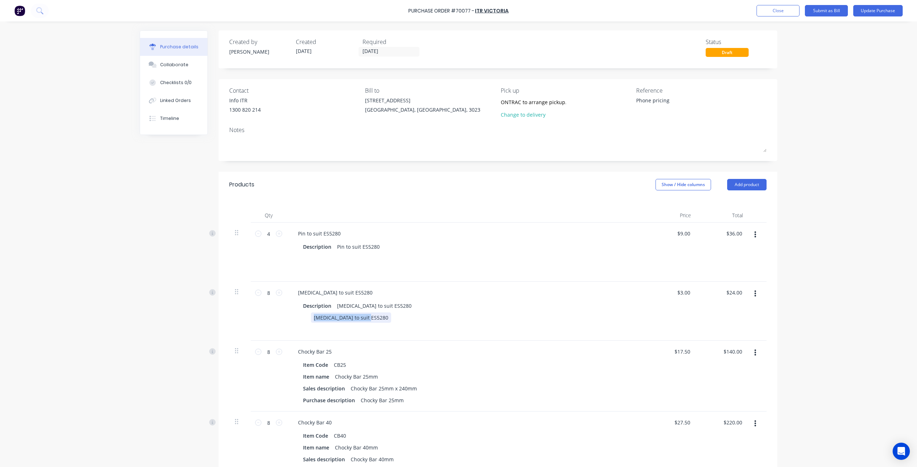
click at [386, 322] on div "Retainer to suit ES5280" at bounding box center [464, 318] width 328 height 10
click at [808, 304] on div "Purchase Order #70077 - ITR Victoria Add product Close Submit as Bill Update Pu…" at bounding box center [458, 233] width 917 height 467
click at [878, 13] on button "Update Purchase" at bounding box center [877, 10] width 49 height 11
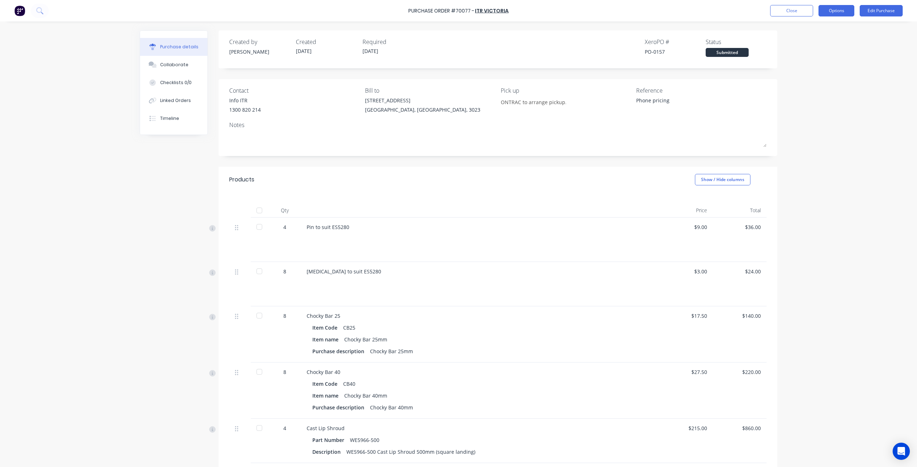
click at [832, 11] on button "Options" at bounding box center [836, 10] width 36 height 11
click at [828, 29] on div "Print / Email" at bounding box center [819, 29] width 55 height 10
click at [816, 44] on div "With pricing" at bounding box center [819, 43] width 55 height 10
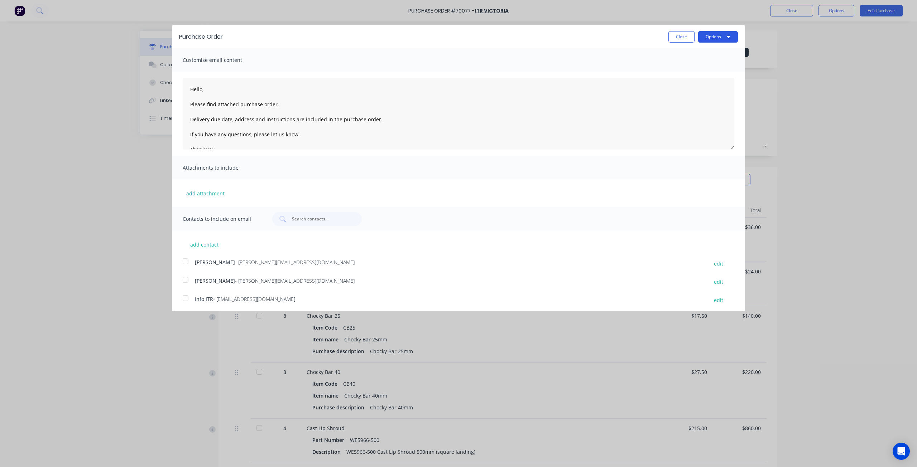
click at [717, 37] on button "Options" at bounding box center [718, 36] width 40 height 11
click at [714, 56] on div "Print" at bounding box center [703, 55] width 55 height 10
drag, startPoint x: 202, startPoint y: 88, endPoint x: 214, endPoint y: 87, distance: 12.6
click at [202, 88] on textarea "Hello, Please find attached purchase order. Delivery due date, address and inst…" at bounding box center [458, 114] width 551 height 72
click at [273, 104] on textarea "Hello ITR, Please find attached purchase order. Delivery due date, address and …" at bounding box center [458, 114] width 551 height 72
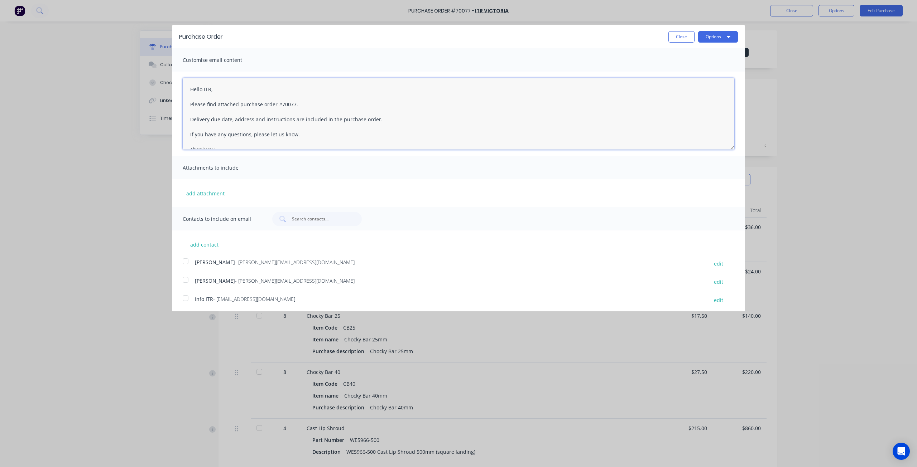
drag, startPoint x: 376, startPoint y: 122, endPoint x: 161, endPoint y: 112, distance: 215.1
click at [161, 112] on div "Purchase Order Close Options Customise email content Hello ITR, Please find att…" at bounding box center [458, 233] width 917 height 467
click at [285, 111] on textarea "Hello ITR, Please find attached purchase order #70077. If you have any question…" at bounding box center [458, 114] width 551 height 72
click at [300, 124] on textarea "Hello ITR, Please find attached purchase order #70077. If you have any question…" at bounding box center [458, 114] width 551 height 72
click at [308, 116] on textarea "Hello ITR, Please find attached purchase order #70077. If you have any question…" at bounding box center [458, 114] width 551 height 72
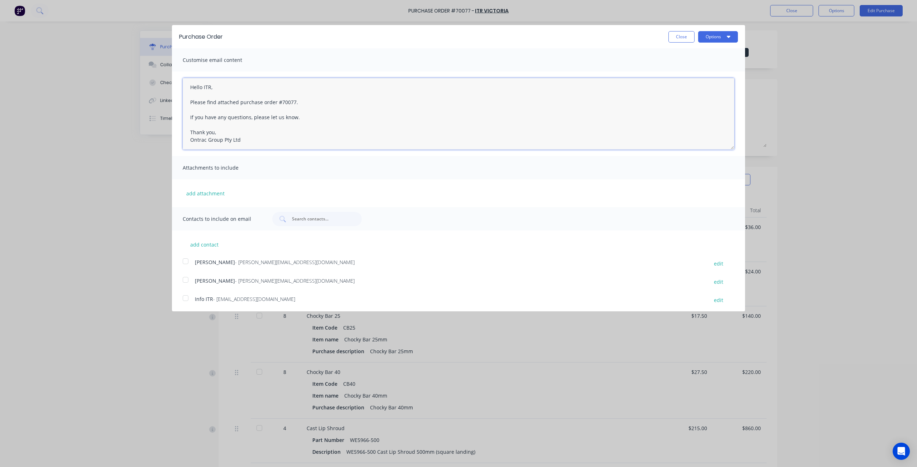
scroll to position [4, 0]
click at [316, 96] on textarea "Hello ITR, Please find attached purchase order #70077. If you have any question…" at bounding box center [458, 114] width 551 height 72
click at [314, 101] on textarea "Hello ITR, Please find attached purchase order #70077. If you have any question…" at bounding box center [458, 114] width 551 height 72
click at [187, 301] on div at bounding box center [185, 298] width 14 height 14
click at [185, 281] on div at bounding box center [185, 280] width 14 height 14
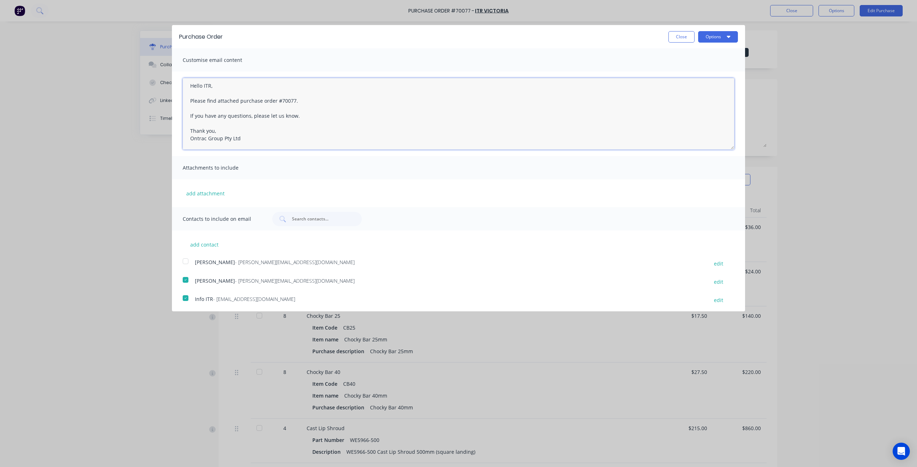
click at [283, 105] on textarea "Hello ITR, Please find attached purchase order #70077. If you have any question…" at bounding box center [458, 114] width 551 height 72
click at [249, 95] on textarea "Hello ITR, Please find attached purchase order #70077. If you have any question…" at bounding box center [458, 114] width 551 height 72
click at [703, 40] on button "Options" at bounding box center [718, 36] width 40 height 11
click at [702, 54] on div "Print" at bounding box center [703, 55] width 55 height 10
click at [701, 69] on div "Email" at bounding box center [703, 69] width 55 height 10
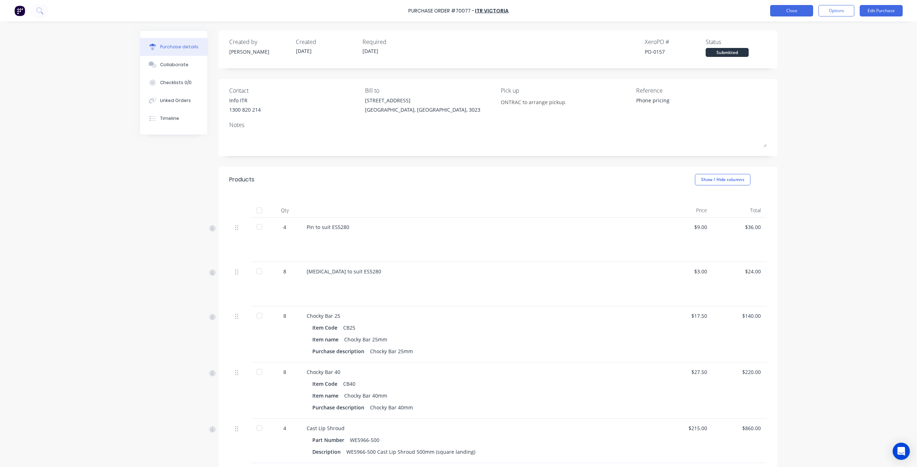
click at [798, 11] on button "Close" at bounding box center [791, 10] width 43 height 11
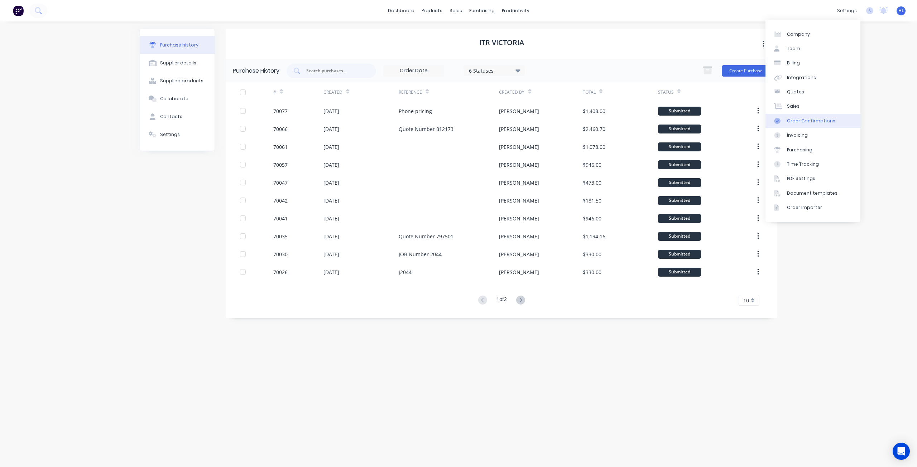
click at [815, 121] on div "Order Confirmations" at bounding box center [811, 121] width 48 height 6
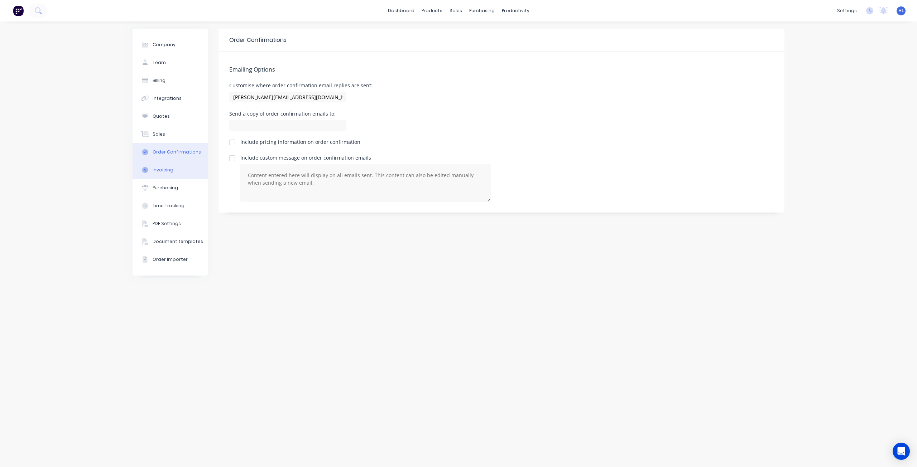
click at [169, 169] on div "Invoicing" at bounding box center [163, 170] width 21 height 6
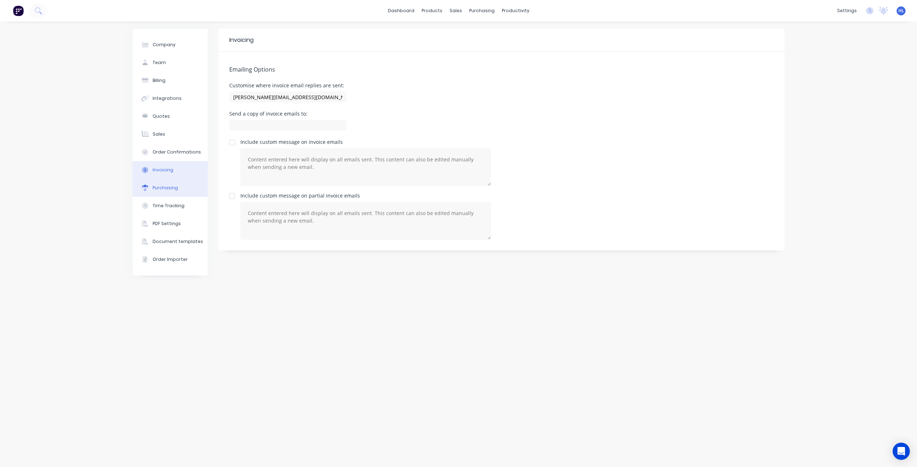
click at [171, 185] on div "Purchasing" at bounding box center [165, 188] width 25 height 6
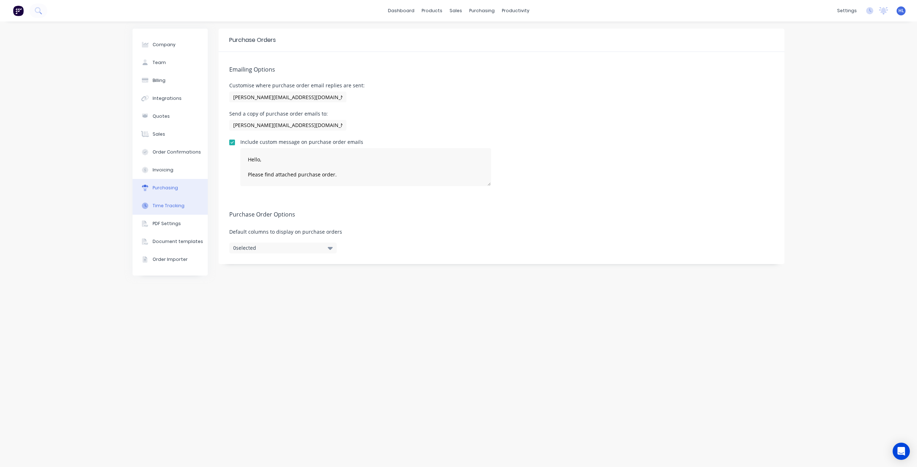
click at [165, 211] on button "Time Tracking" at bounding box center [169, 206] width 75 height 18
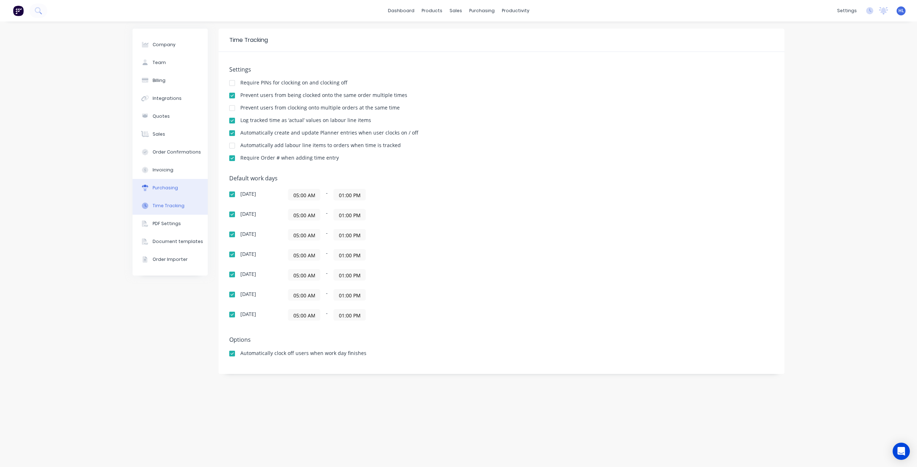
drag, startPoint x: 169, startPoint y: 202, endPoint x: 169, endPoint y: 196, distance: 5.4
click at [169, 202] on button "Time Tracking" at bounding box center [169, 206] width 75 height 18
click at [169, 196] on button "Purchasing" at bounding box center [169, 188] width 75 height 18
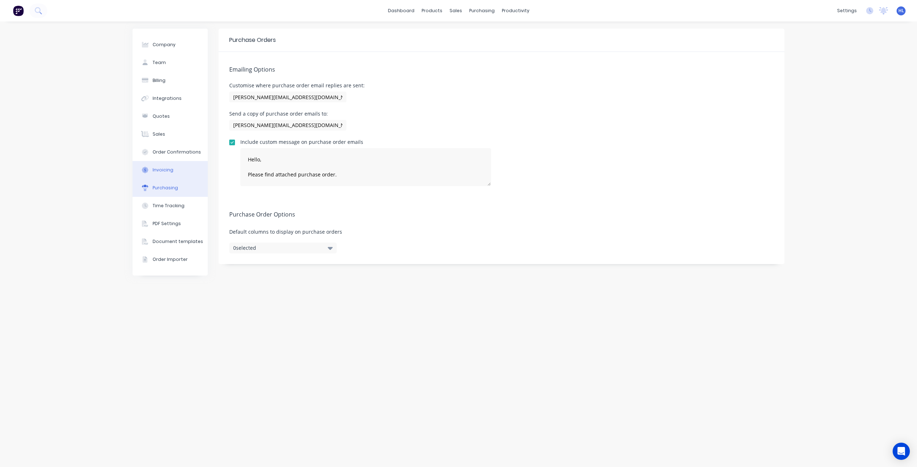
click at [175, 173] on button "Invoicing" at bounding box center [169, 170] width 75 height 18
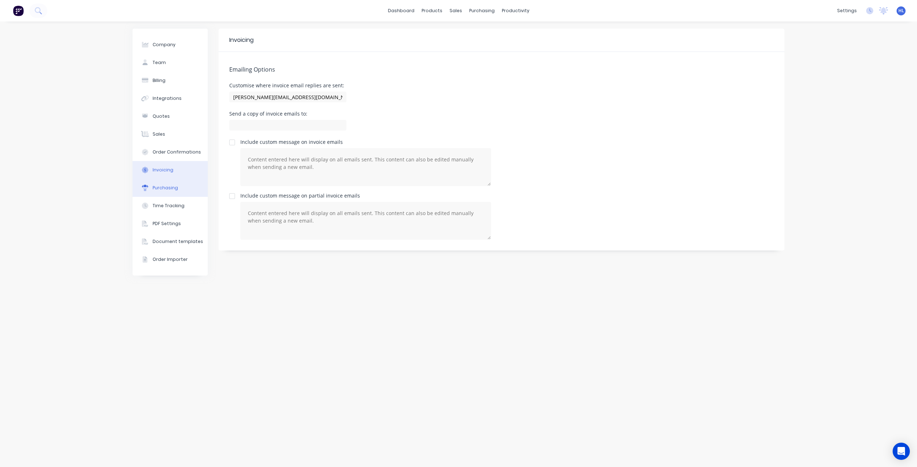
click at [176, 187] on div "Purchasing" at bounding box center [165, 188] width 25 height 6
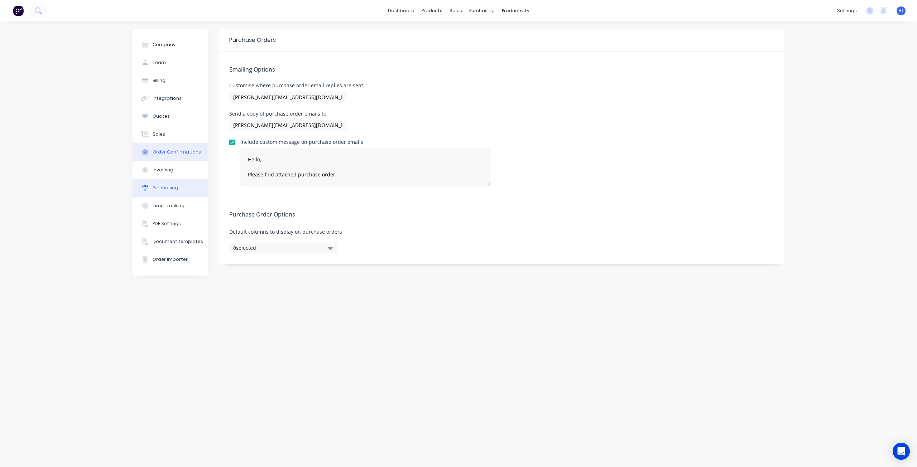
click at [178, 159] on button "Order Confirmations" at bounding box center [169, 152] width 75 height 18
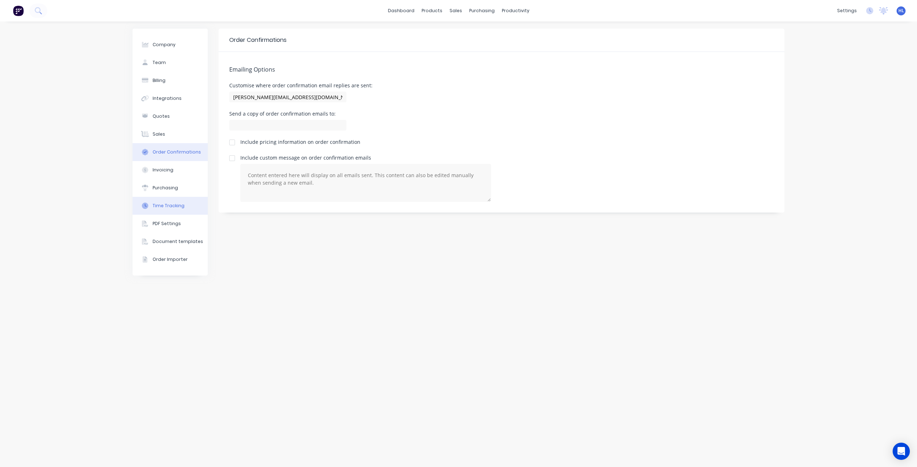
click at [164, 205] on div "Time Tracking" at bounding box center [169, 206] width 32 height 6
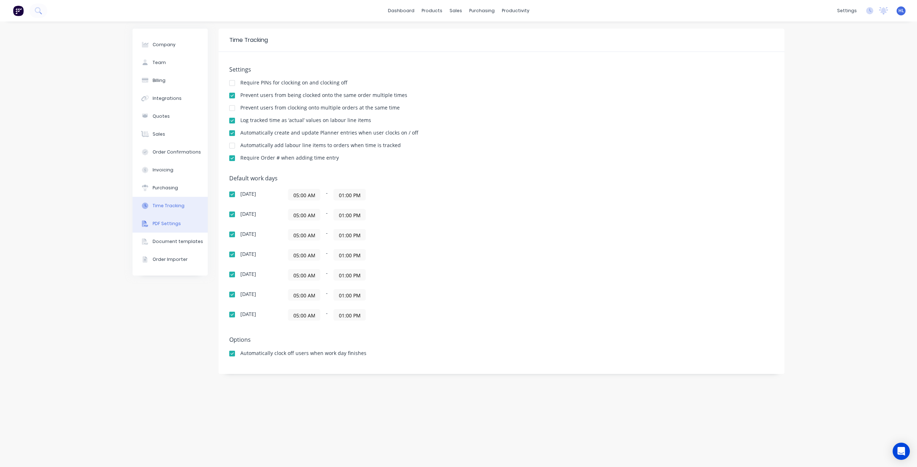
click at [181, 224] on button "PDF Settings" at bounding box center [169, 224] width 75 height 18
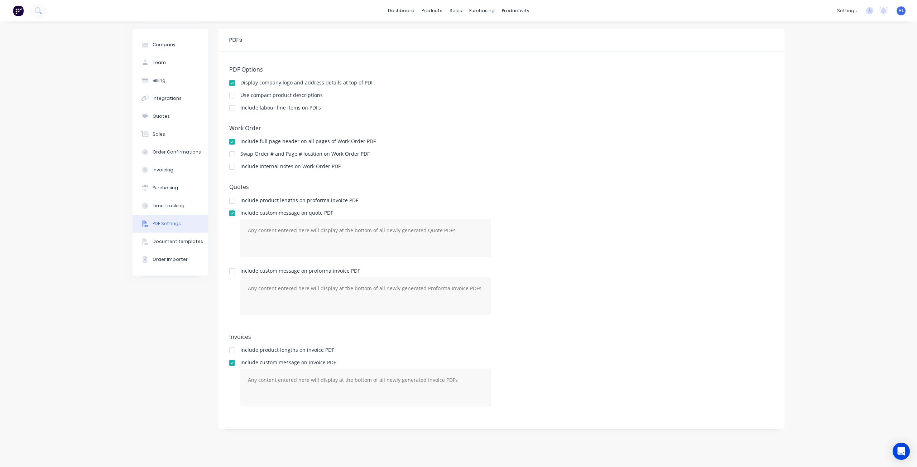
drag, startPoint x: 177, startPoint y: 241, endPoint x: 103, endPoint y: 246, distance: 73.9
click at [103, 246] on div "Company Team Billing Integrations Quotes Sales Order Confirmations Invoicing Pu…" at bounding box center [458, 244] width 917 height 446
click at [189, 245] on div "Document templates" at bounding box center [178, 241] width 50 height 6
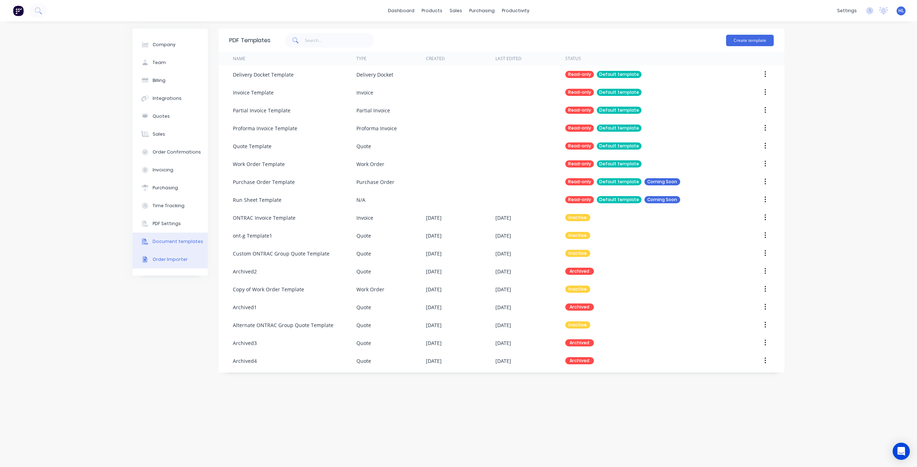
click at [169, 256] on button "Order Importer" at bounding box center [169, 260] width 75 height 18
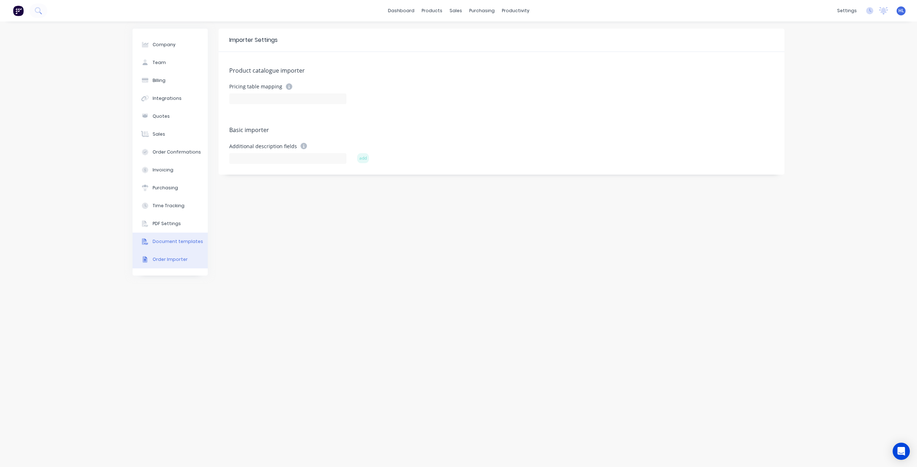
click at [169, 241] on div "Document templates" at bounding box center [178, 241] width 50 height 6
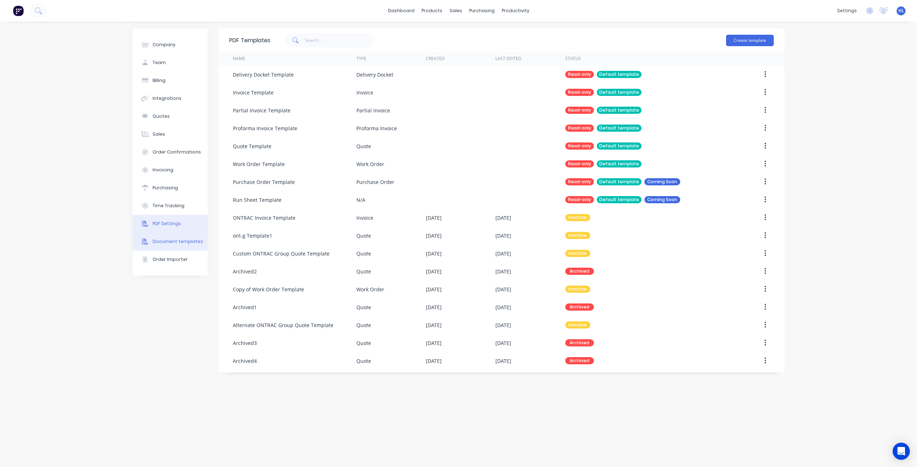
click at [164, 218] on button "PDF Settings" at bounding box center [169, 224] width 75 height 18
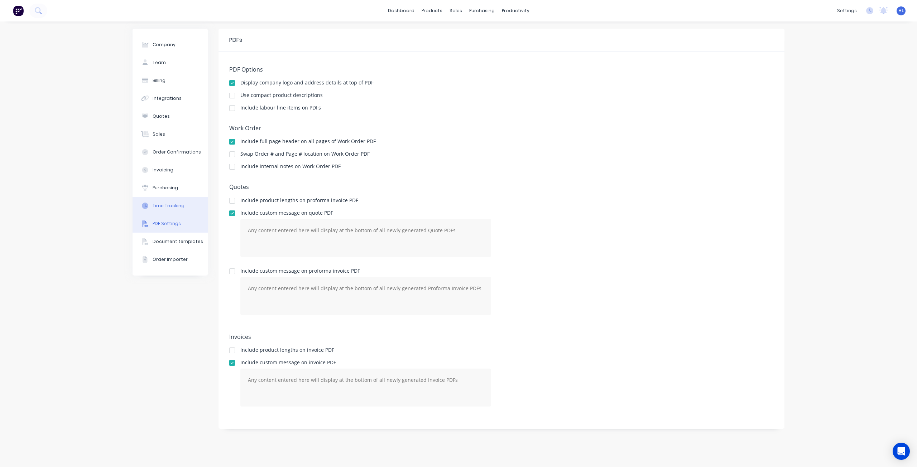
click at [165, 207] on div "Time Tracking" at bounding box center [169, 206] width 32 height 6
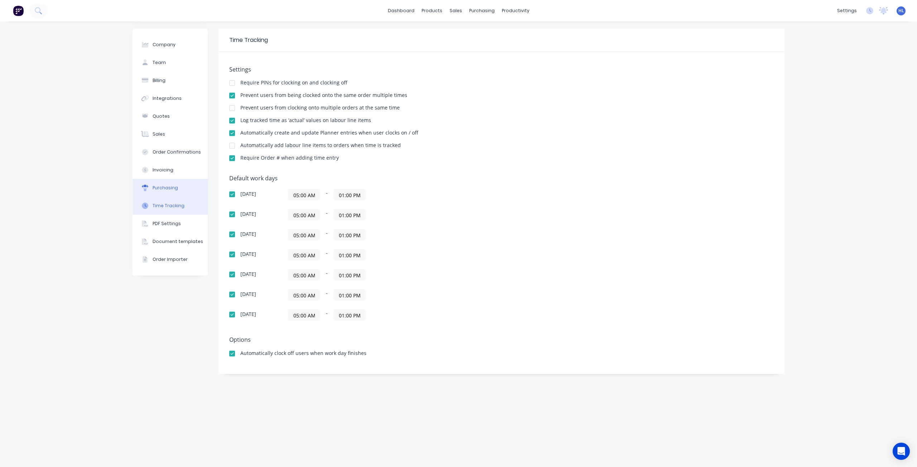
click at [157, 187] on div "Purchasing" at bounding box center [165, 188] width 25 height 6
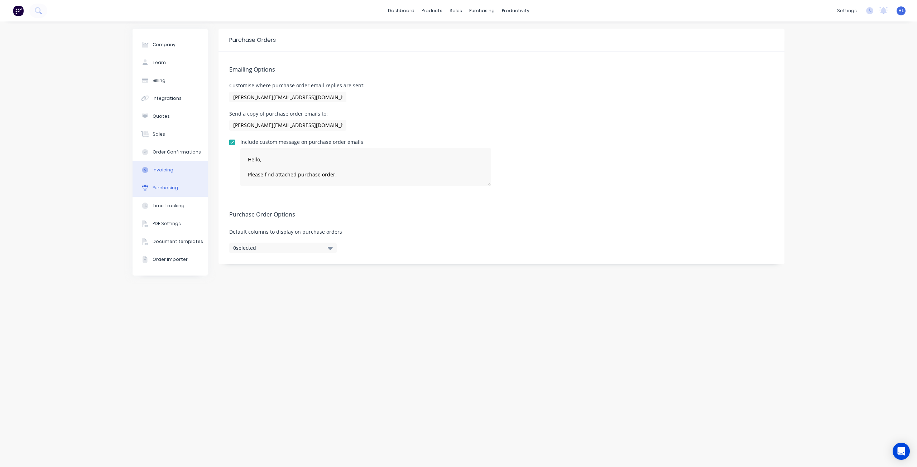
click at [157, 170] on div "Invoicing" at bounding box center [163, 170] width 21 height 6
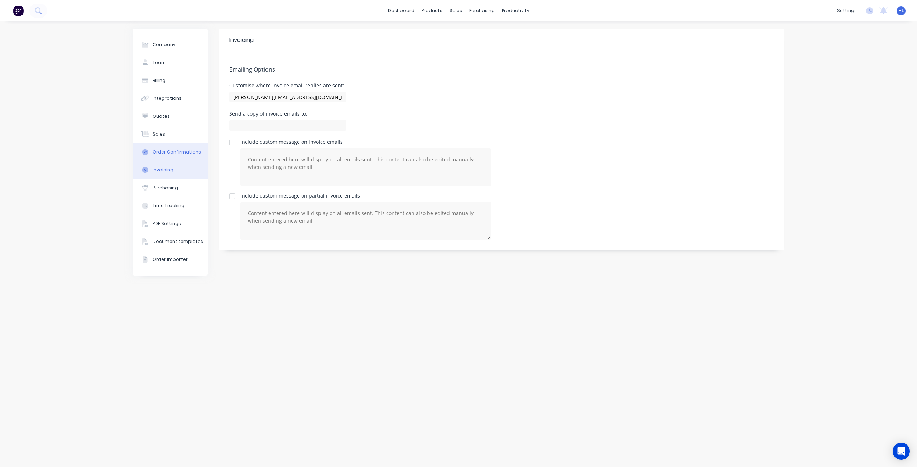
click at [159, 153] on div "Order Confirmations" at bounding box center [177, 152] width 48 height 6
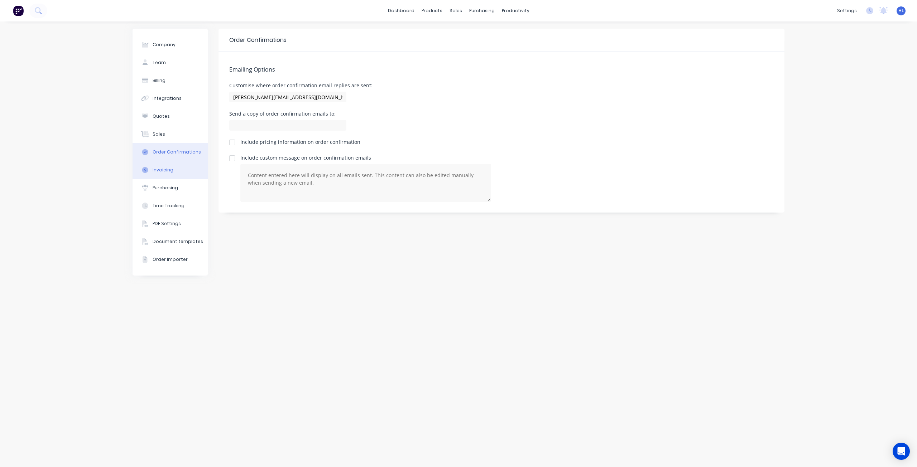
click at [160, 166] on button "Invoicing" at bounding box center [169, 170] width 75 height 18
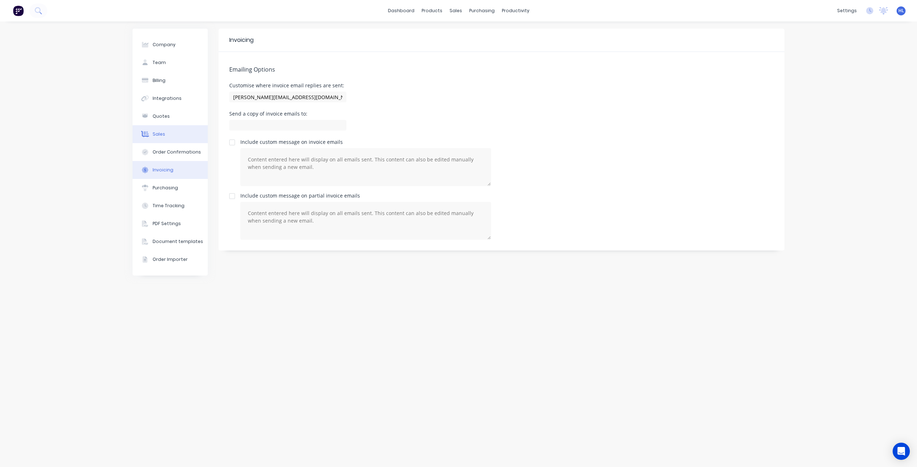
click at [157, 134] on div "Sales" at bounding box center [159, 134] width 13 height 6
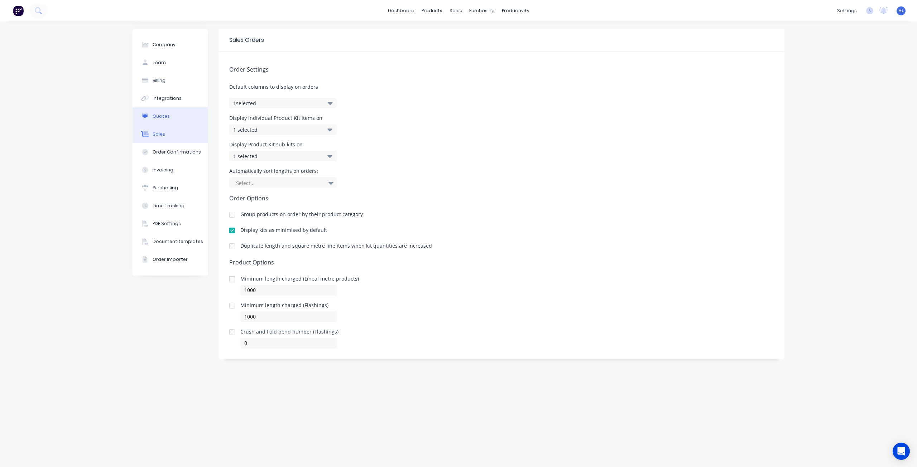
click at [161, 117] on div "Quotes" at bounding box center [161, 116] width 17 height 6
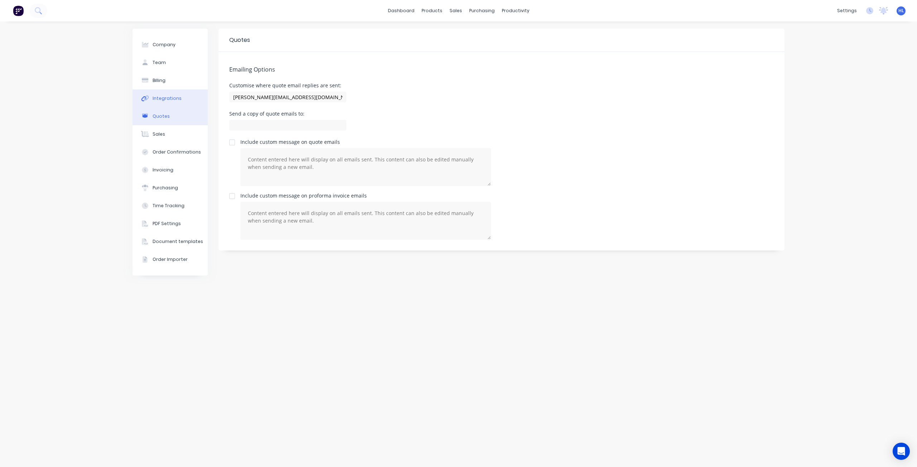
click at [162, 103] on button "Integrations" at bounding box center [169, 99] width 75 height 18
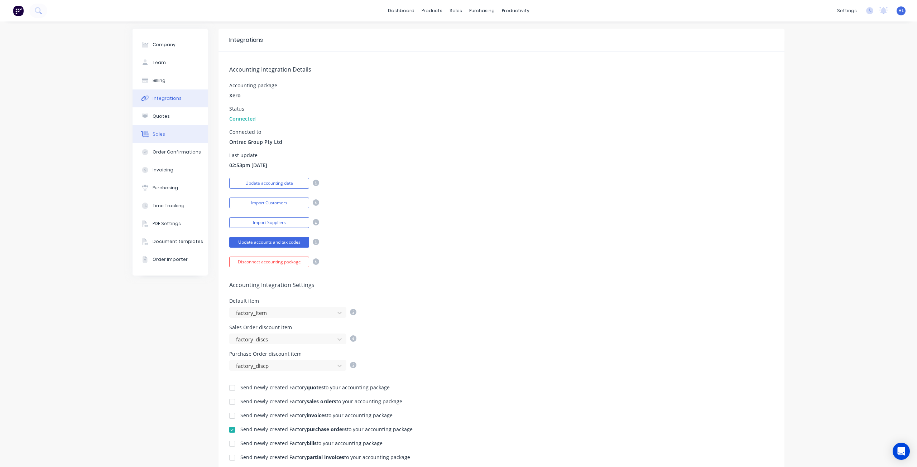
click at [160, 129] on button "Sales" at bounding box center [169, 134] width 75 height 18
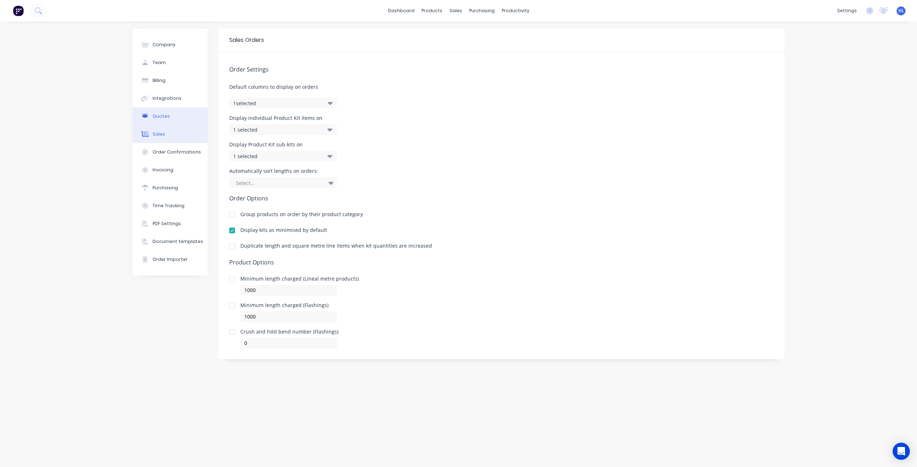
click at [161, 117] on div "Quotes" at bounding box center [161, 116] width 17 height 6
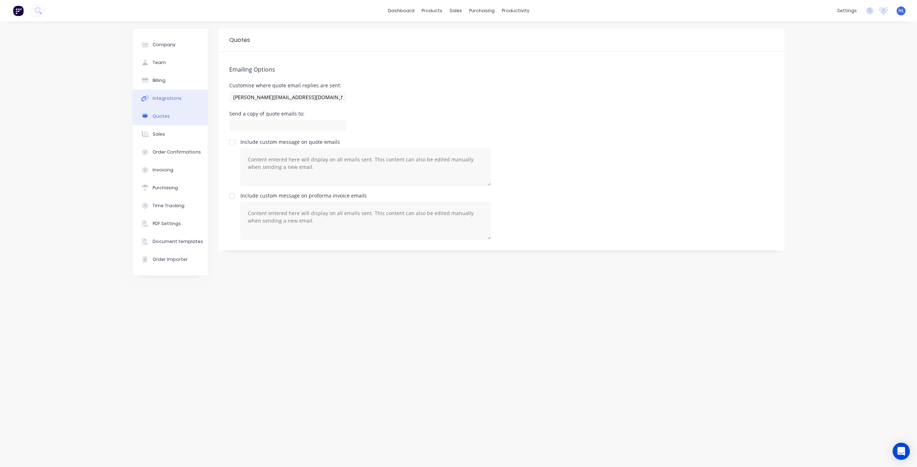
click at [163, 98] on div "Integrations" at bounding box center [167, 98] width 29 height 6
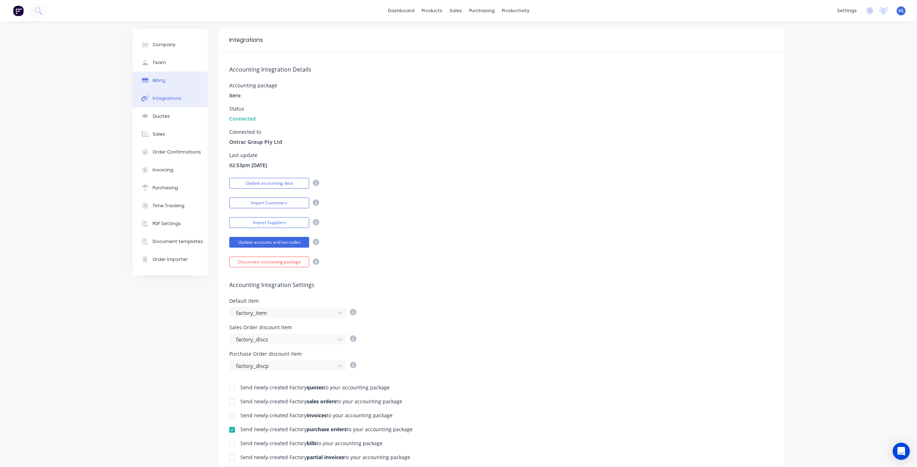
click at [161, 82] on div "Billing" at bounding box center [159, 80] width 13 height 6
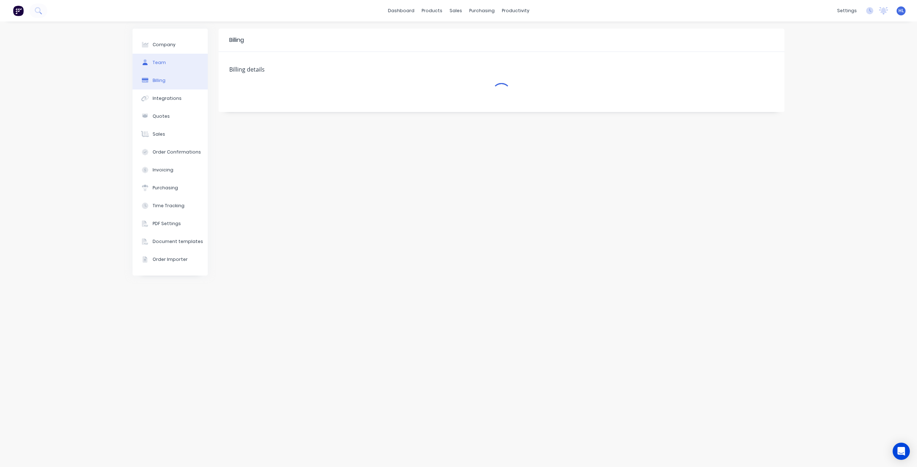
click at [164, 62] on div "Team" at bounding box center [159, 62] width 13 height 6
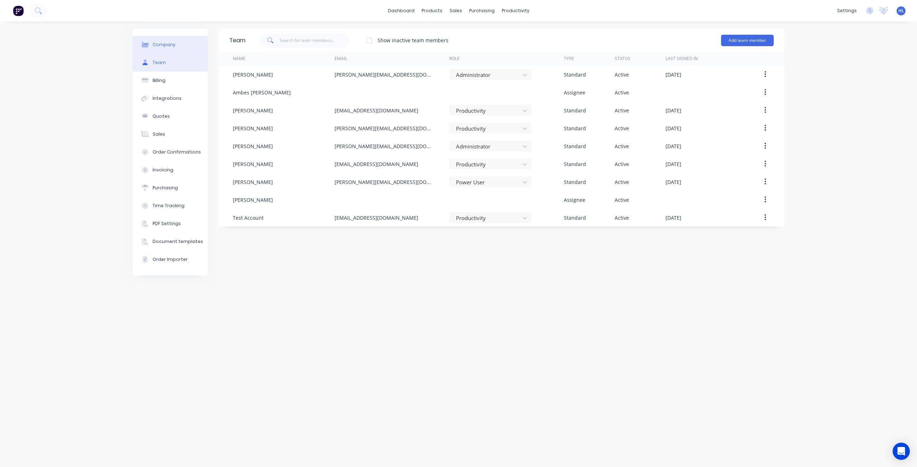
click at [167, 49] on button "Company" at bounding box center [169, 45] width 75 height 18
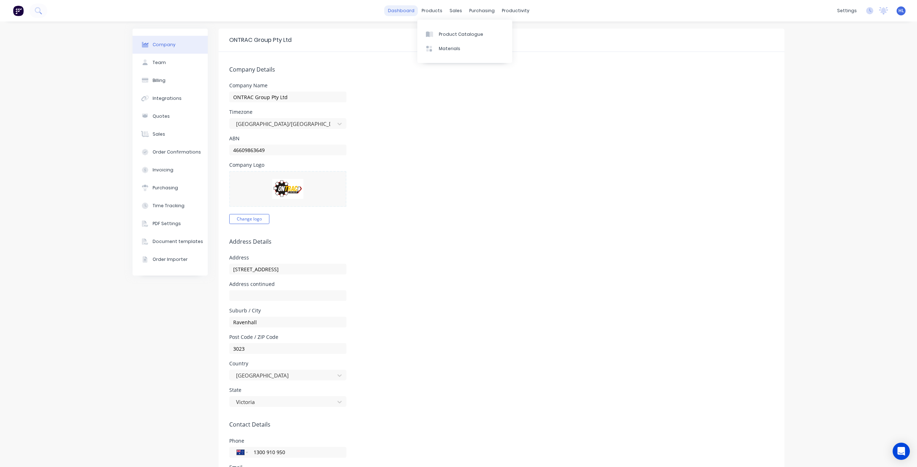
click at [407, 8] on link "dashboard" at bounding box center [401, 10] width 34 height 11
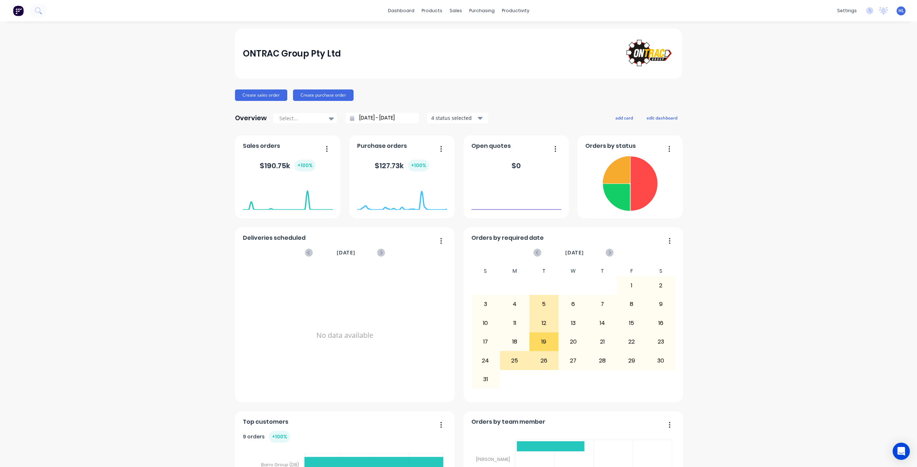
drag, startPoint x: 422, startPoint y: 18, endPoint x: 387, endPoint y: 28, distance: 36.6
click at [387, 28] on div "dashboard products sales purchasing productivity dashboard products Product Cat…" at bounding box center [458, 233] width 917 height 467
click at [496, 33] on div "Purchase Orders" at bounding box center [502, 34] width 38 height 6
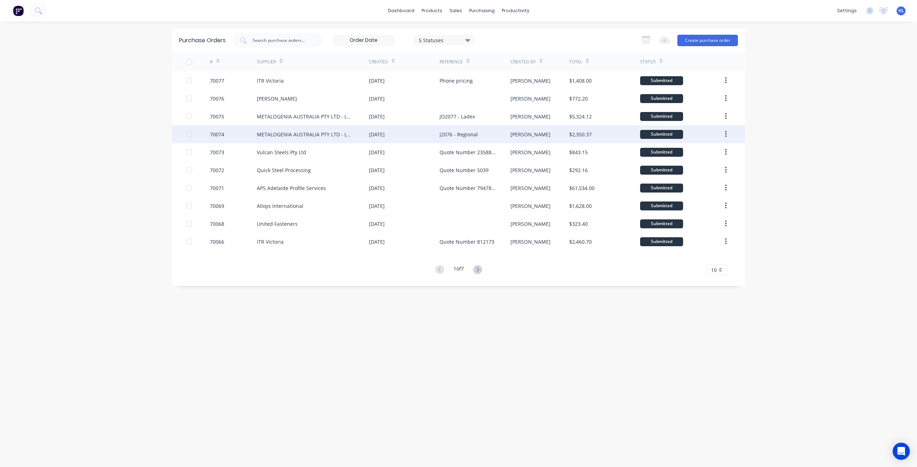
click at [287, 125] on div "METALOGENIA AUSTRALIA PTY LTD - (MTG)" at bounding box center [313, 134] width 112 height 18
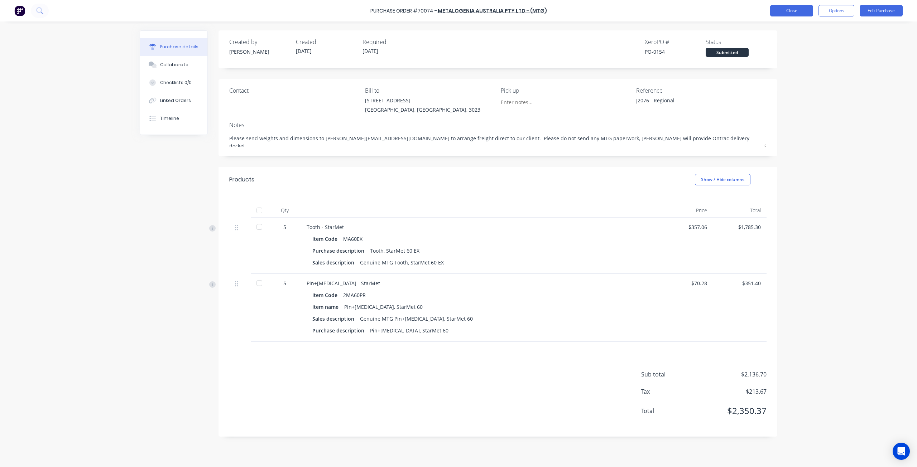
click at [781, 11] on button "Close" at bounding box center [791, 10] width 43 height 11
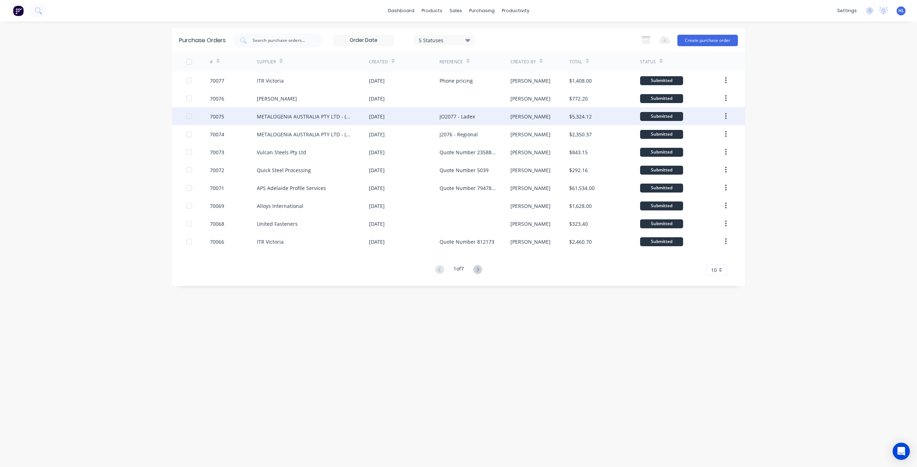
click at [293, 119] on div "METALOGENIA AUSTRALIA PTY LTD - (MTG)" at bounding box center [306, 117] width 98 height 8
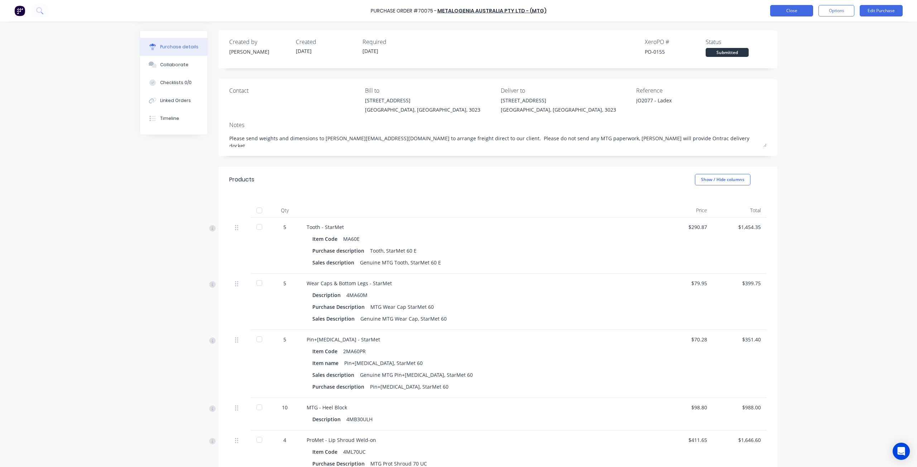
click at [790, 9] on button "Close" at bounding box center [791, 10] width 43 height 11
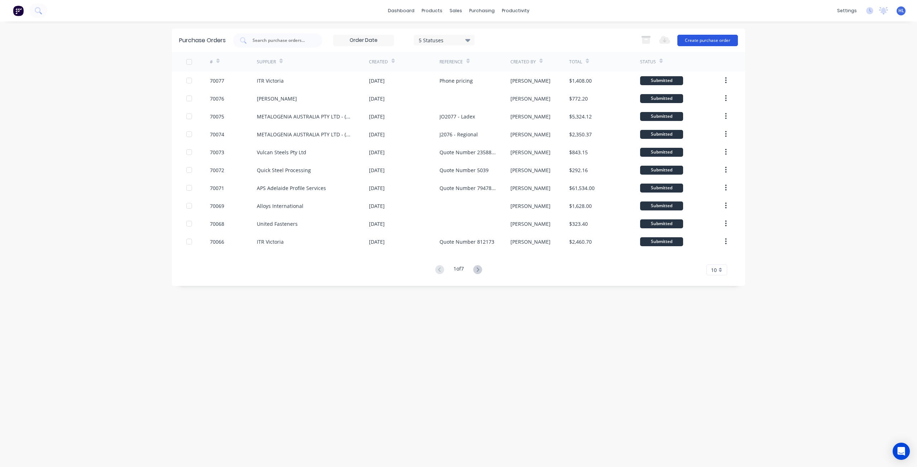
click at [693, 41] on button "Create purchase order" at bounding box center [707, 40] width 61 height 11
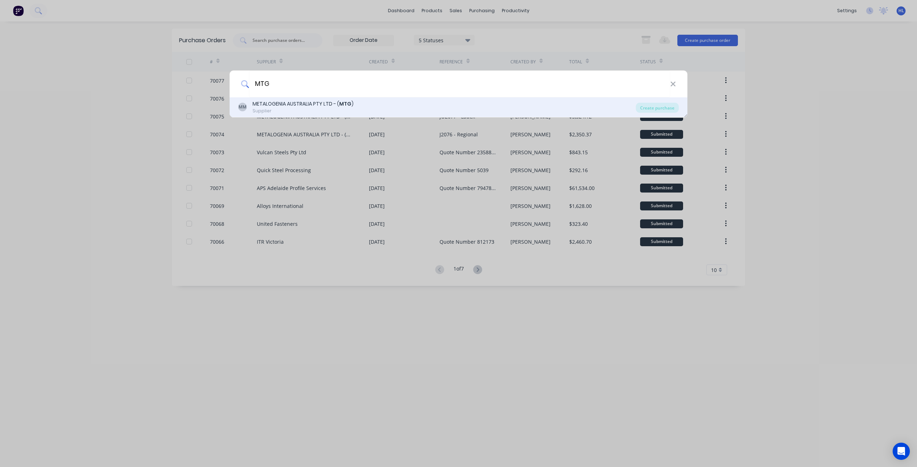
click at [291, 102] on div "METALOGENIA AUSTRALIA PTY LTD - ( MTG )" at bounding box center [302, 104] width 101 height 8
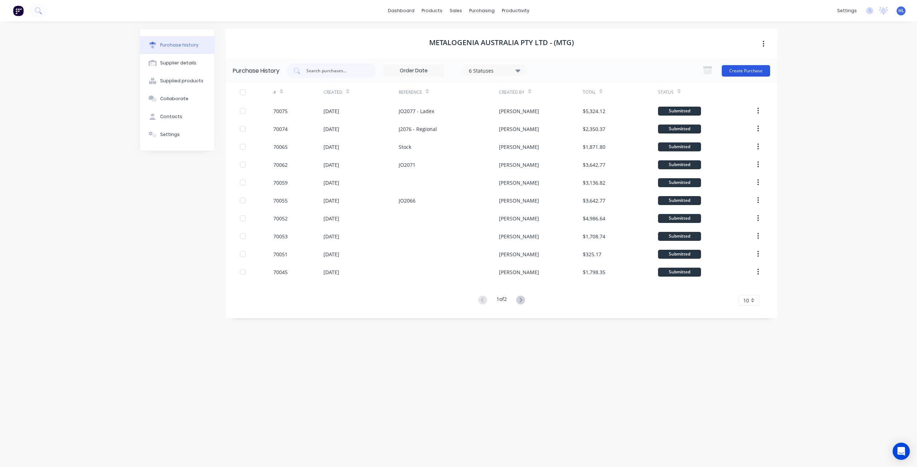
click at [743, 71] on button "Create Purchase" at bounding box center [745, 70] width 48 height 11
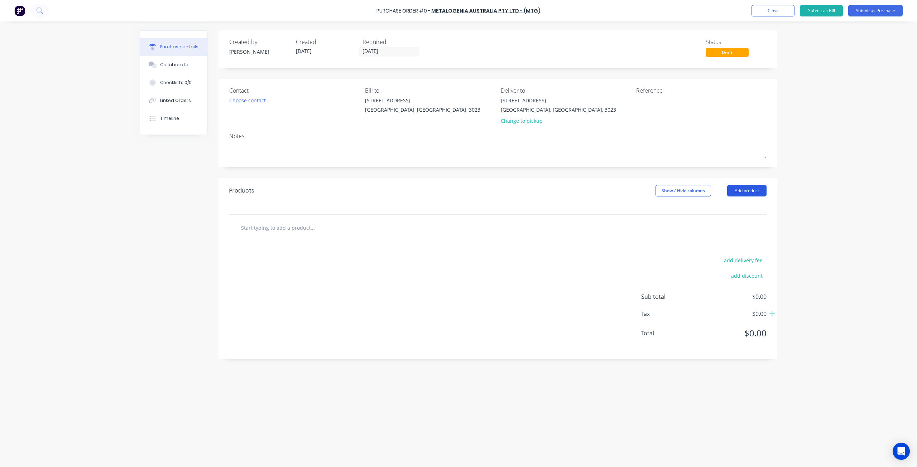
click at [754, 188] on button "Add product" at bounding box center [746, 190] width 39 height 11
click at [734, 209] on div "Product catalogue" at bounding box center [732, 209] width 55 height 10
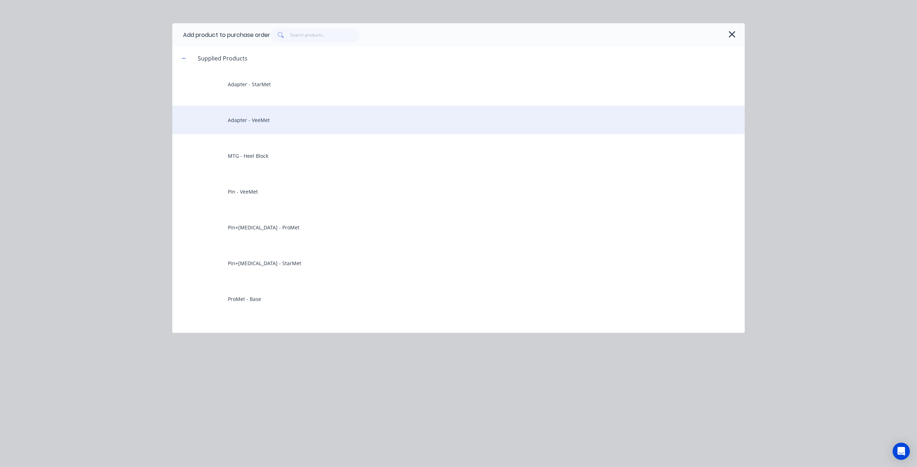
click at [279, 111] on div "Adapter - VeeMet" at bounding box center [458, 120] width 572 height 29
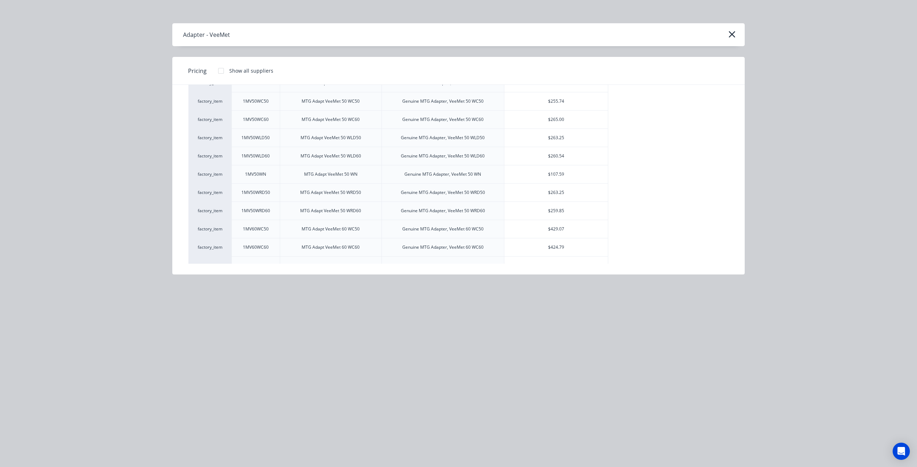
scroll to position [501, 0]
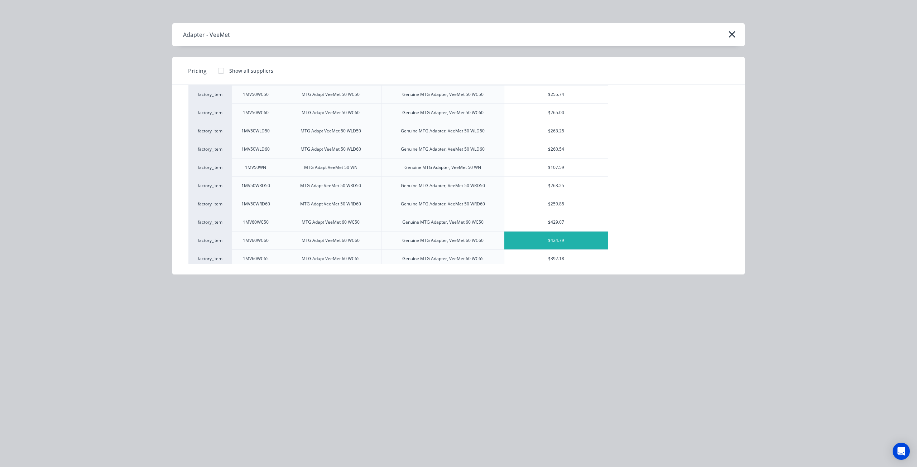
click at [556, 244] on div "$424.79" at bounding box center [555, 241] width 103 height 18
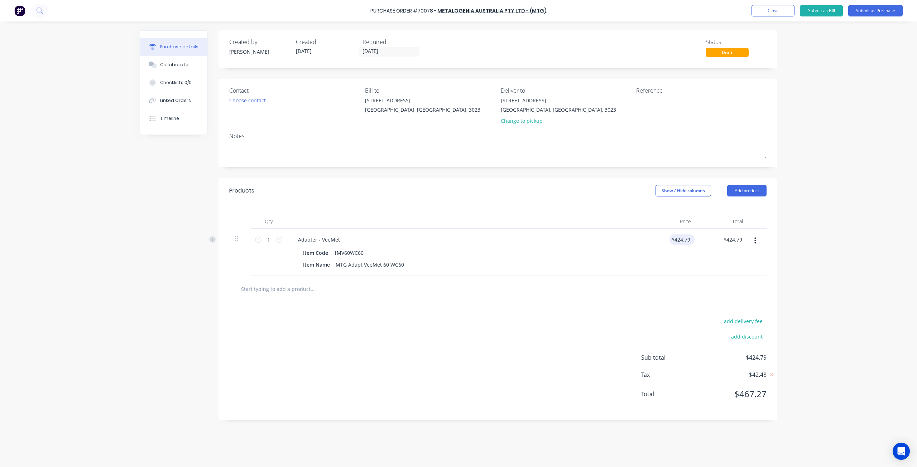
click at [690, 241] on div "$424.79 $424.79" at bounding box center [681, 240] width 25 height 10
drag, startPoint x: 690, startPoint y: 241, endPoint x: 655, endPoint y: 245, distance: 35.0
click at [643, 246] on div "1 1 Adapter - VeeMet Item Code 1MV60WC60 Item Name MTG Adapt VeeMet 60 WC60 424…" at bounding box center [497, 252] width 537 height 47
drag, startPoint x: 670, startPoint y: 241, endPoint x: 701, endPoint y: 243, distance: 32.0
click at [702, 242] on div "1 1 Adapter - VeeMet Item Code 1MV60WC60 Item Name MTG Adapt VeeMet 60 WC60 424…" at bounding box center [497, 252] width 537 height 47
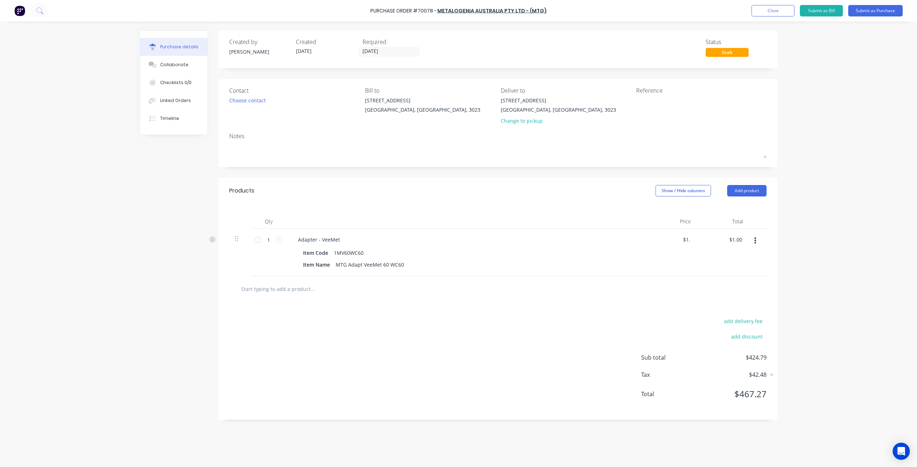
click at [700, 258] on div "$1.00 $424.79" at bounding box center [722, 252] width 52 height 47
click at [281, 240] on icon at bounding box center [279, 240] width 6 height 6
click at [282, 240] on icon at bounding box center [279, 240] width 6 height 6
click at [282, 240] on div "4 3" at bounding box center [269, 252] width 36 height 47
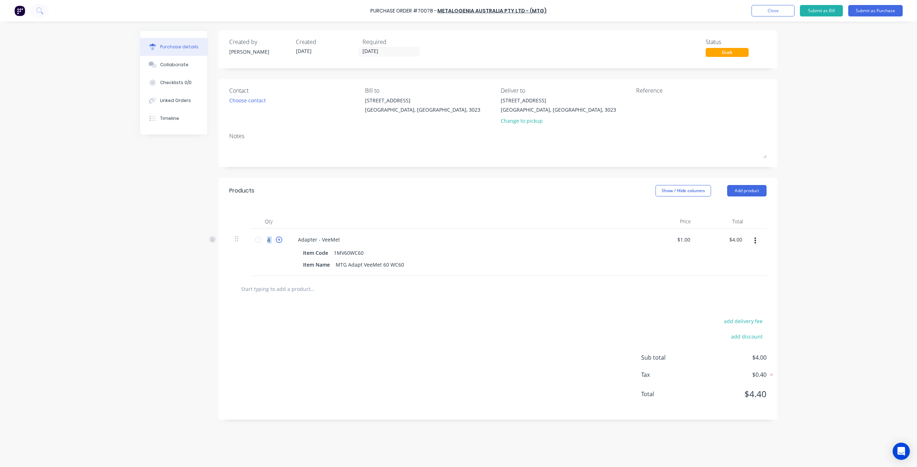
click at [276, 239] on icon at bounding box center [279, 240] width 6 height 6
click at [324, 280] on div at bounding box center [497, 289] width 537 height 26
click at [746, 191] on button "Add product" at bounding box center [746, 190] width 39 height 11
click at [746, 203] on button "Product catalogue" at bounding box center [732, 209] width 68 height 14
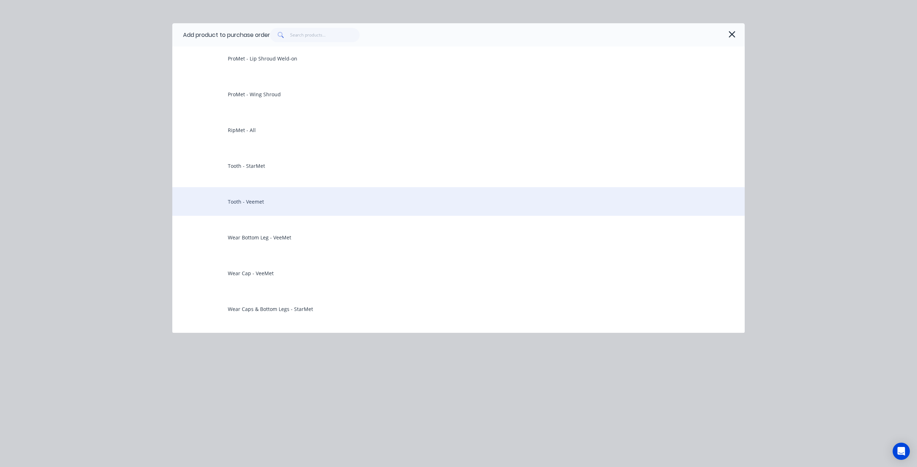
scroll to position [322, 0]
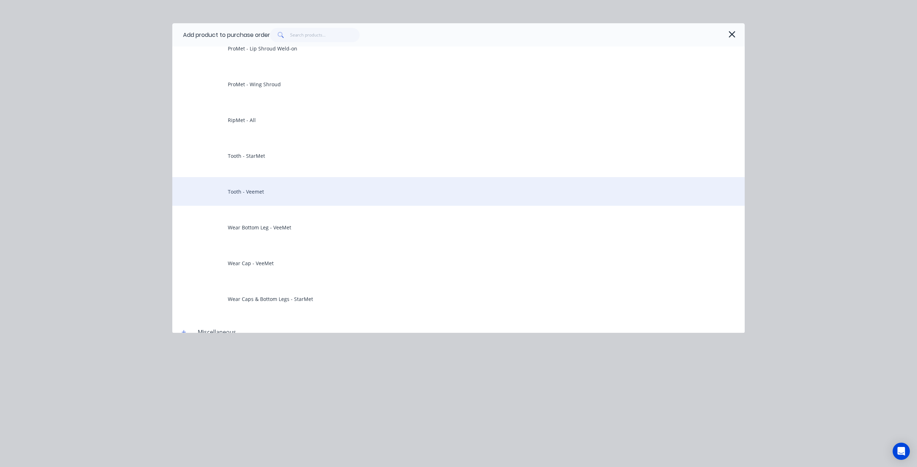
click at [278, 199] on div "Tooth - Veemet" at bounding box center [458, 191] width 572 height 29
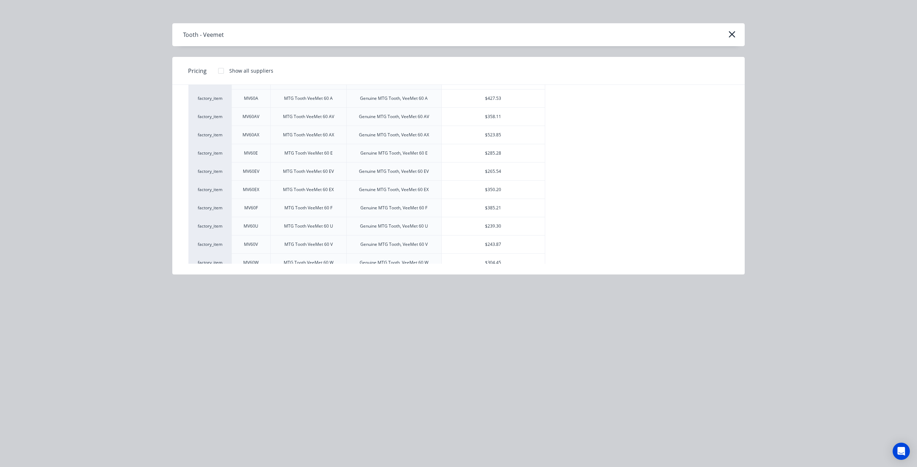
scroll to position [680, 0]
click at [466, 162] on div "$285.28" at bounding box center [492, 153] width 103 height 18
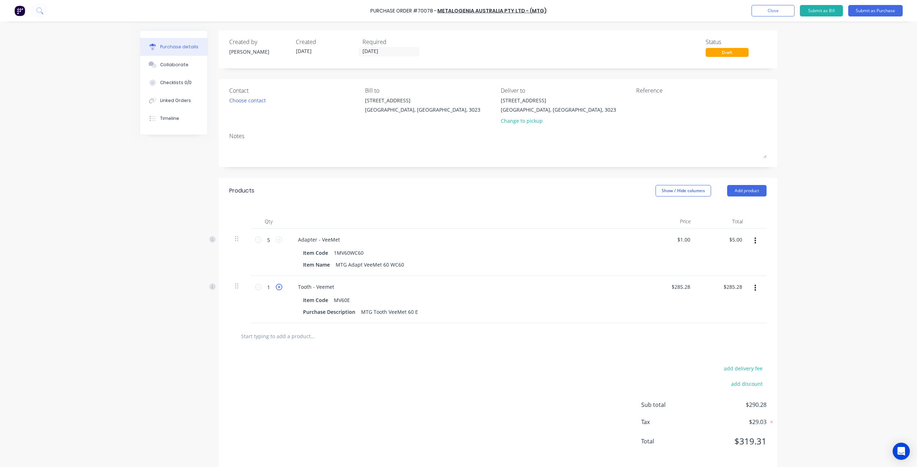
click at [276, 284] on icon at bounding box center [279, 287] width 6 height 6
click at [276, 285] on icon at bounding box center [279, 287] width 6 height 6
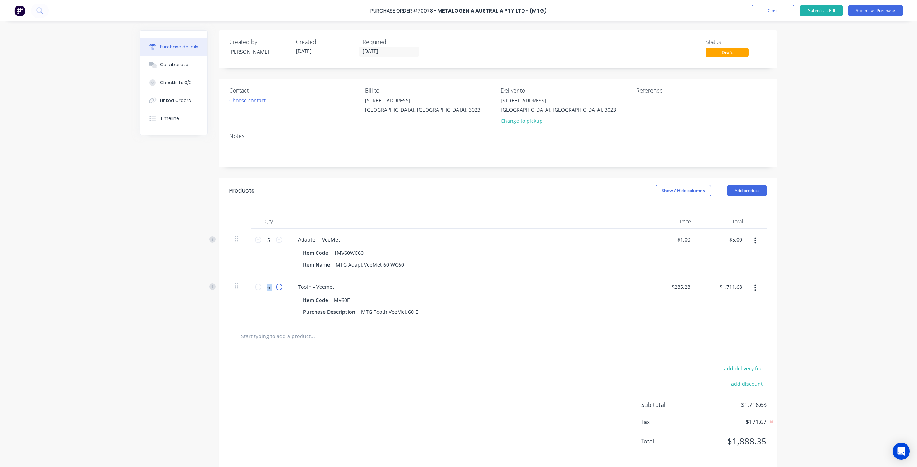
click at [276, 285] on icon at bounding box center [279, 287] width 6 height 6
click at [277, 285] on icon at bounding box center [279, 287] width 6 height 6
click at [310, 333] on input "text" at bounding box center [312, 336] width 143 height 14
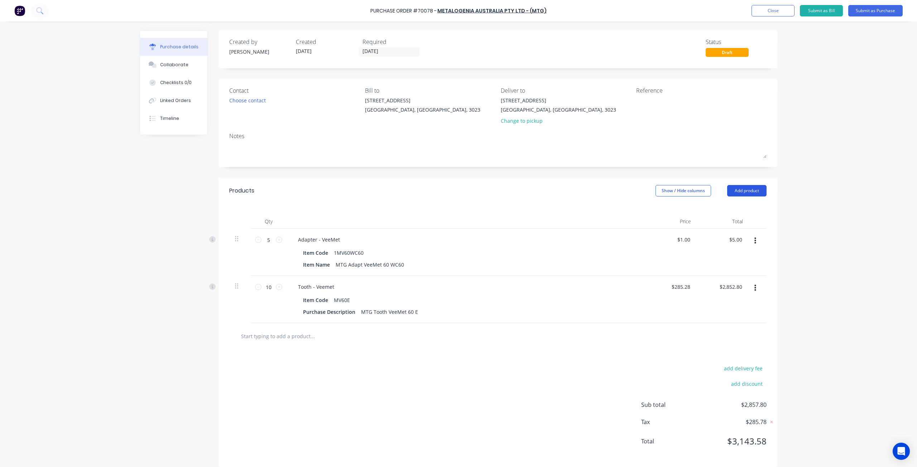
click at [746, 191] on button "Add product" at bounding box center [746, 190] width 39 height 11
click at [743, 207] on div "Product catalogue" at bounding box center [732, 209] width 55 height 10
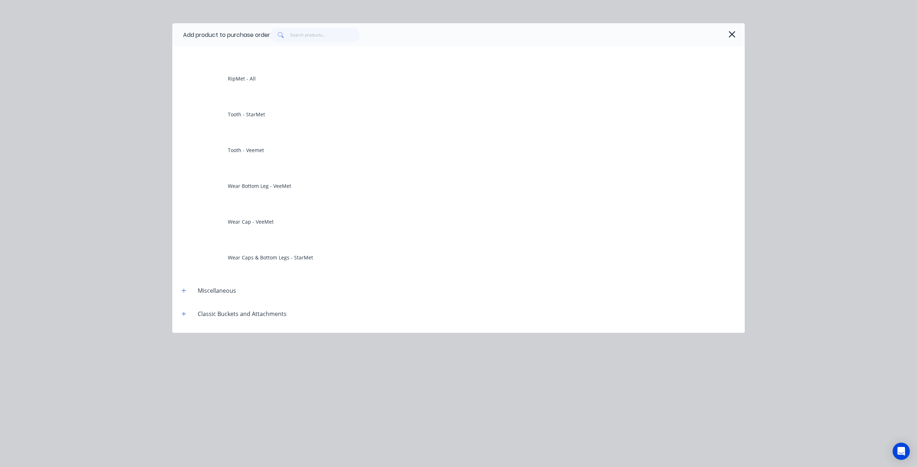
scroll to position [465, 0]
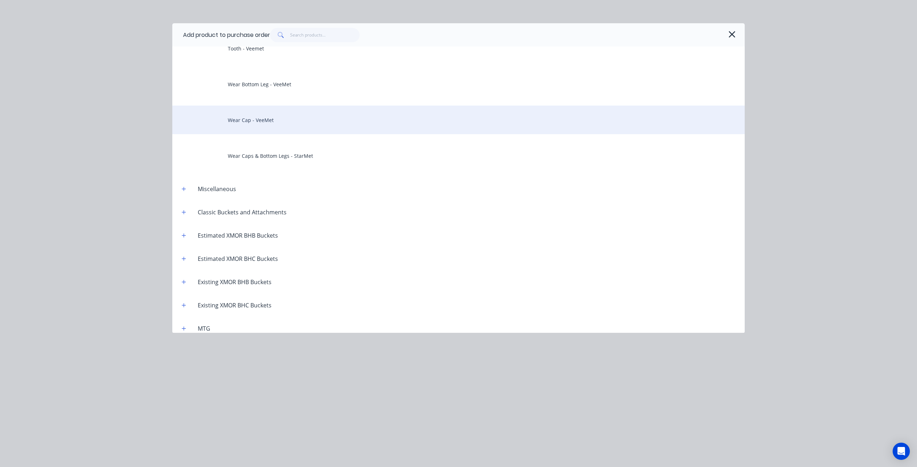
click at [275, 128] on div "Wear Cap - VeeMet" at bounding box center [458, 120] width 572 height 29
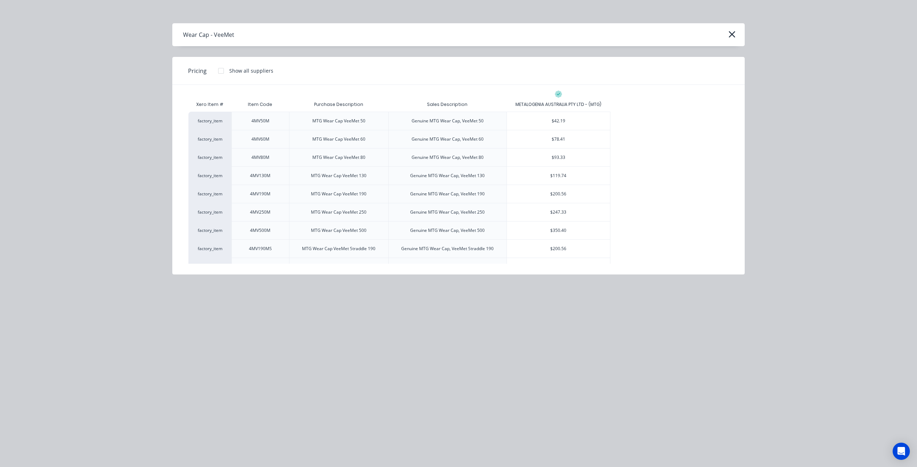
click at [555, 139] on div "$78.41" at bounding box center [558, 139] width 103 height 18
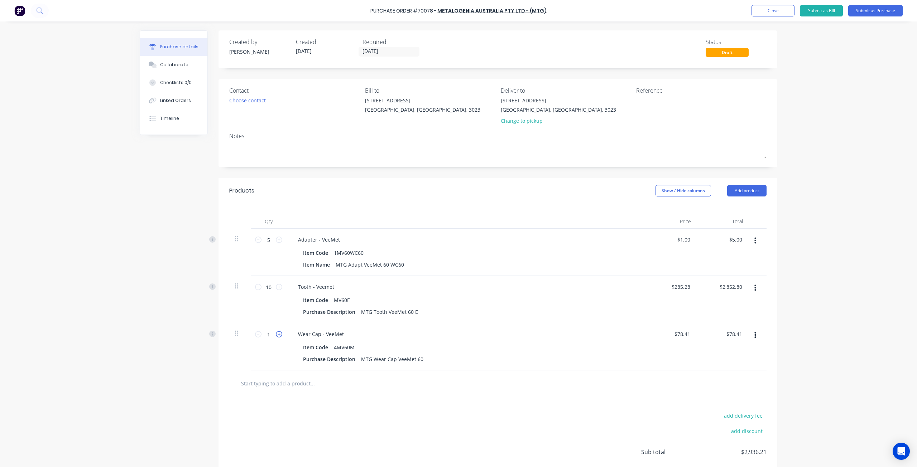
click at [279, 332] on icon at bounding box center [279, 334] width 6 height 6
click at [279, 333] on icon at bounding box center [279, 334] width 6 height 6
click at [200, 371] on div "Created by Hayden Created 27/08/25 Required 27/08/25 Status Draft Contact Choos…" at bounding box center [458, 272] width 637 height 484
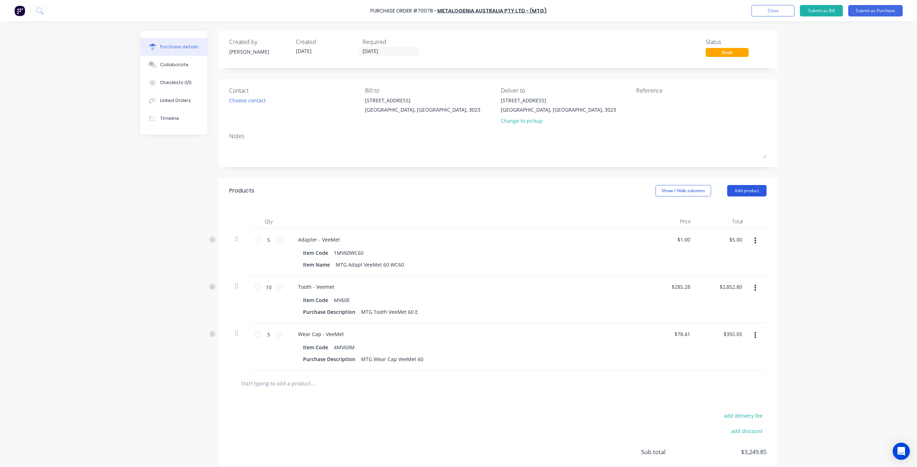
click at [749, 190] on button "Add product" at bounding box center [746, 190] width 39 height 11
click at [740, 211] on div "Product catalogue" at bounding box center [732, 209] width 55 height 10
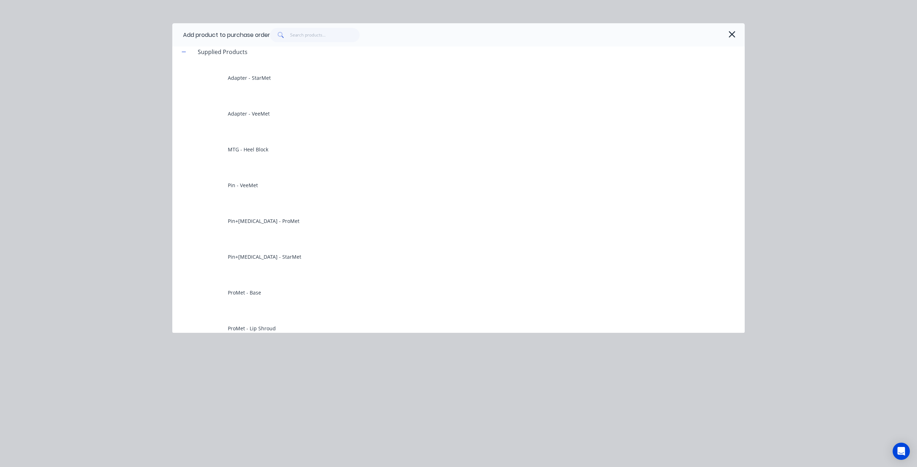
scroll to position [0, 0]
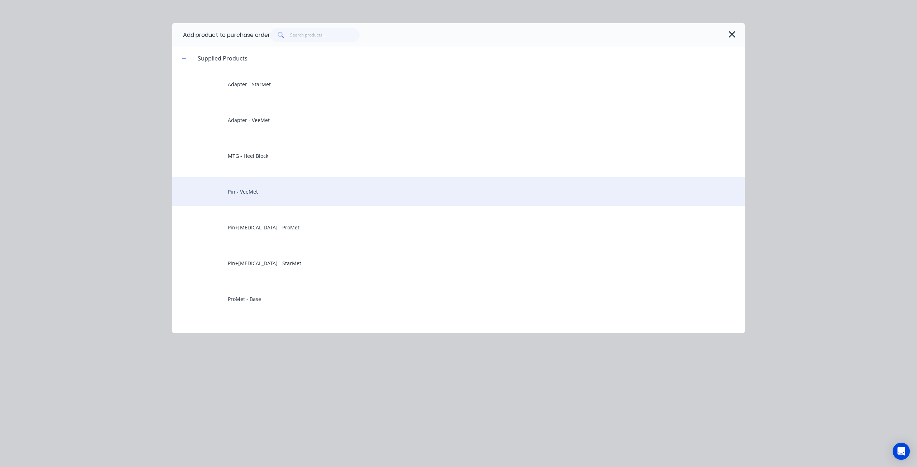
click at [293, 201] on div "Pin - VeeMet" at bounding box center [458, 191] width 572 height 29
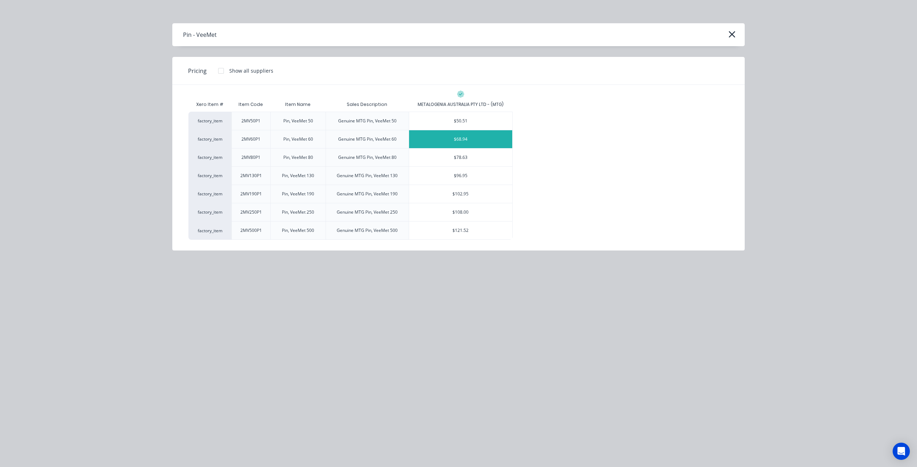
click at [449, 134] on div "$68.94" at bounding box center [460, 139] width 103 height 18
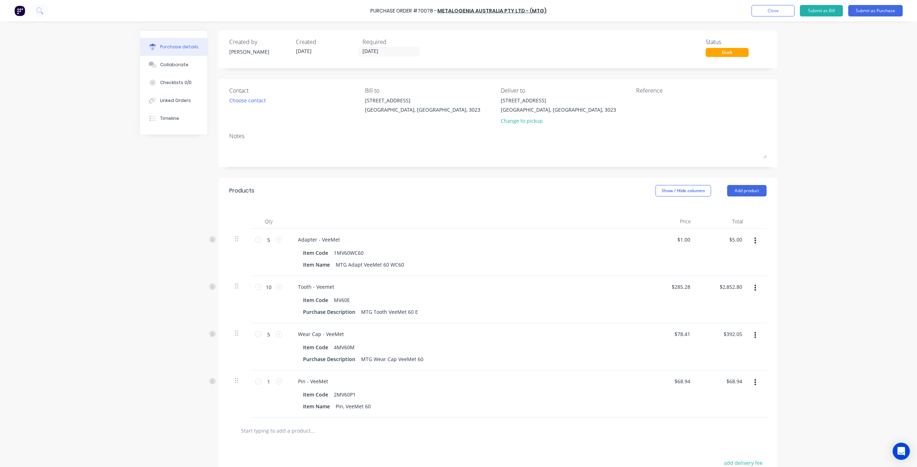
click at [281, 380] on div "1 1" at bounding box center [269, 394] width 36 height 47
click at [278, 381] on icon at bounding box center [279, 381] width 6 height 6
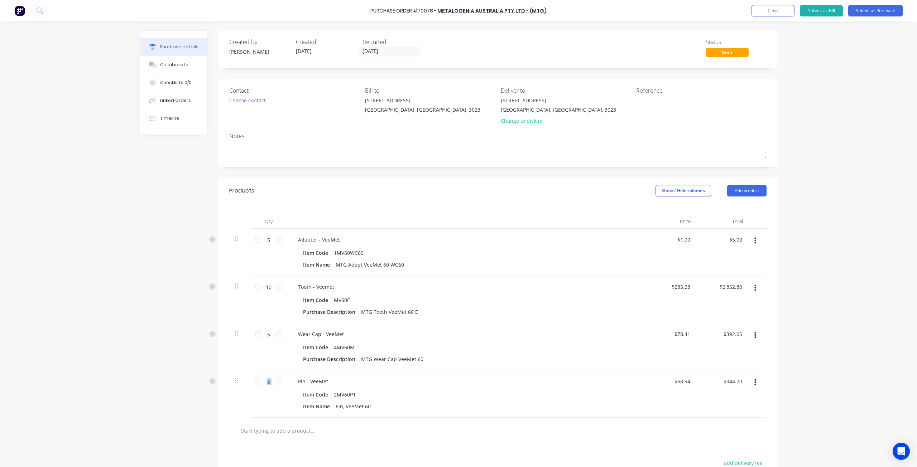
click at [273, 407] on div "5 5" at bounding box center [269, 394] width 36 height 47
click at [258, 402] on div "5 5" at bounding box center [269, 394] width 36 height 47
click at [141, 327] on div "Created by Hayden Created 27/08/25 Required 27/08/25 Status Draft Contact Choos…" at bounding box center [458, 295] width 637 height 531
click at [142, 328] on div "Created by Hayden Created 27/08/25 Required 27/08/25 Status Draft Contact Choos…" at bounding box center [458, 295] width 637 height 531
drag, startPoint x: 260, startPoint y: 95, endPoint x: 259, endPoint y: 99, distance: 4.8
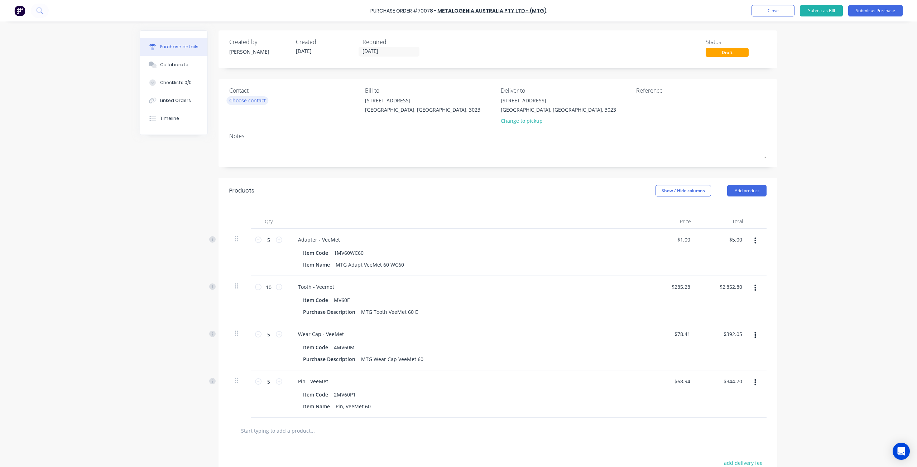
click at [260, 95] on div "Contact Choose contact" at bounding box center [294, 107] width 130 height 42
click at [259, 99] on div "Choose contact" at bounding box center [247, 101] width 37 height 8
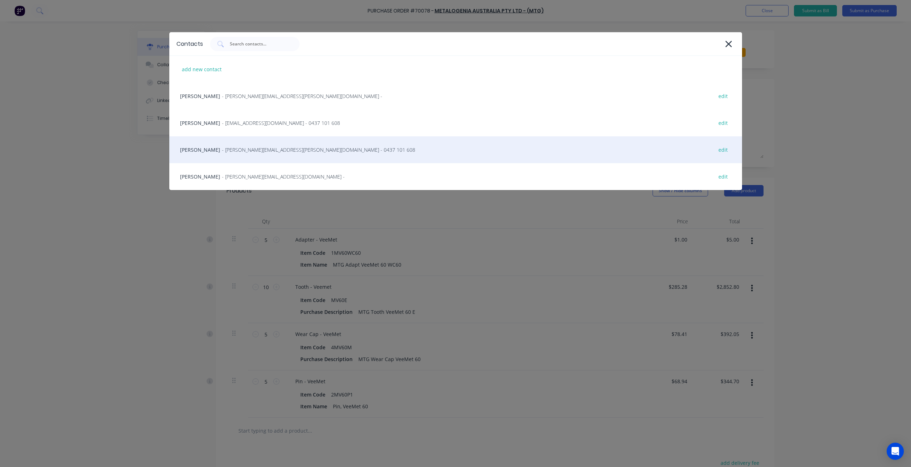
click at [276, 160] on div "Jason Allardice - jason.allardice@mtgcorp.com - 0437 101 608 edit" at bounding box center [455, 149] width 573 height 27
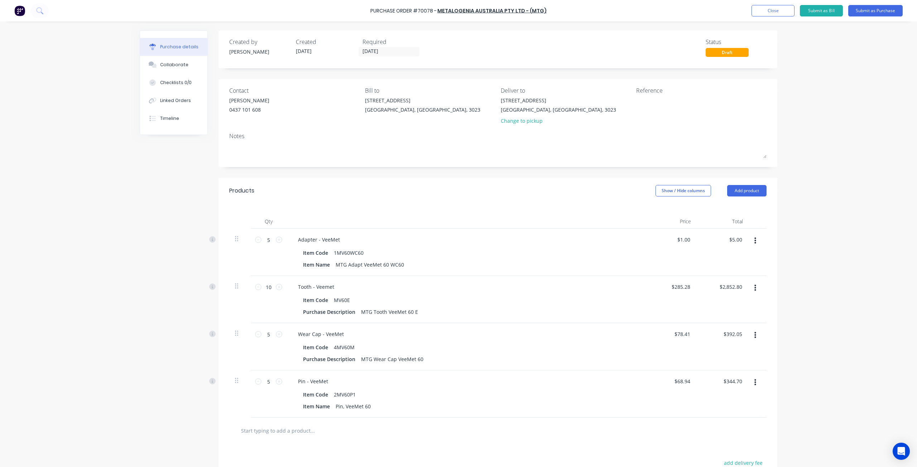
click at [294, 133] on div "Notes" at bounding box center [497, 136] width 537 height 9
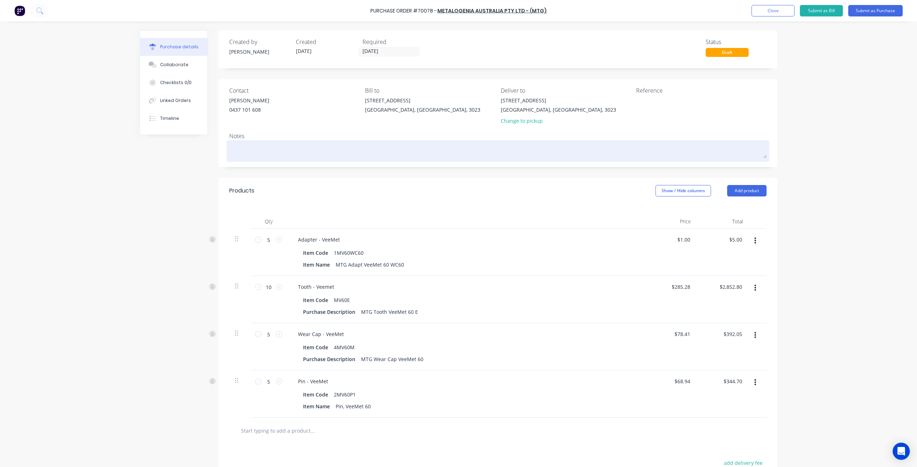
click at [304, 149] on textarea at bounding box center [497, 150] width 537 height 16
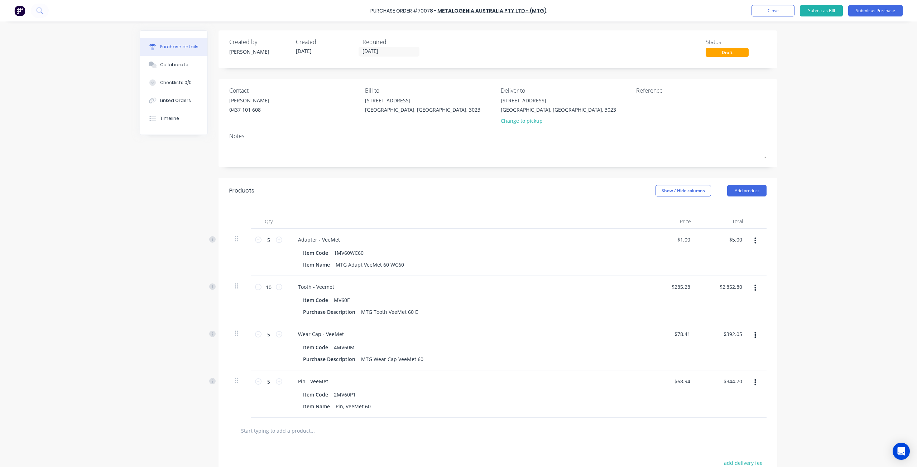
click at [322, 132] on div "Notes" at bounding box center [497, 136] width 537 height 9
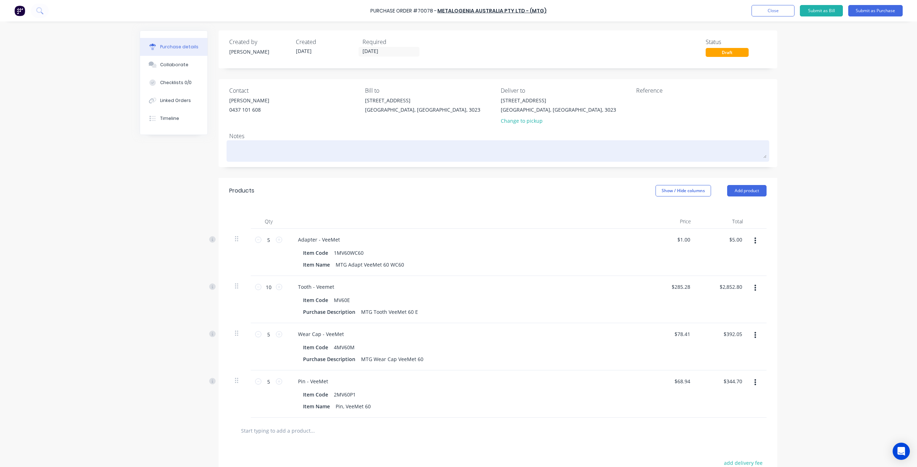
click at [322, 142] on textarea at bounding box center [497, 150] width 537 height 16
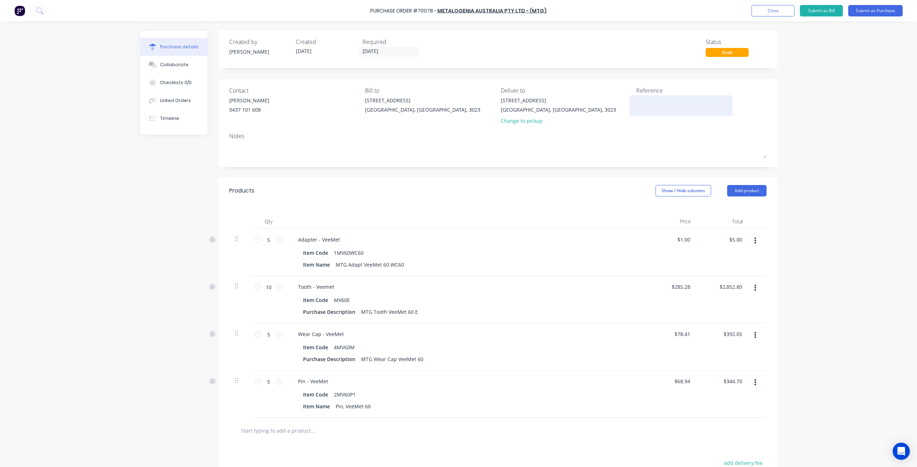
paste textarea "Please send weights and dimensions to Kelisha.a@ontracgroup.com.au to arrange f…"
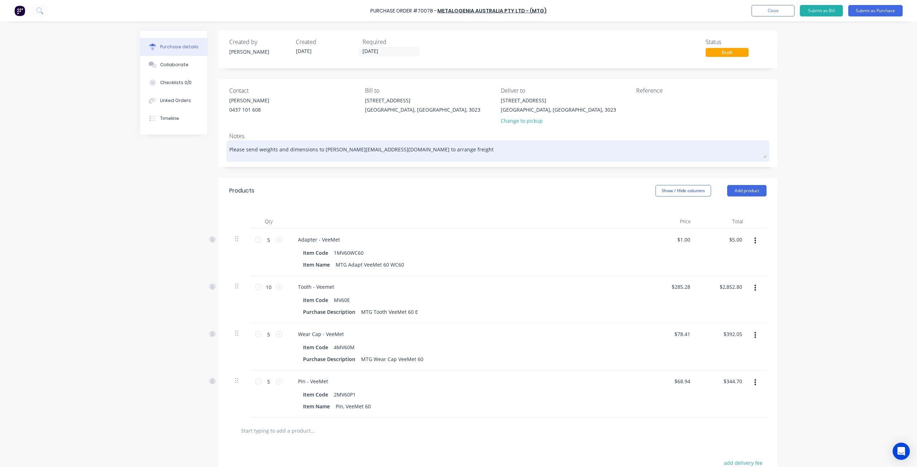
click at [575, 142] on div "Please send weights and dimensions to Kelisha.a@ontracgroup.com.au to arrange f…" at bounding box center [497, 151] width 537 height 18
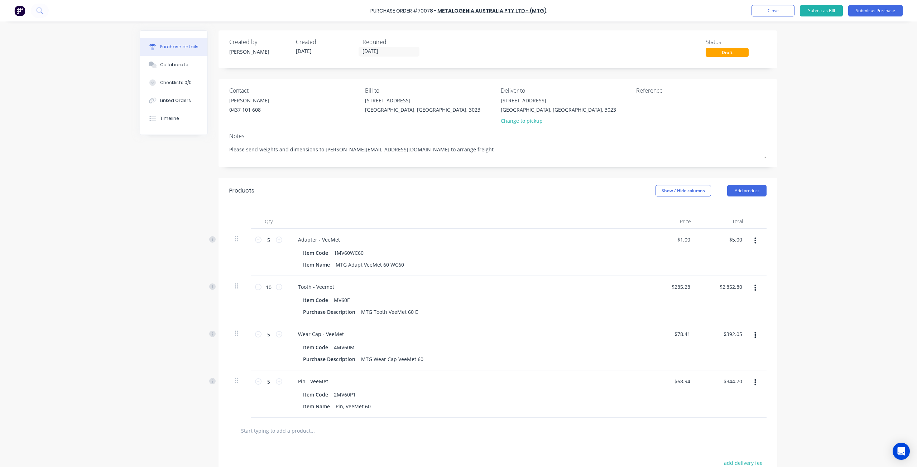
click at [584, 134] on div "Notes" at bounding box center [497, 136] width 537 height 9
drag, startPoint x: 452, startPoint y: 151, endPoint x: 215, endPoint y: 145, distance: 237.1
click at [215, 145] on div "Created by Hayden Created 27/08/25 Required 27/08/25 Status Draft Contact Jason…" at bounding box center [458, 295] width 637 height 531
click at [203, 170] on div "Created by Hayden Created 27/08/25 Required 27/08/25 Status Draft Contact Jason…" at bounding box center [458, 295] width 637 height 531
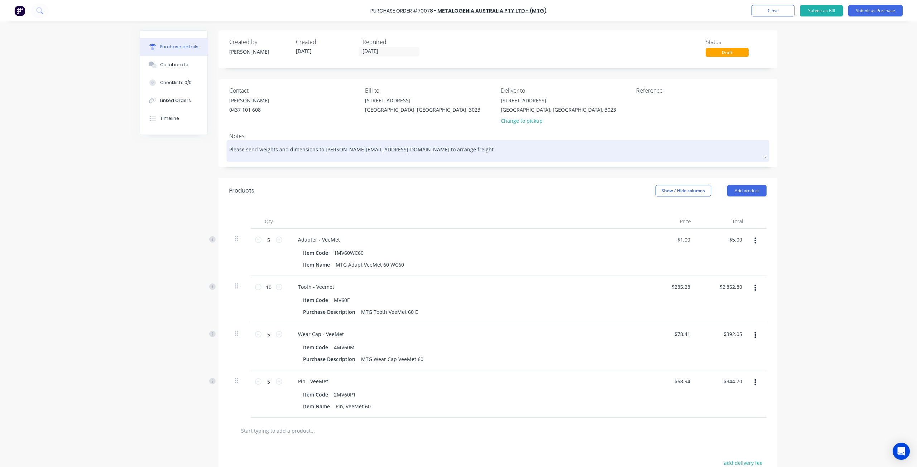
drag, startPoint x: 762, startPoint y: 157, endPoint x: 763, endPoint y: 152, distance: 5.4
click at [763, 152] on textarea "Please send weights and dimensions to Kelisha.a@ontracgroup.com.au to arrange f…" at bounding box center [497, 150] width 537 height 16
click at [648, 144] on textarea "Please send weights and dimensions to Kelisha.a@ontracgroup.com.au to arrange f…" at bounding box center [497, 150] width 537 height 16
click at [460, 153] on textarea "Please send weights and dimensions to Kelisha.a@ontracgroup.com.au to arrange f…" at bounding box center [497, 150] width 537 height 16
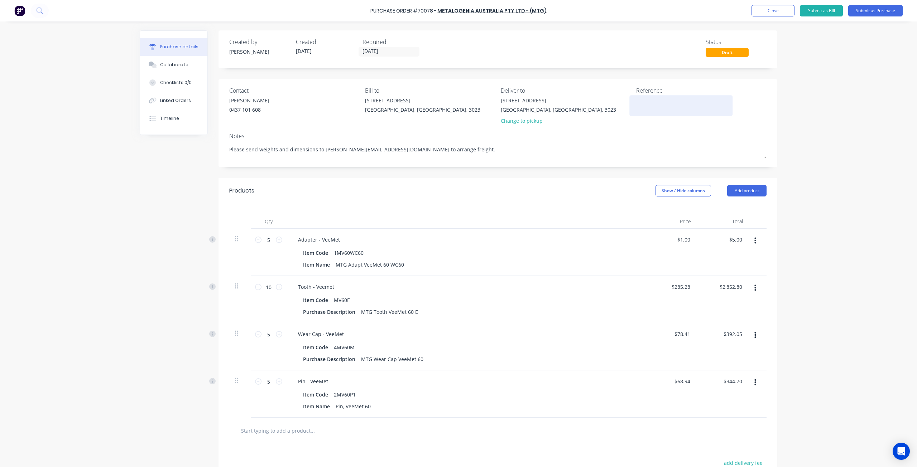
click at [655, 102] on textarea at bounding box center [681, 105] width 90 height 16
click at [822, 222] on div "Purchase Order #70078 - METALOGENIA AUSTRALIA PTY LTD - (MTG) Add product Close…" at bounding box center [458, 233] width 917 height 467
click at [766, 174] on div "Created by Hayden Created 27/08/25 Required 27/08/25 Status Draft Contact Jason…" at bounding box center [497, 295] width 559 height 531
drag, startPoint x: 870, startPoint y: 10, endPoint x: 855, endPoint y: 79, distance: 70.4
click at [855, 79] on div "Purchase Order #70078 - METALOGENIA AUSTRALIA PTY LTD - (MTG) Add product Close…" at bounding box center [458, 233] width 917 height 467
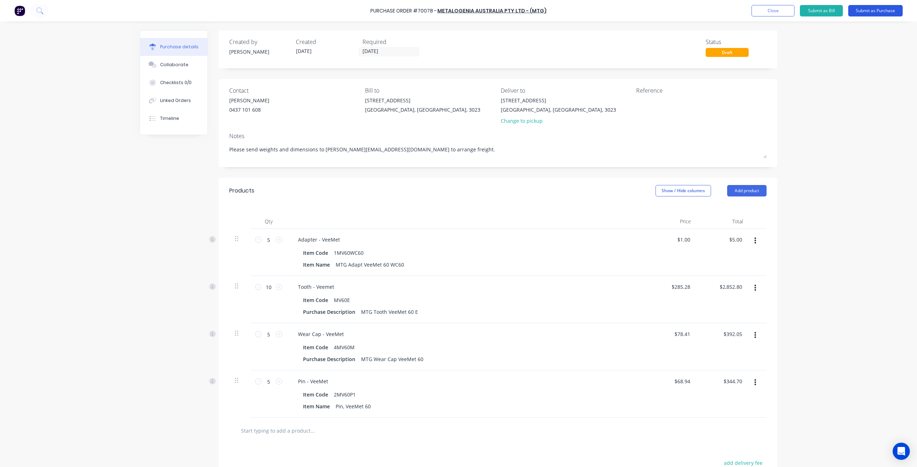
click at [880, 10] on button "Submit as Purchase" at bounding box center [875, 10] width 54 height 11
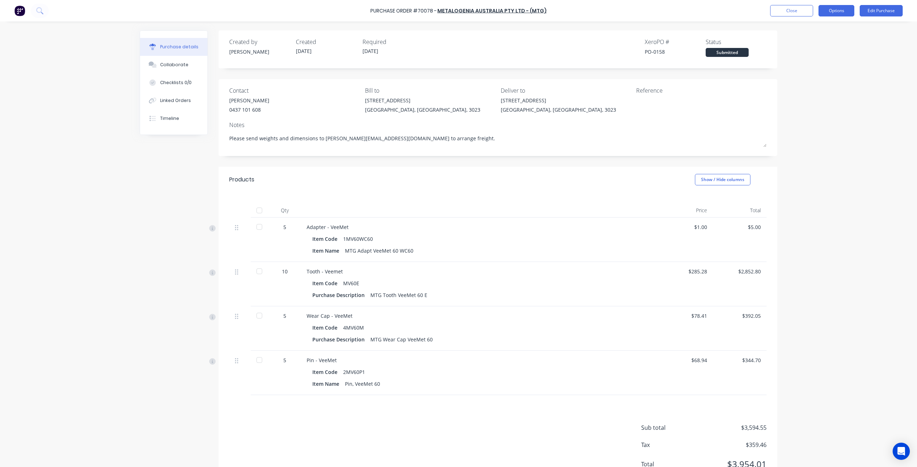
click at [839, 9] on button "Options" at bounding box center [836, 10] width 36 height 11
click at [817, 30] on div "Print / Email" at bounding box center [819, 29] width 55 height 10
click at [820, 44] on div "With pricing" at bounding box center [819, 43] width 55 height 10
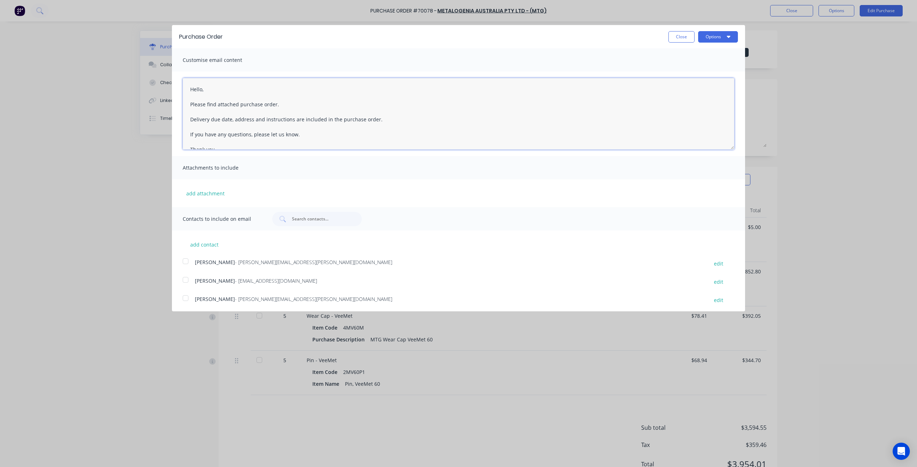
click at [202, 87] on textarea "Hello, Please find attached purchase order. Delivery due date, address and inst…" at bounding box center [458, 114] width 551 height 72
click at [274, 103] on textarea "Hello MTG, Please find attached purchase order. Delivery due date, address and …" at bounding box center [458, 114] width 551 height 72
drag, startPoint x: 262, startPoint y: 119, endPoint x: 212, endPoint y: 118, distance: 50.9
click at [212, 118] on textarea "Hello MTG, Please find attached purchase order #70078. Delivery due date, addre…" at bounding box center [458, 114] width 551 height 72
drag, startPoint x: 323, startPoint y: 119, endPoint x: 191, endPoint y: 114, distance: 131.8
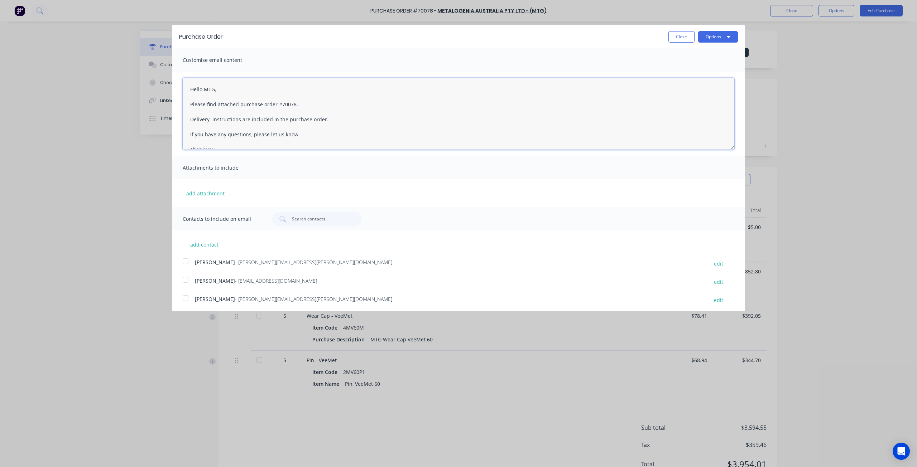
click at [191, 114] on textarea "Hello MTG, Please find attached purchase order #70078. Delivery instructions ar…" at bounding box center [458, 114] width 551 height 72
click at [726, 36] on icon "button" at bounding box center [728, 37] width 4 height 6
click at [711, 58] on div "Print" at bounding box center [703, 55] width 55 height 10
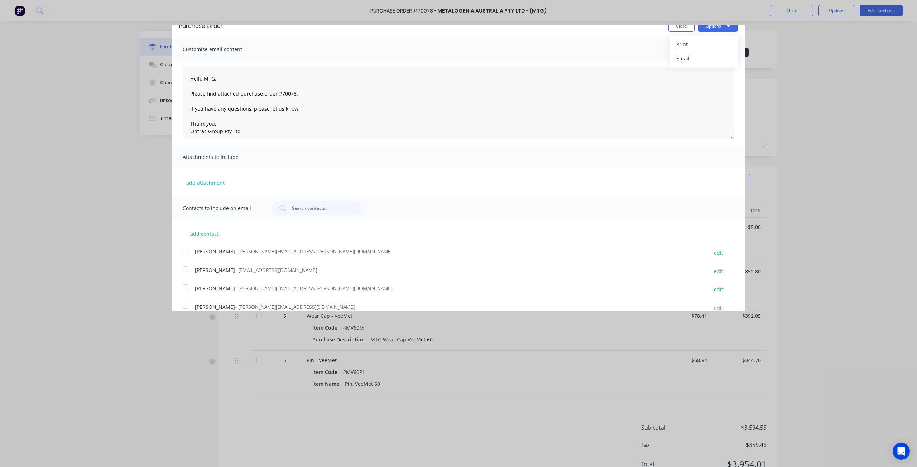
scroll to position [21, 0]
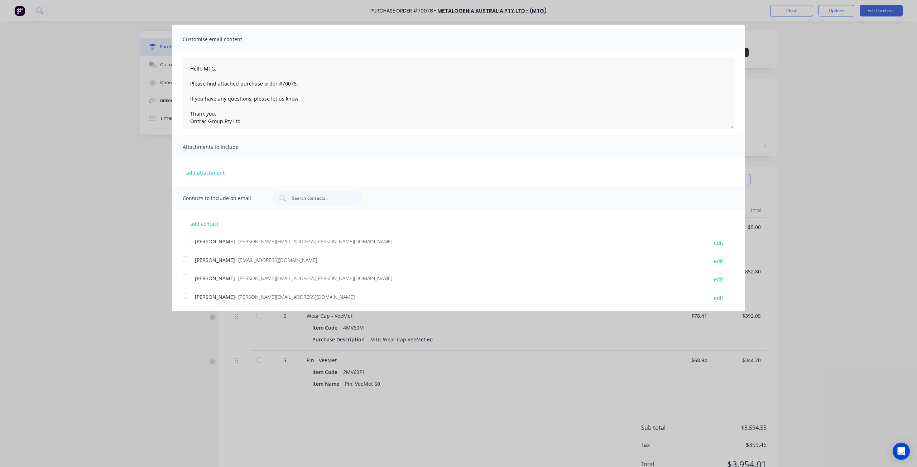
click at [187, 298] on div at bounding box center [185, 296] width 14 height 14
click at [185, 282] on div at bounding box center [185, 277] width 14 height 14
click at [184, 266] on div at bounding box center [185, 259] width 14 height 14
click at [185, 246] on div at bounding box center [185, 240] width 14 height 14
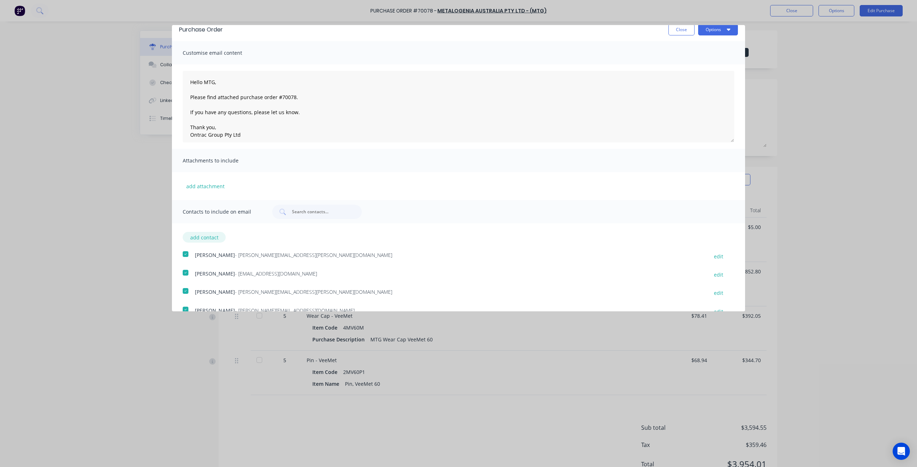
scroll to position [0, 0]
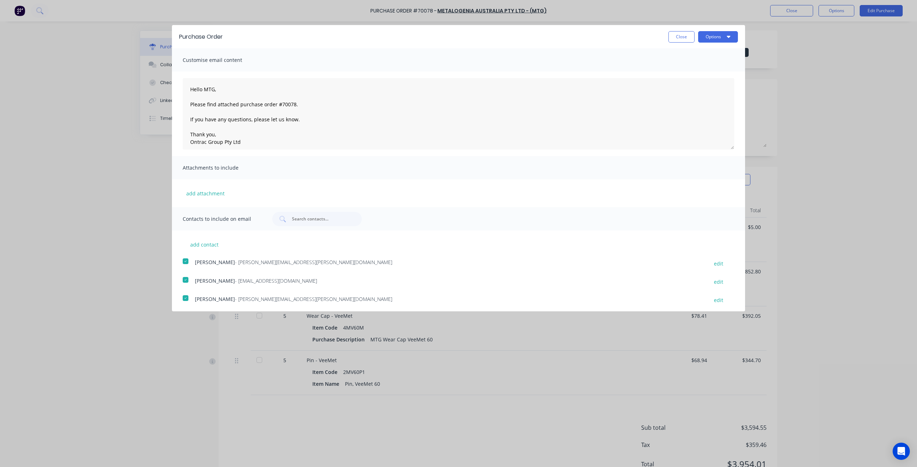
drag, startPoint x: 194, startPoint y: 208, endPoint x: 244, endPoint y: 155, distance: 72.7
click at [244, 155] on div "Hello MTG, Please find attached purchase order #70078. If you have any question…" at bounding box center [458, 114] width 573 height 84
click at [706, 32] on button "Options" at bounding box center [718, 36] width 40 height 11
click at [692, 69] on div "Email" at bounding box center [703, 69] width 55 height 10
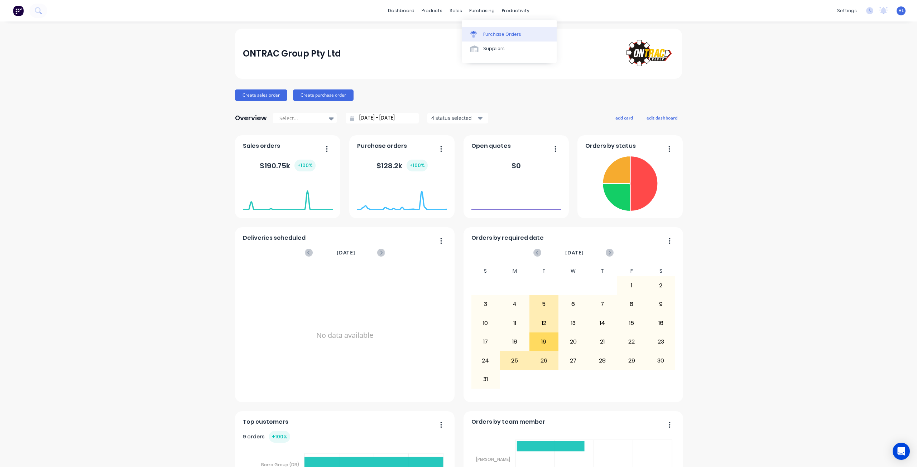
click at [484, 32] on div "Purchase Orders" at bounding box center [502, 34] width 38 height 6
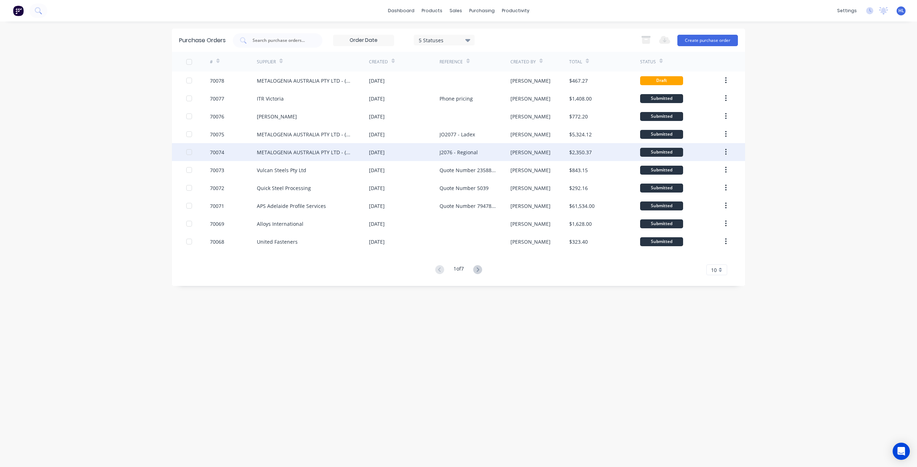
click at [344, 153] on div "METALOGENIA AUSTRALIA PTY LTD - (MTG)" at bounding box center [306, 153] width 98 height 8
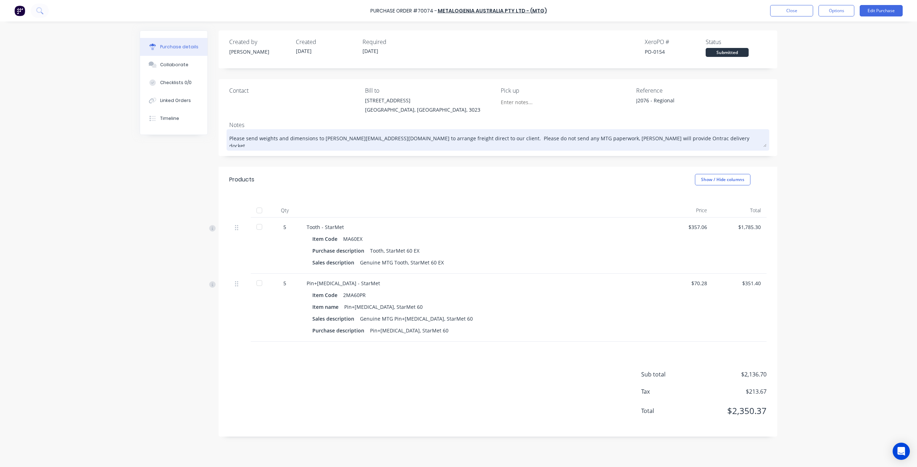
drag, startPoint x: 437, startPoint y: 140, endPoint x: 228, endPoint y: 136, distance: 208.4
click at [229, 136] on div "Please send weights and dimensions to [PERSON_NAME][EMAIL_ADDRESS][DOMAIN_NAME]…" at bounding box center [497, 140] width 537 height 18
click at [231, 137] on textarea "Please send weights and dimensions to [PERSON_NAME][EMAIL_ADDRESS][DOMAIN_NAME]…" at bounding box center [497, 139] width 537 height 16
drag, startPoint x: 230, startPoint y: 139, endPoint x: 438, endPoint y: 143, distance: 207.7
click at [438, 143] on textarea "Please send weights and dimensions to [PERSON_NAME][EMAIL_ADDRESS][DOMAIN_NAME]…" at bounding box center [497, 139] width 537 height 16
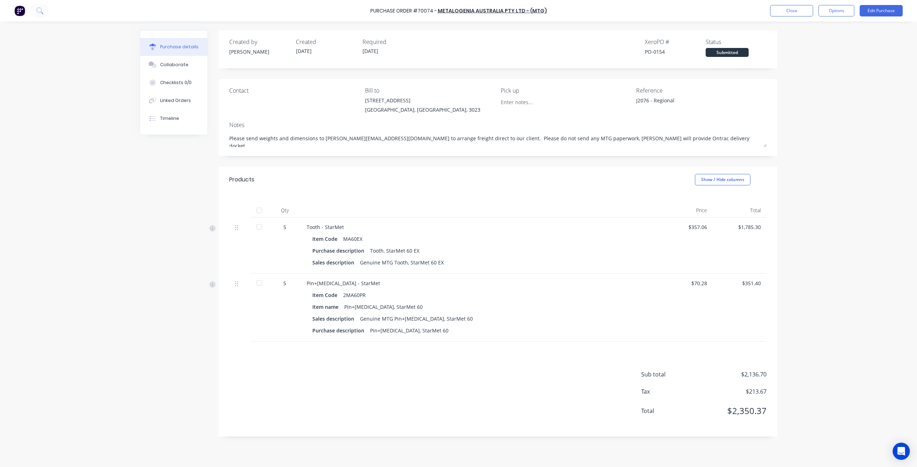
type textarea "x"
click at [413, 159] on div "Created by [PERSON_NAME] Created [DATE] Required [DATE] Xero PO # PO-0154 Statu…" at bounding box center [497, 233] width 559 height 406
